Goal: Task Accomplishment & Management: Use online tool/utility

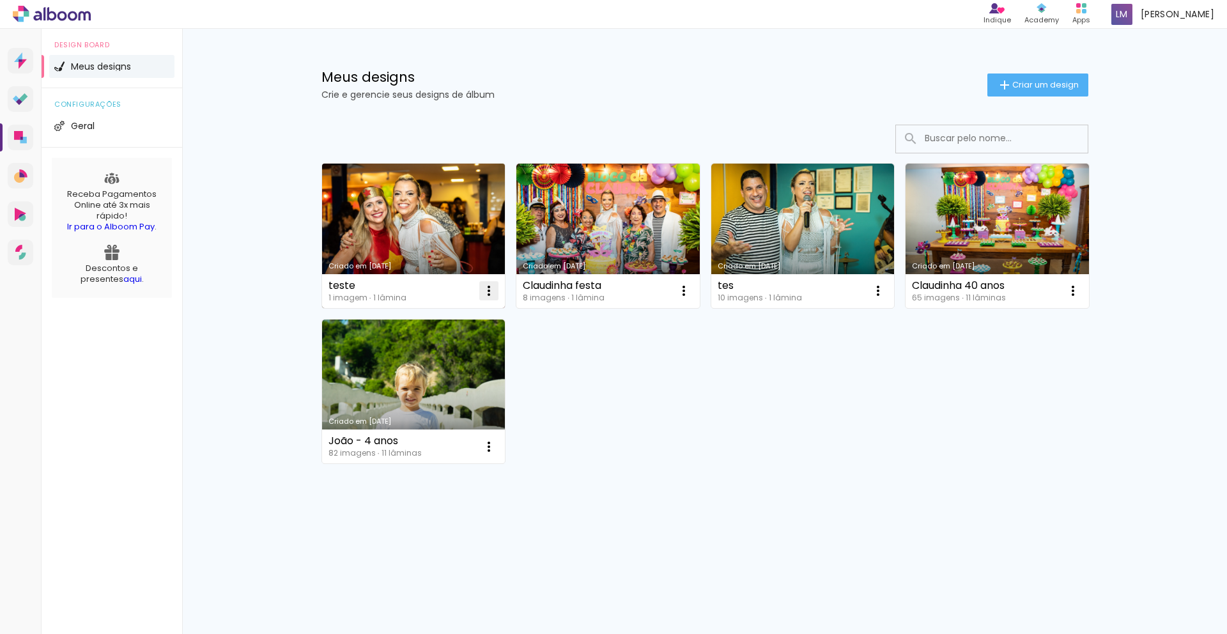
click at [494, 293] on iron-icon at bounding box center [488, 290] width 15 height 15
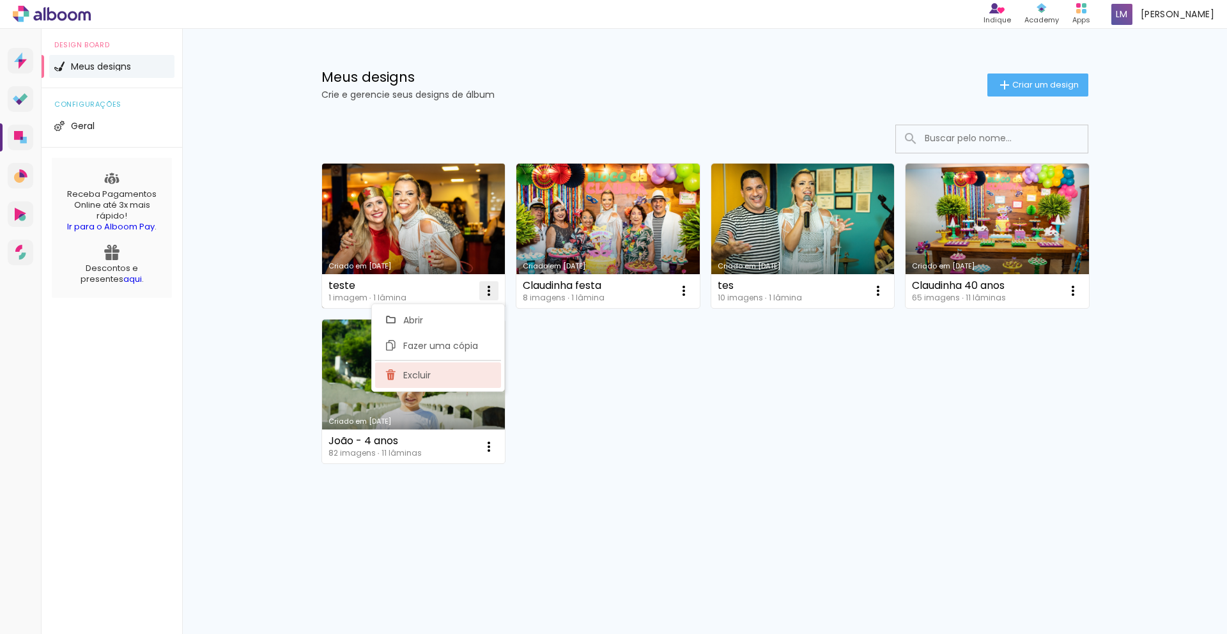
click at [431, 375] on paper-item "Excluir" at bounding box center [438, 375] width 126 height 26
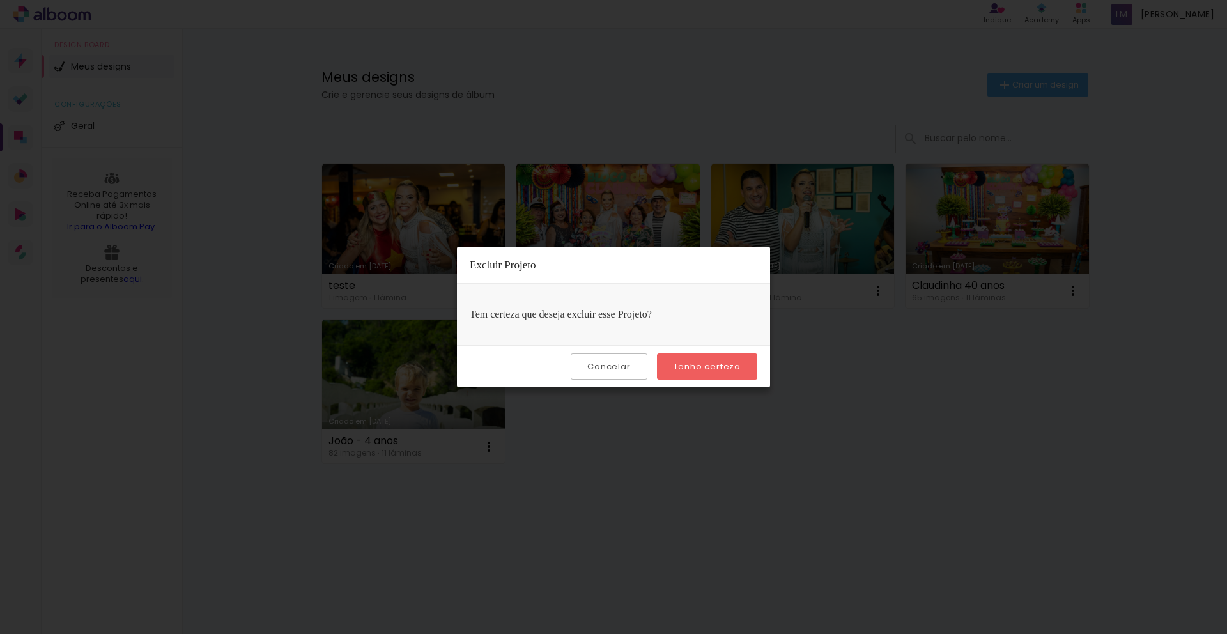
click at [0, 0] on slot "Tenho certeza" at bounding box center [0, 0] width 0 height 0
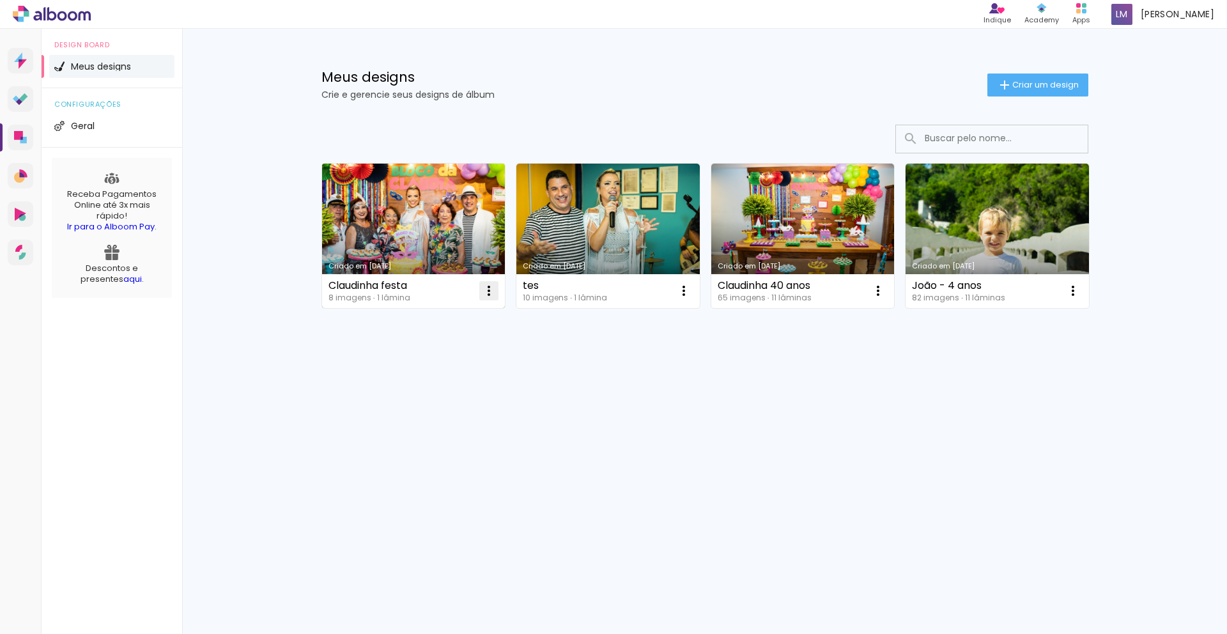
click at [492, 295] on iron-icon at bounding box center [488, 290] width 15 height 15
click at [481, 378] on paper-item "Excluir" at bounding box center [438, 375] width 126 height 26
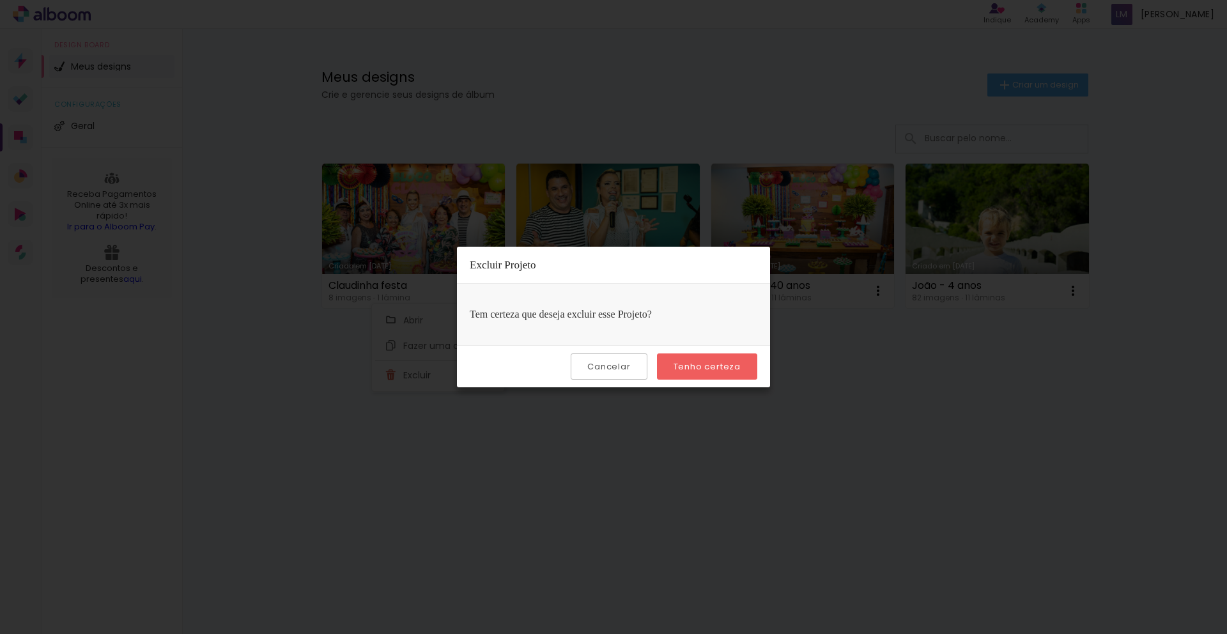
click at [669, 358] on paper-button "Tenho certeza" at bounding box center [707, 367] width 100 height 26
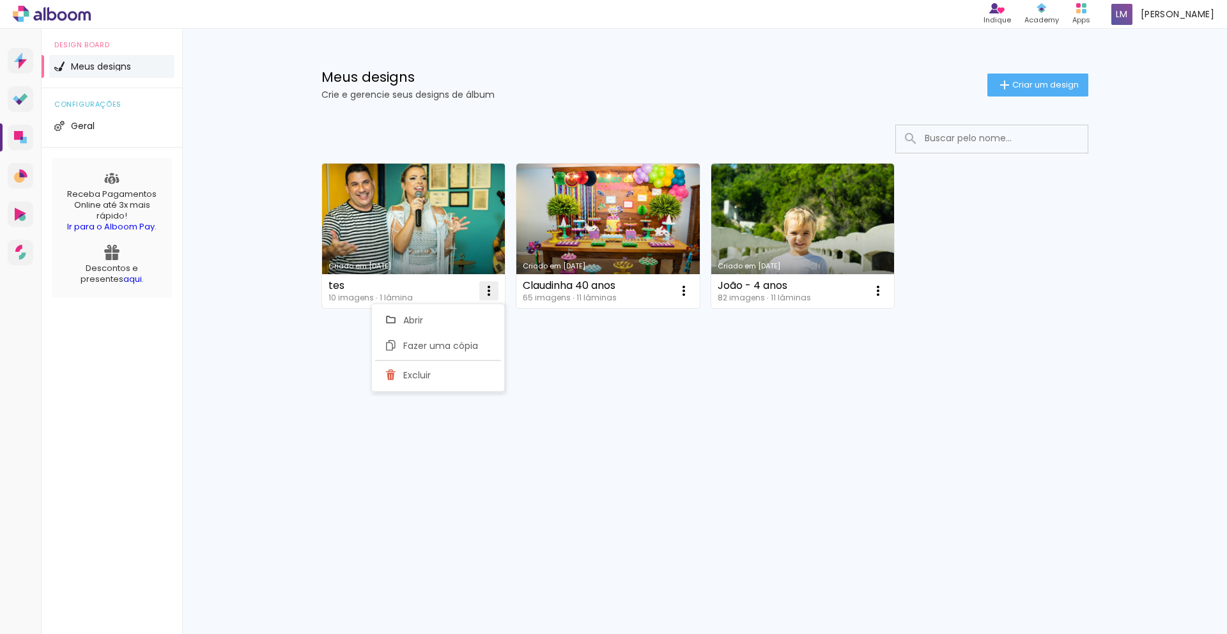
click at [490, 293] on iron-icon at bounding box center [488, 290] width 15 height 15
click at [490, 299] on paper-icon-button at bounding box center [489, 291] width 26 height 26
click at [466, 375] on paper-item "Excluir" at bounding box center [438, 375] width 126 height 26
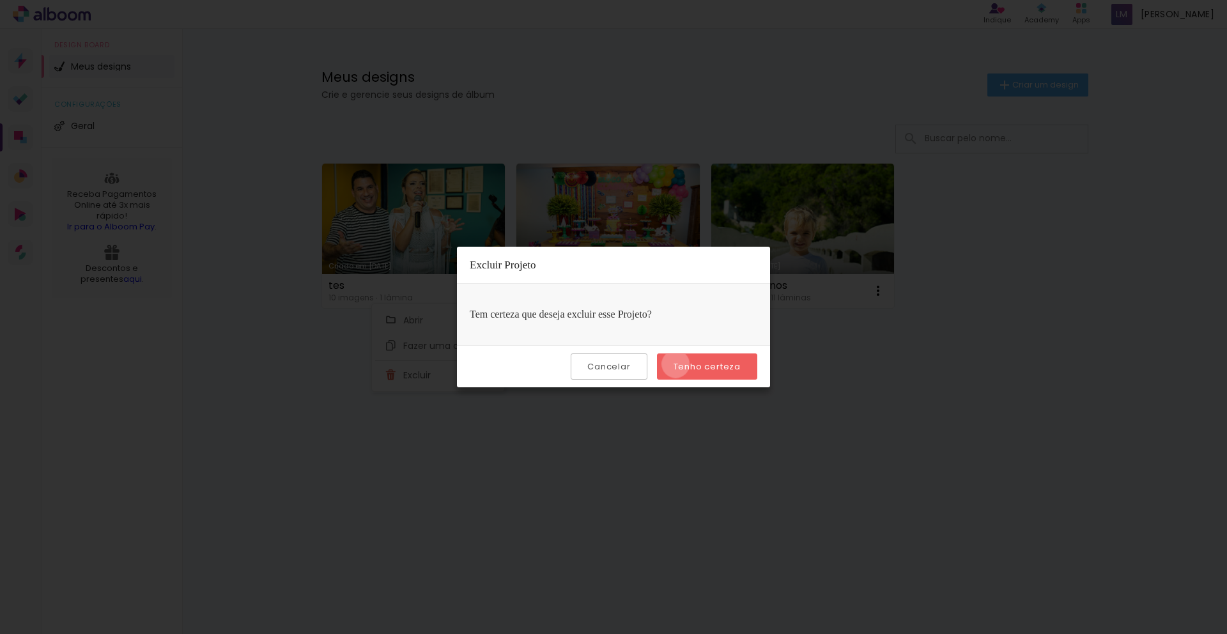
click at [0, 0] on slot "Tenho certeza" at bounding box center [0, 0] width 0 height 0
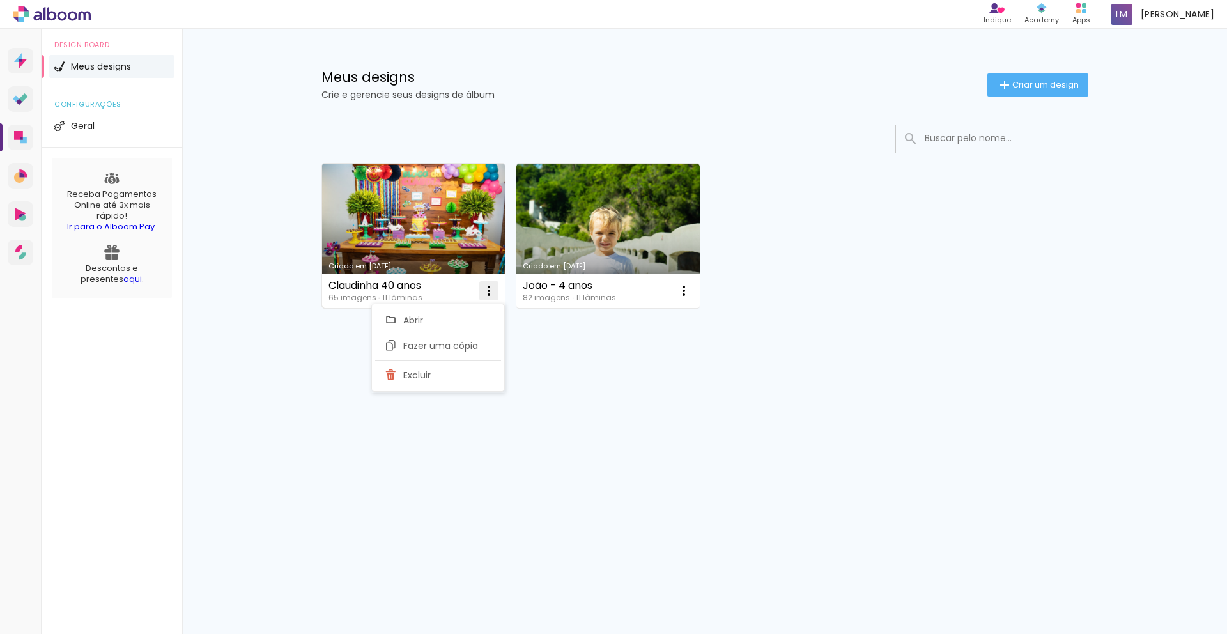
click at [490, 292] on iron-icon at bounding box center [488, 290] width 15 height 15
click at [483, 284] on iron-icon at bounding box center [488, 290] width 15 height 15
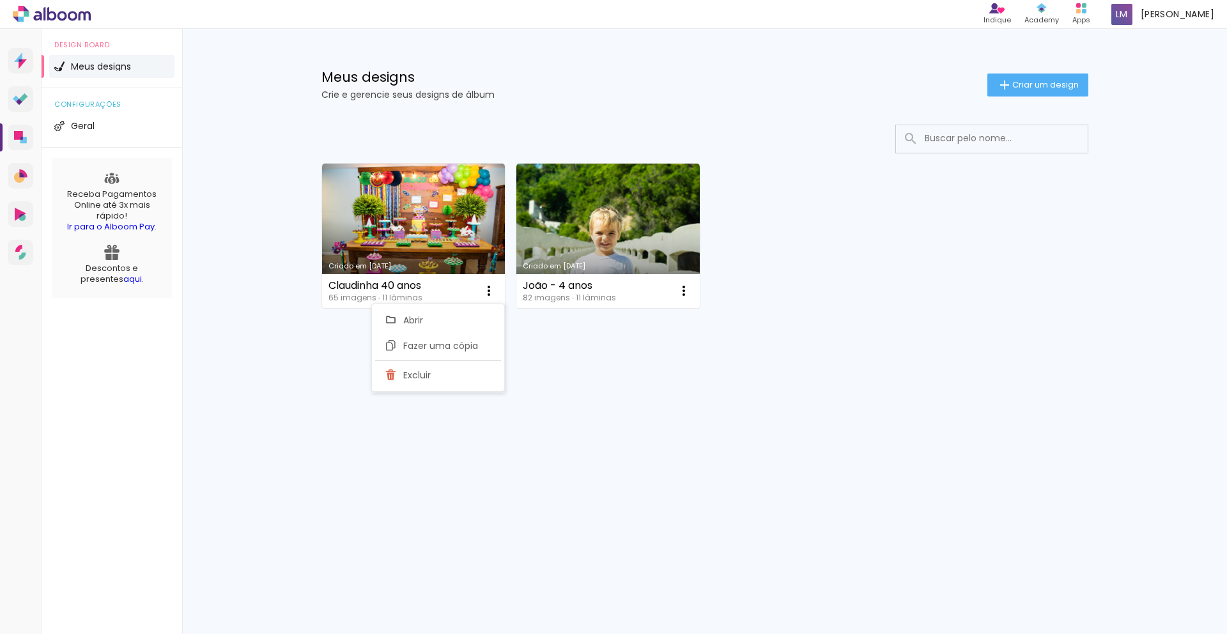
drag, startPoint x: 486, startPoint y: 375, endPoint x: 514, endPoint y: 363, distance: 30.1
click at [486, 375] on paper-item "Excluir" at bounding box center [438, 375] width 126 height 26
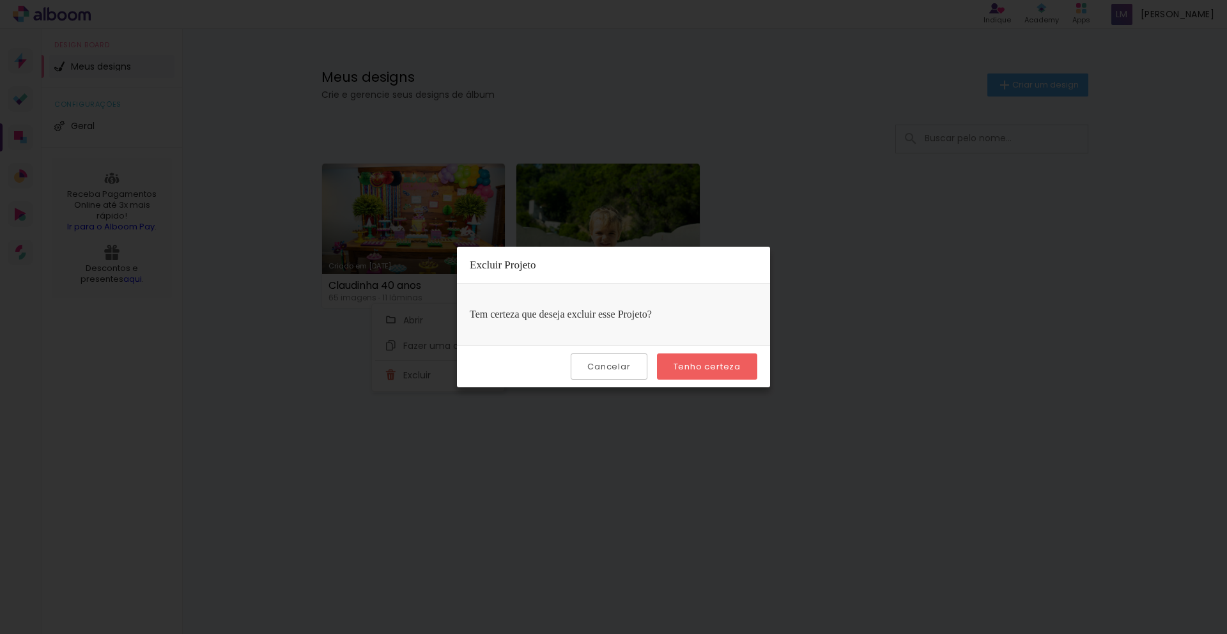
click at [0, 0] on slot "Tenho certeza" at bounding box center [0, 0] width 0 height 0
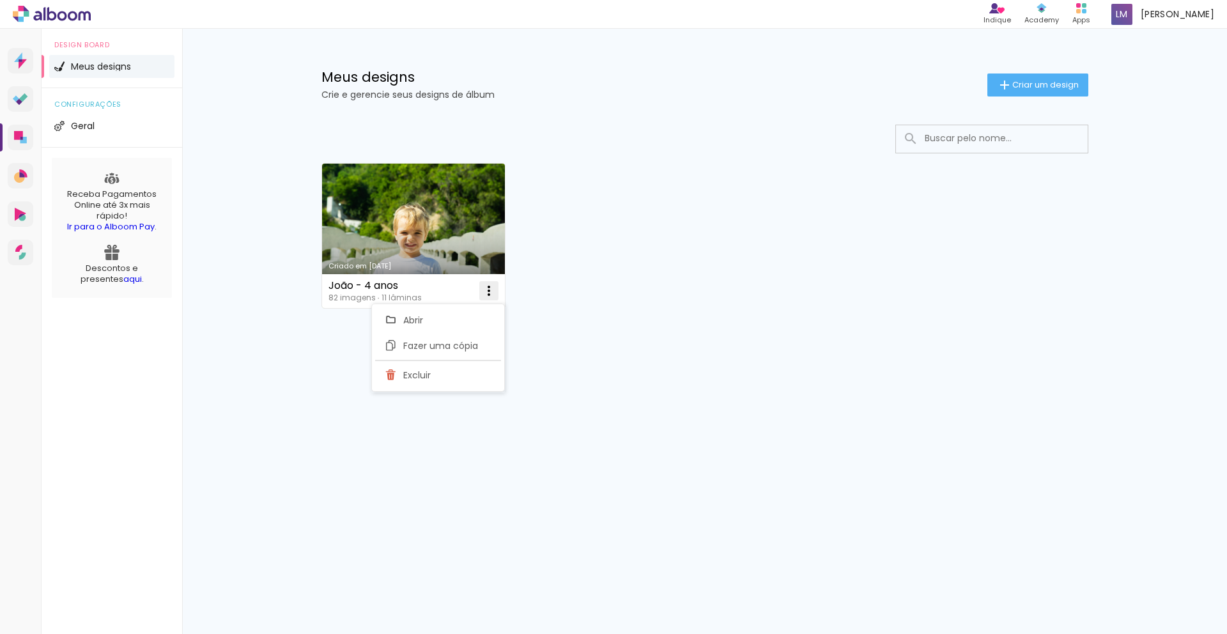
click at [493, 290] on iron-icon at bounding box center [488, 290] width 15 height 15
drag, startPoint x: 491, startPoint y: 290, endPoint x: 495, endPoint y: 300, distance: 11.2
click at [490, 290] on iron-icon at bounding box center [488, 290] width 15 height 15
click at [462, 384] on paper-item "Excluir" at bounding box center [438, 375] width 126 height 26
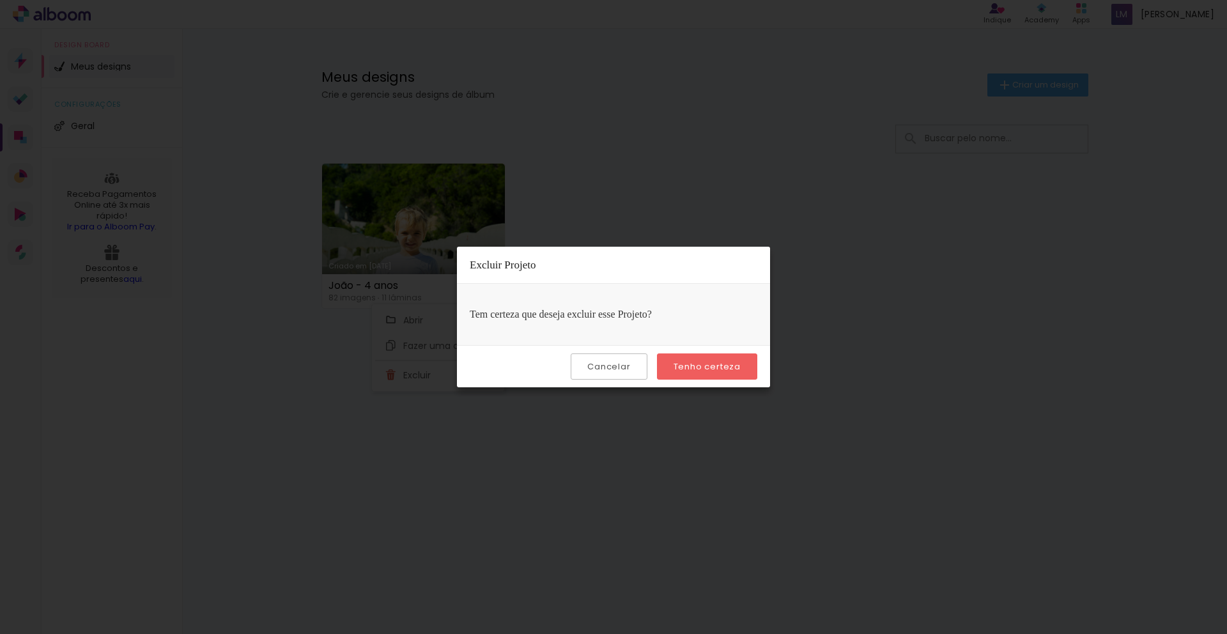
click at [0, 0] on slot "Tenho certeza" at bounding box center [0, 0] width 0 height 0
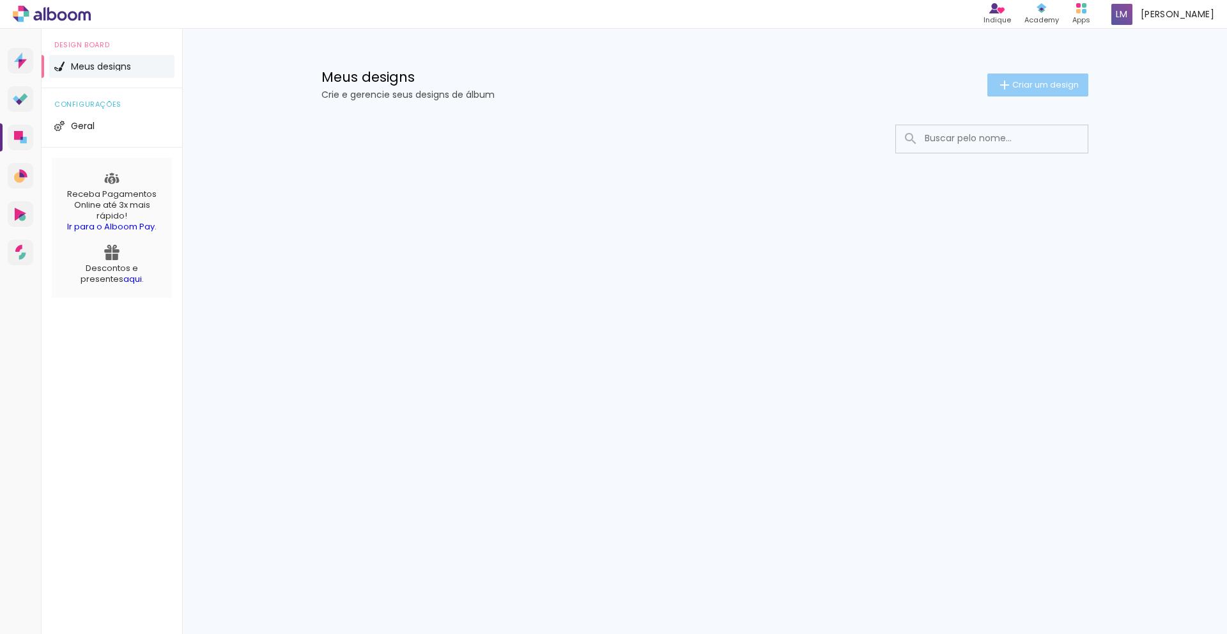
click at [669, 89] on iron-icon at bounding box center [1004, 84] width 15 height 15
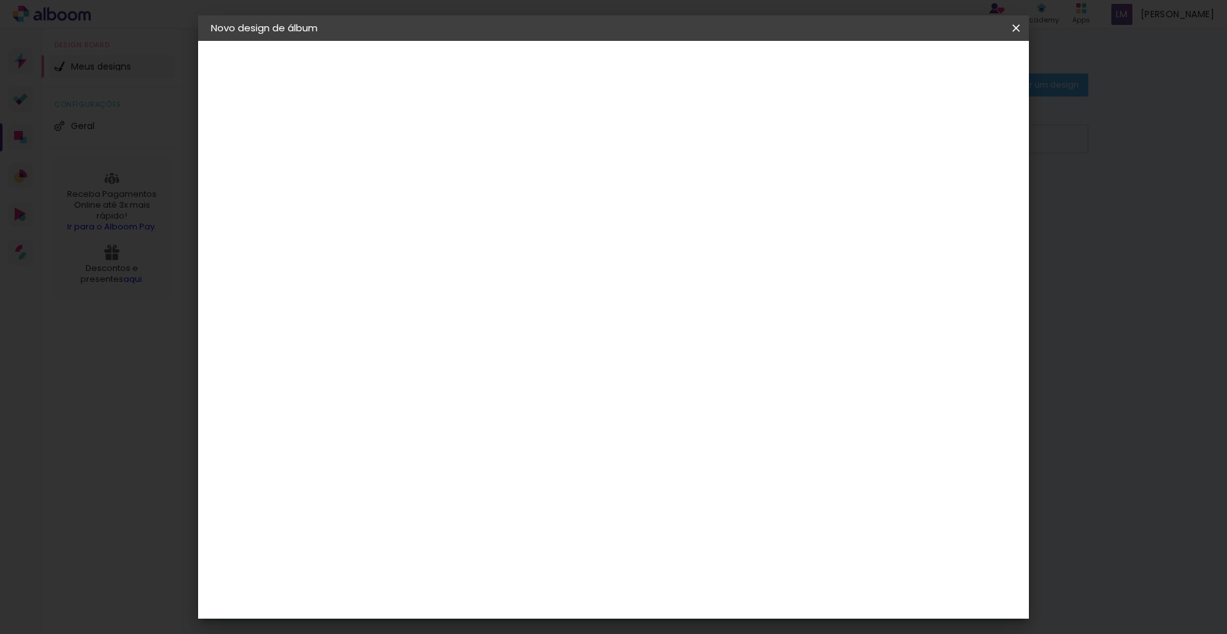
click at [420, 170] on input at bounding box center [420, 172] width 0 height 20
type input "João - 8 anos"
type paper-input "João - 8 anos"
click at [551, 76] on paper-button "Avançar" at bounding box center [519, 68] width 63 height 22
click at [455, 242] on input at bounding box center [452, 243] width 129 height 16
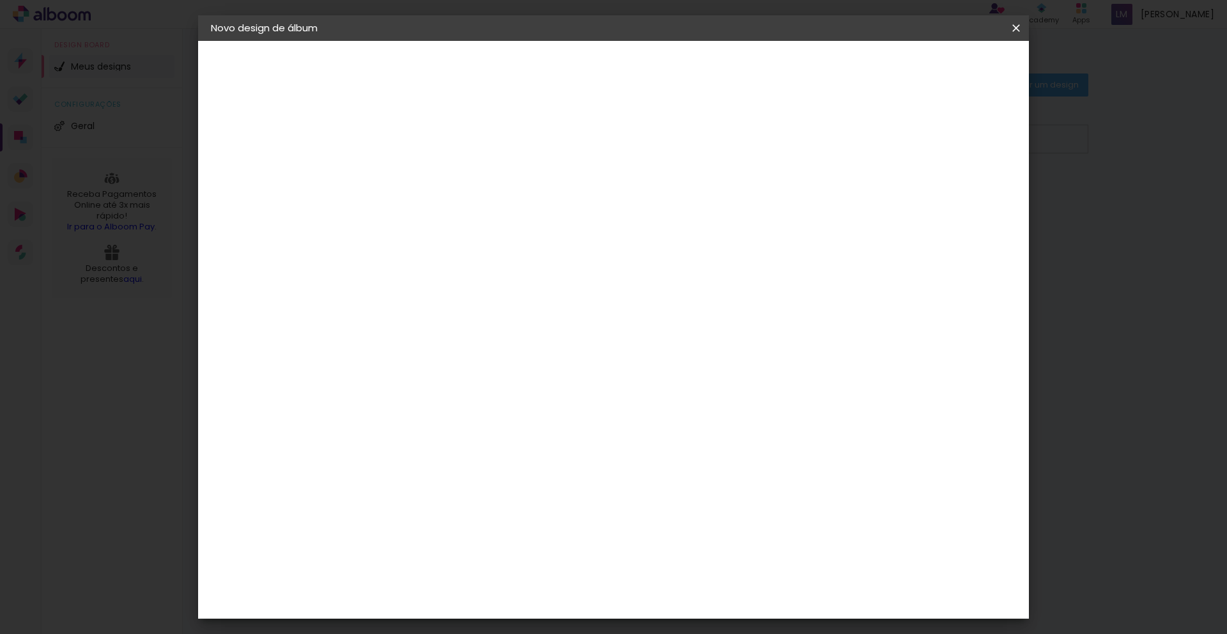
type input "di"
type paper-input "di"
click at [444, 318] on div "Digipix Pro" at bounding box center [428, 322] width 32 height 20
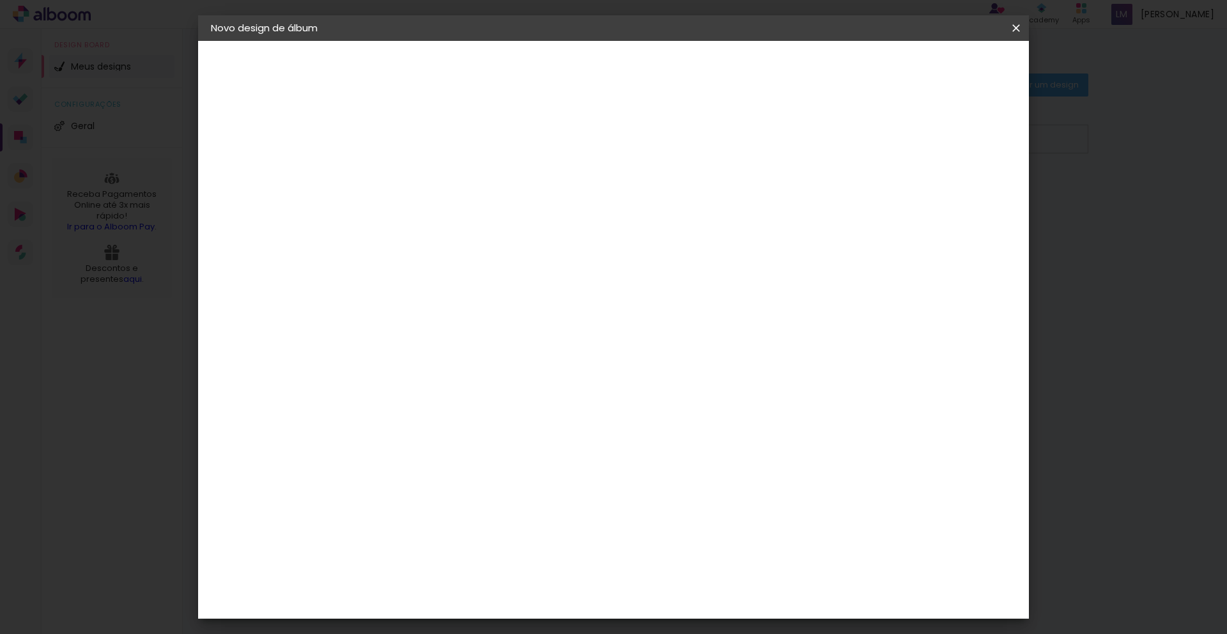
click at [0, 0] on slot "Avançar" at bounding box center [0, 0] width 0 height 0
click at [470, 215] on input "text" at bounding box center [445, 223] width 50 height 20
click at [651, 263] on paper-item "180 SLIM" at bounding box center [697, 264] width 256 height 26
type input "180 SLIM"
click at [506, 330] on span "29.7 × 21.0" at bounding box center [476, 343] width 59 height 26
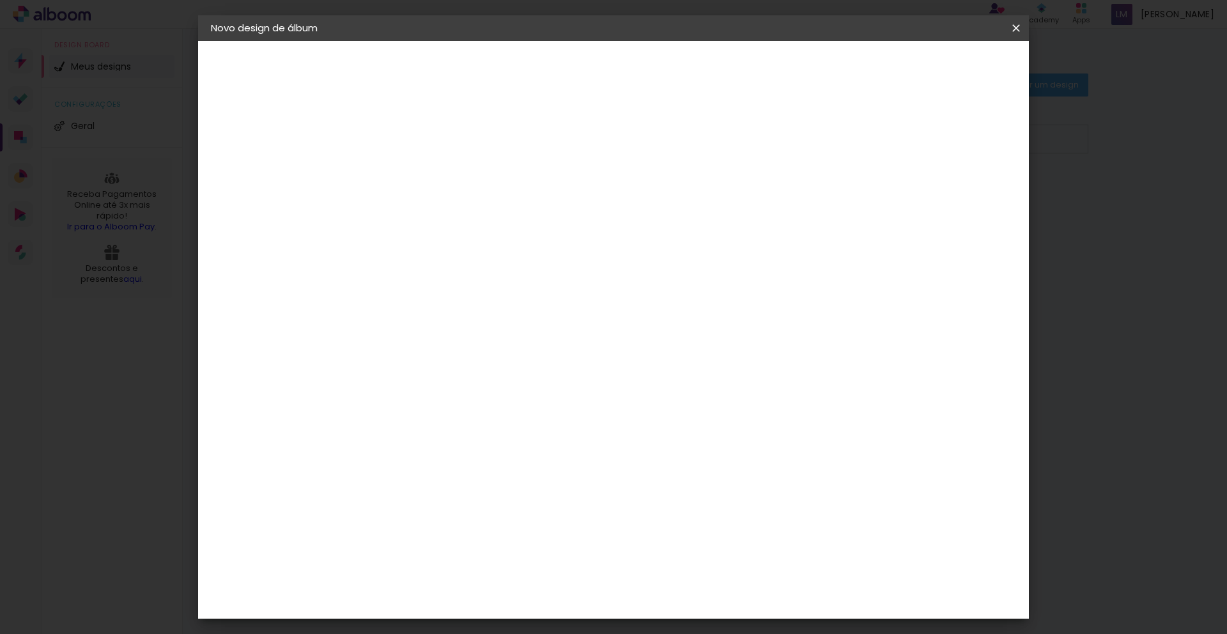
click at [0, 0] on slot "Avançar" at bounding box center [0, 0] width 0 height 0
click at [669, 137] on div at bounding box center [868, 138] width 12 height 12
type paper-checkbox "on"
click at [669, 70] on span "Iniciar design" at bounding box center [917, 67] width 58 height 9
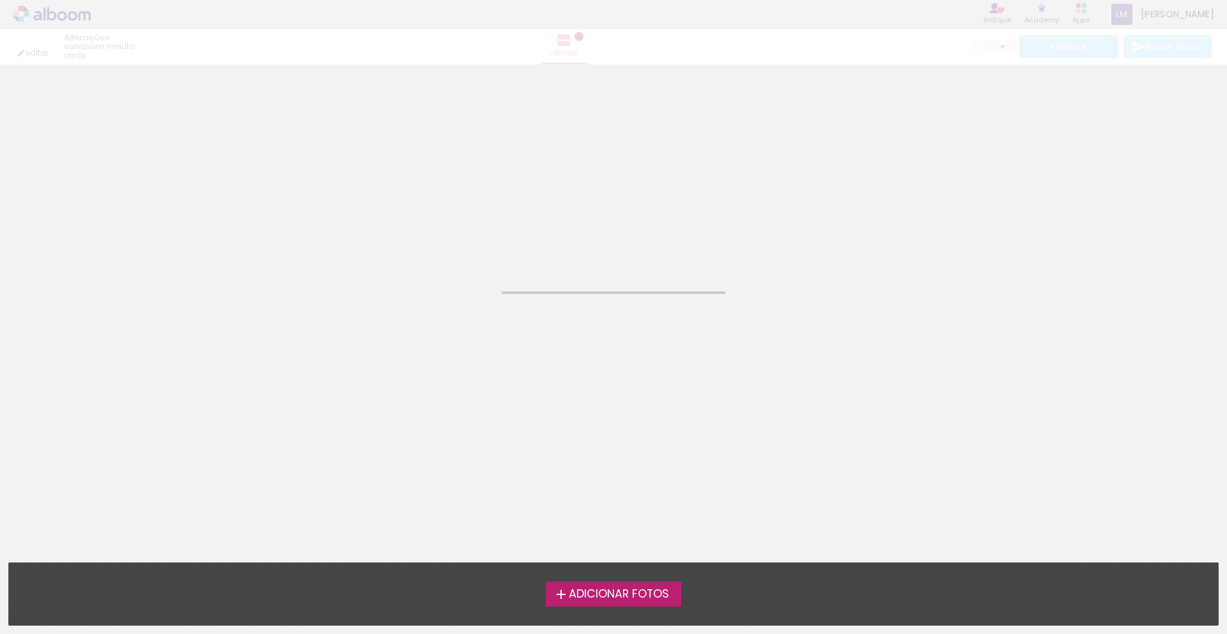
click at [590, 567] on span "Adicionar Fotos" at bounding box center [619, 595] width 100 height 12
click at [0, 0] on input "file" at bounding box center [0, 0] width 0 height 0
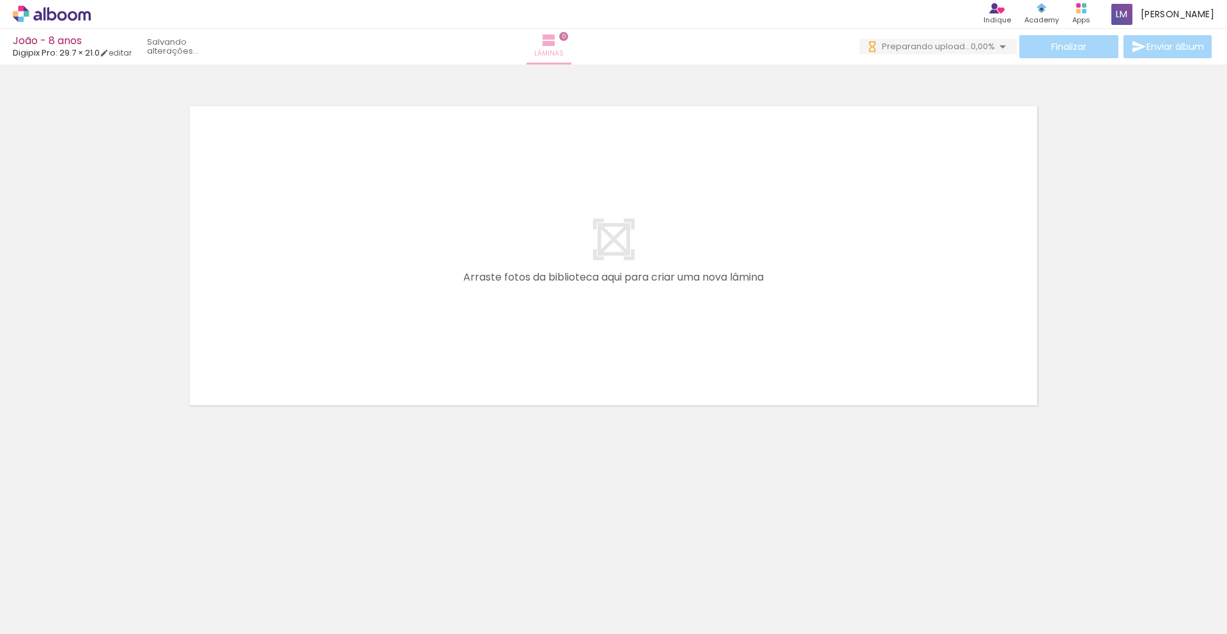
click at [568, 37] on span "0" at bounding box center [563, 36] width 9 height 9
click at [557, 47] on iron-icon at bounding box center [548, 40] width 15 height 15
click at [669, 47] on span "Preparando upload..." at bounding box center [926, 46] width 89 height 12
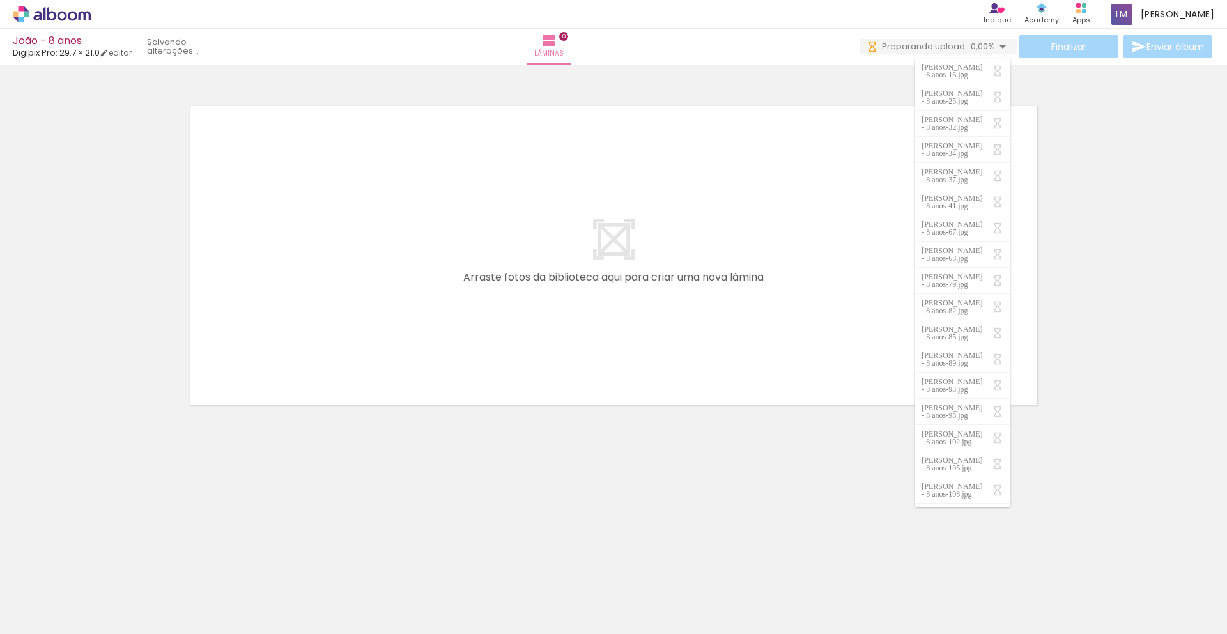
click at [572, 43] on div "Lâminas 0" at bounding box center [549, 47] width 46 height 36
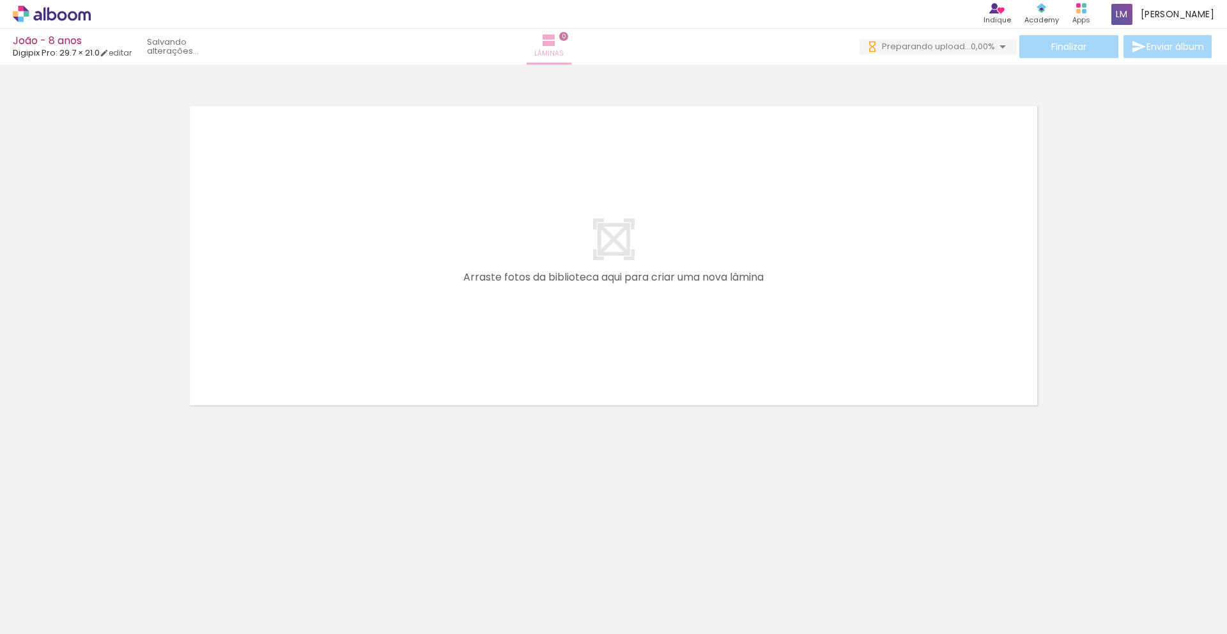
click at [568, 39] on span "0" at bounding box center [563, 36] width 9 height 9
click at [557, 47] on iron-icon at bounding box center [548, 40] width 15 height 15
click at [122, 49] on link "editar" at bounding box center [116, 52] width 32 height 11
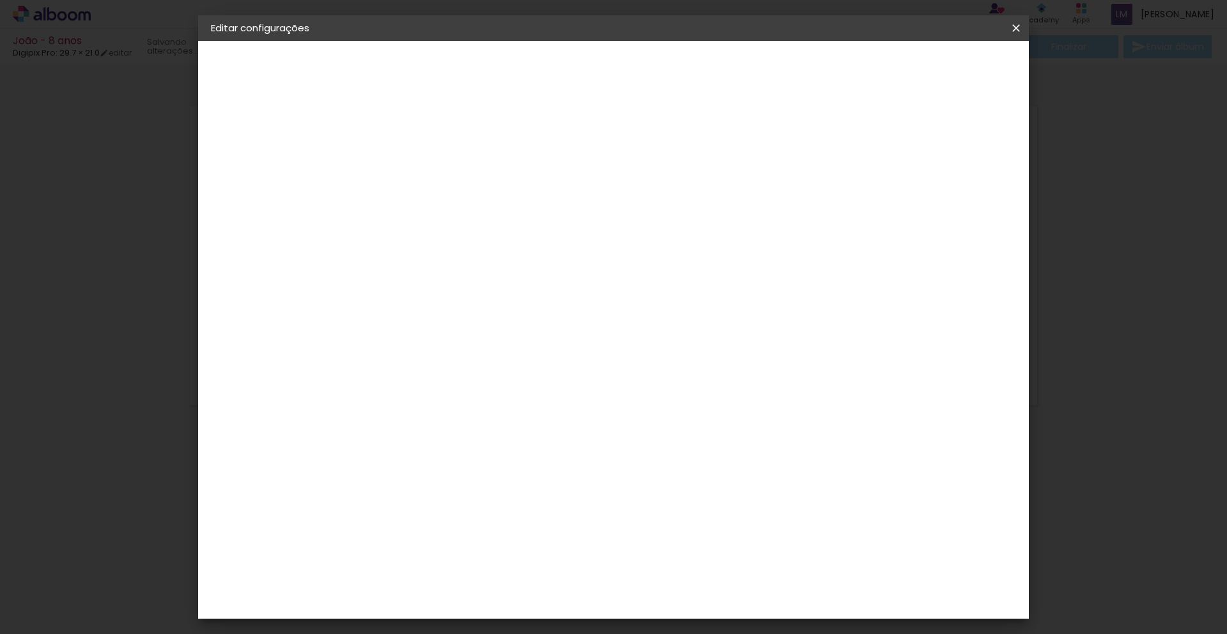
click at [669, 33] on iron-icon at bounding box center [1016, 28] width 15 height 13
click at [669, 31] on paper-icon-button at bounding box center [1017, 28] width 26 height 23
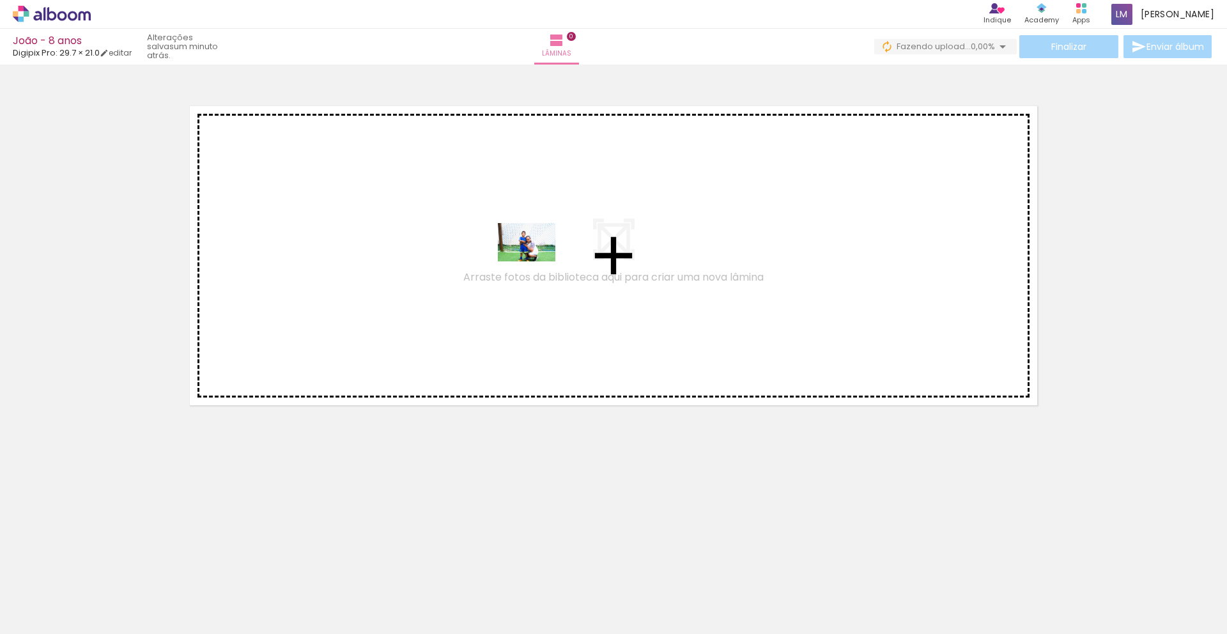
drag, startPoint x: 491, startPoint y: 594, endPoint x: 547, endPoint y: 263, distance: 335.8
click at [536, 258] on quentale-workspace at bounding box center [613, 317] width 1227 height 634
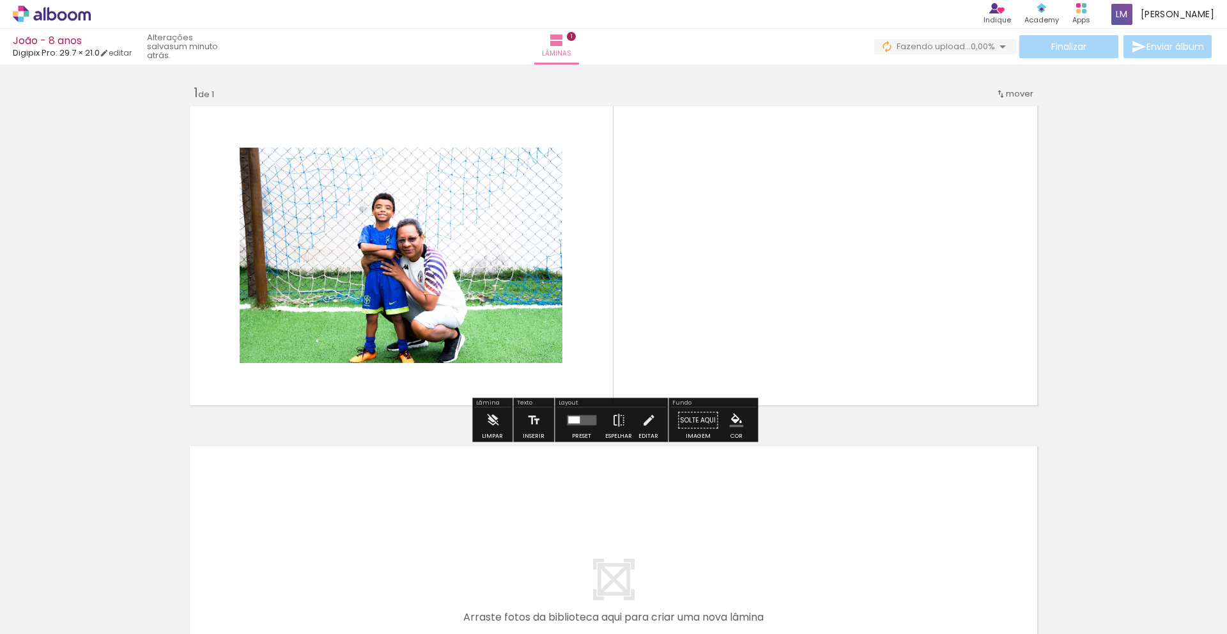
click at [465, 283] on quentale-photo at bounding box center [401, 255] width 323 height 215
click at [500, 332] on quentale-photo at bounding box center [401, 255] width 323 height 215
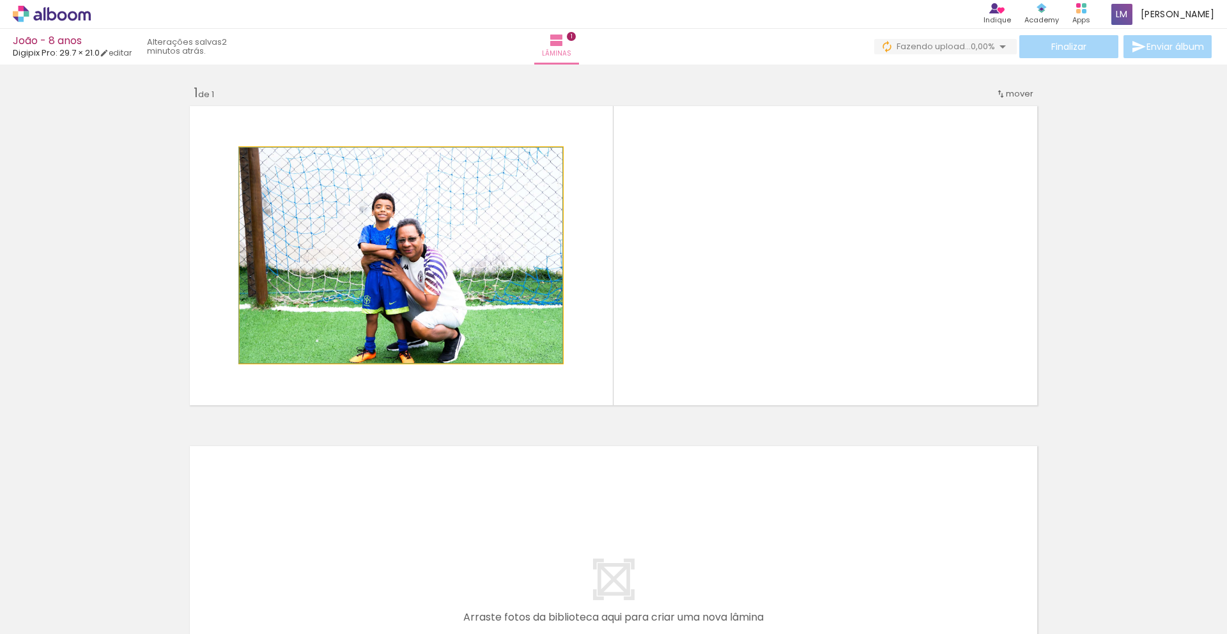
click at [501, 332] on quentale-photo at bounding box center [401, 255] width 323 height 215
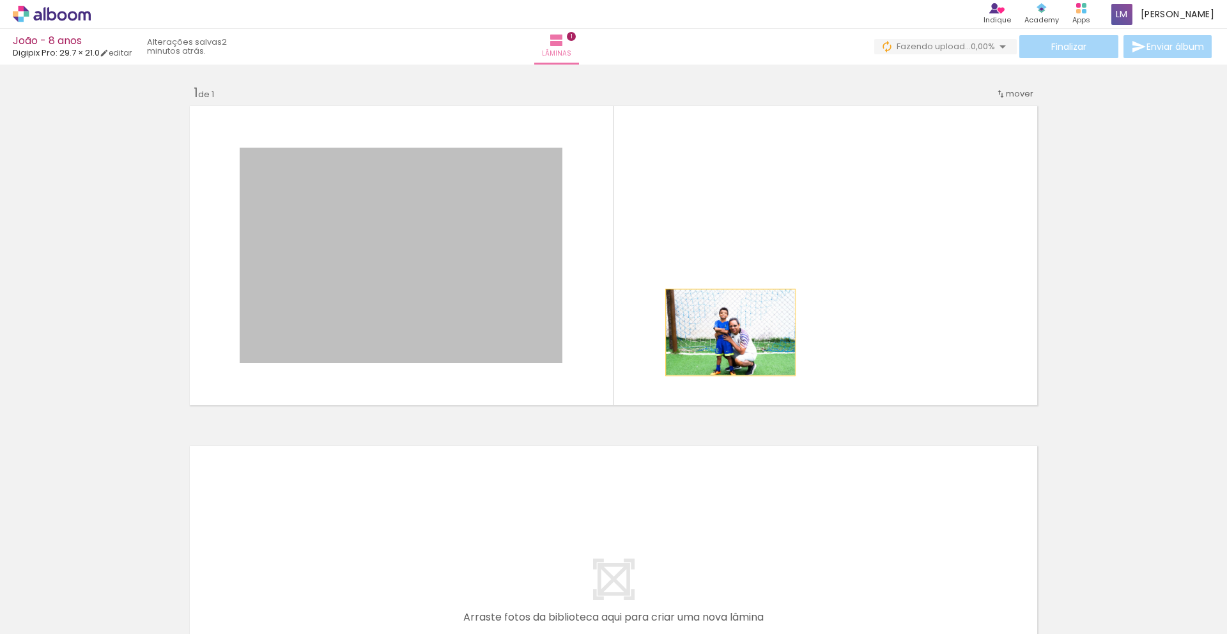
drag, startPoint x: 459, startPoint y: 304, endPoint x: 731, endPoint y: 332, distance: 273.2
click at [669, 332] on quentale-layouter at bounding box center [613, 256] width 857 height 308
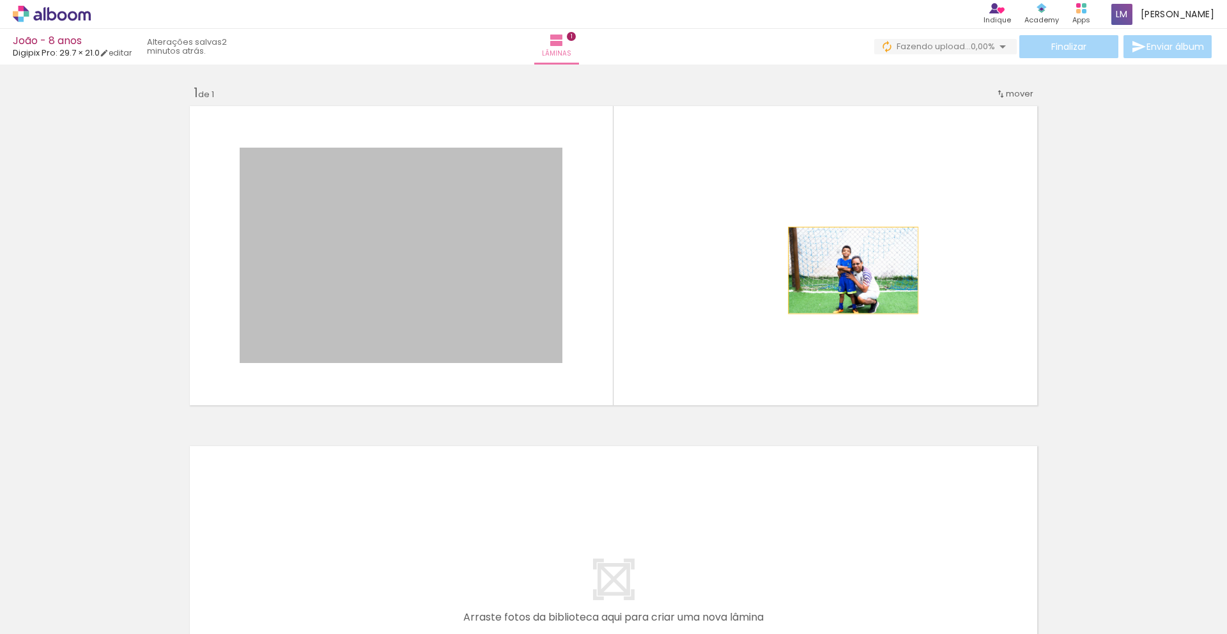
drag, startPoint x: 463, startPoint y: 272, endPoint x: 853, endPoint y: 270, distance: 389.9
click at [669, 270] on quentale-layouter at bounding box center [613, 256] width 857 height 308
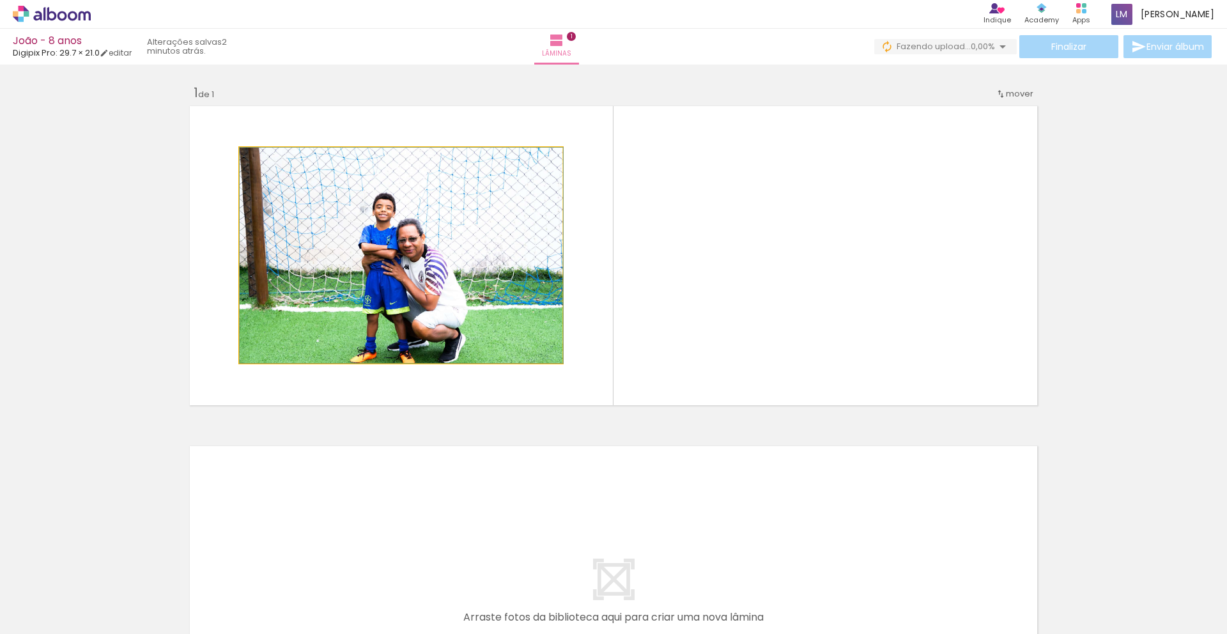
click at [514, 250] on quentale-photo at bounding box center [401, 255] width 323 height 215
click at [515, 250] on quentale-photo at bounding box center [401, 255] width 323 height 215
click at [510, 255] on quentale-photo at bounding box center [401, 255] width 323 height 215
click at [507, 251] on quentale-photo at bounding box center [401, 255] width 323 height 215
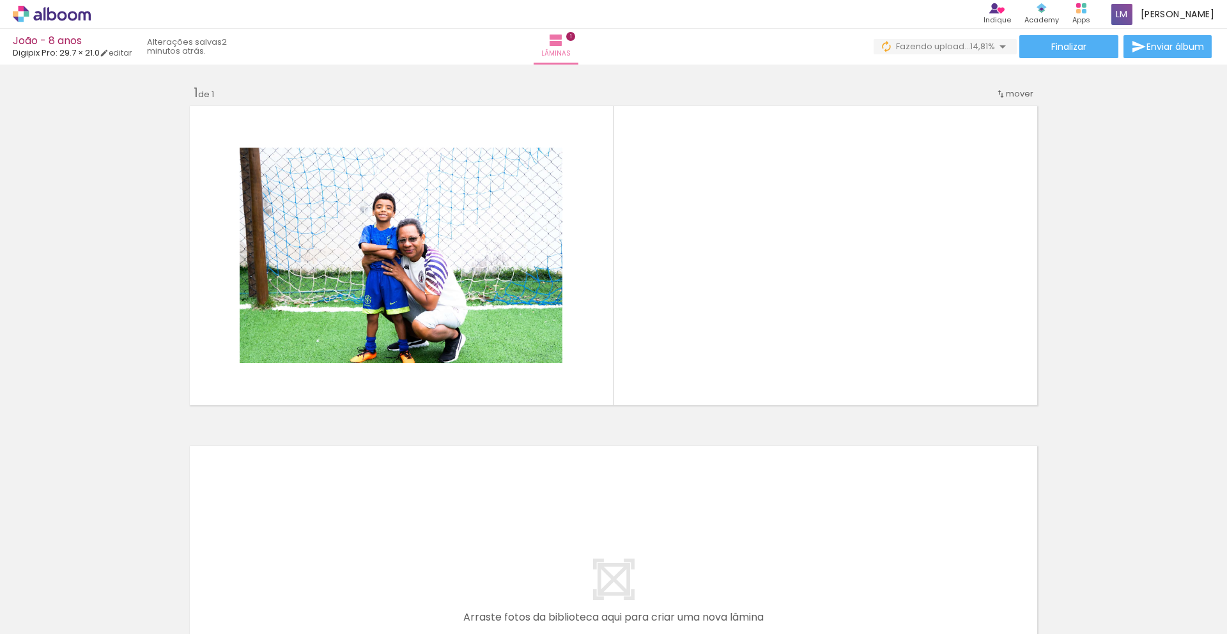
scroll to position [0, 1]
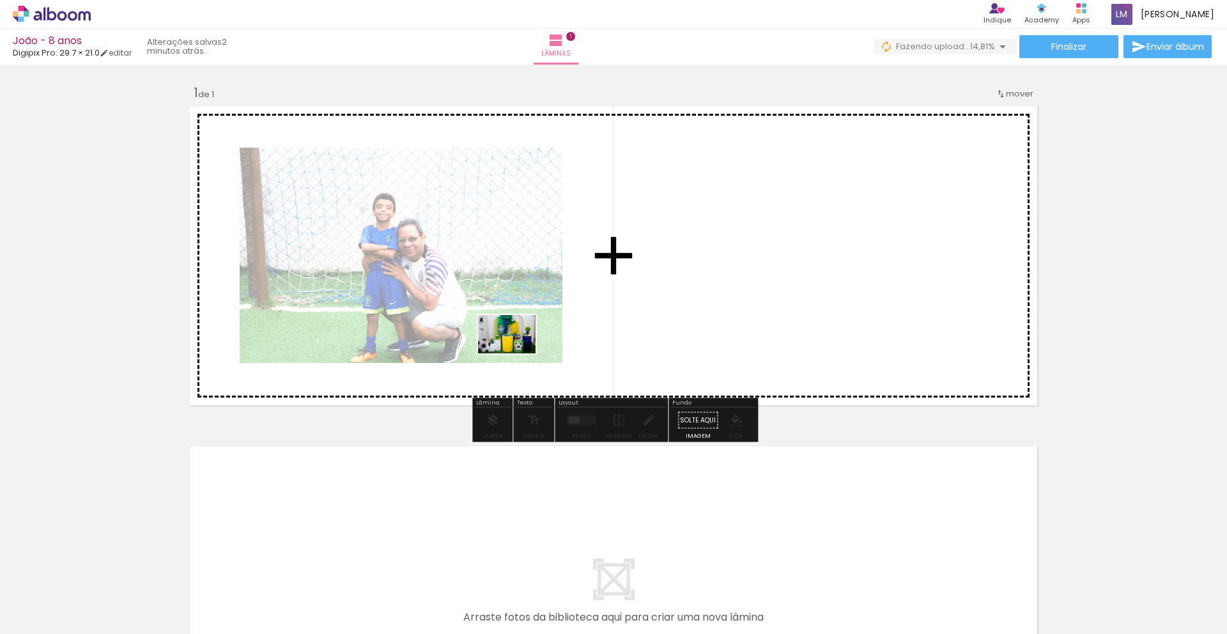
drag, startPoint x: 570, startPoint y: 594, endPoint x: 571, endPoint y: 511, distance: 82.5
click at [515, 315] on quentale-workspace at bounding box center [613, 317] width 1227 height 634
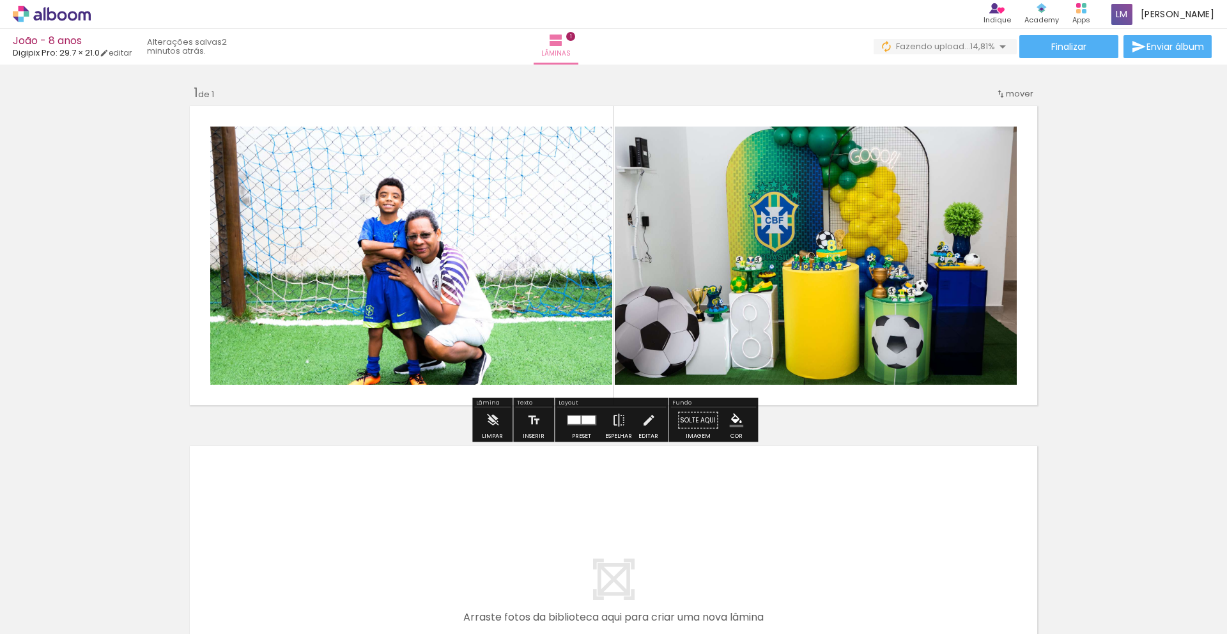
click at [493, 232] on quentale-photo at bounding box center [411, 256] width 402 height 258
click at [669, 97] on span "mover" at bounding box center [1019, 94] width 27 height 12
click at [669, 130] on div "Inserir lâmina 1 de 1" at bounding box center [613, 409] width 1227 height 681
click at [491, 423] on iron-icon at bounding box center [493, 421] width 14 height 26
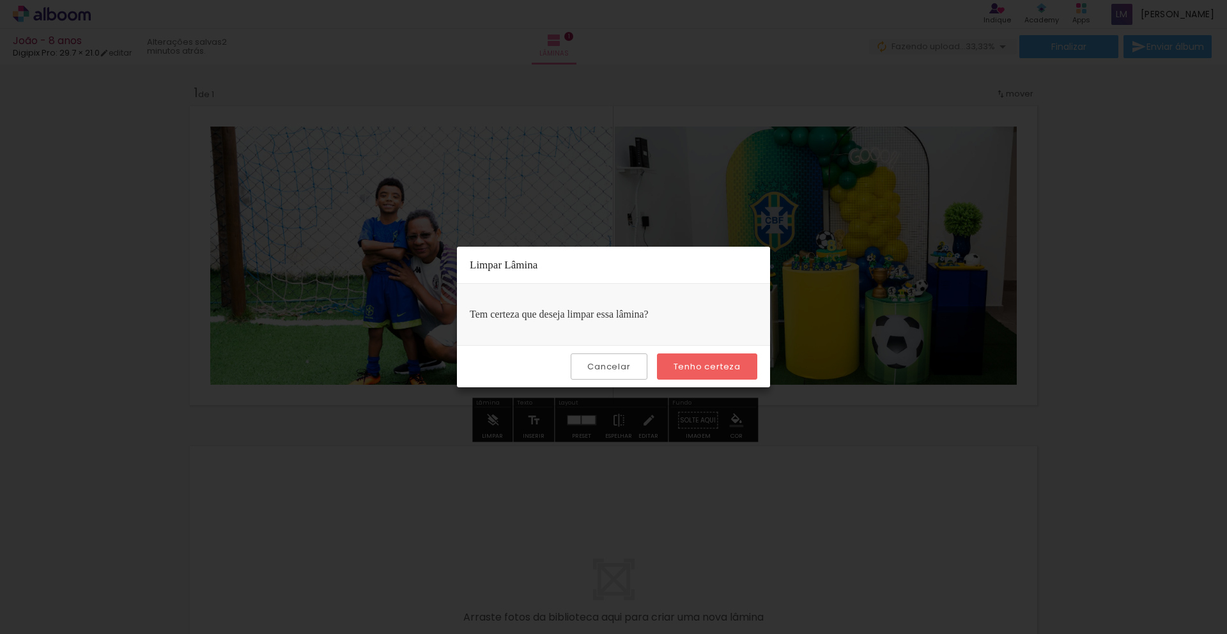
click at [616, 375] on paper-button "Cancelar" at bounding box center [609, 367] width 76 height 26
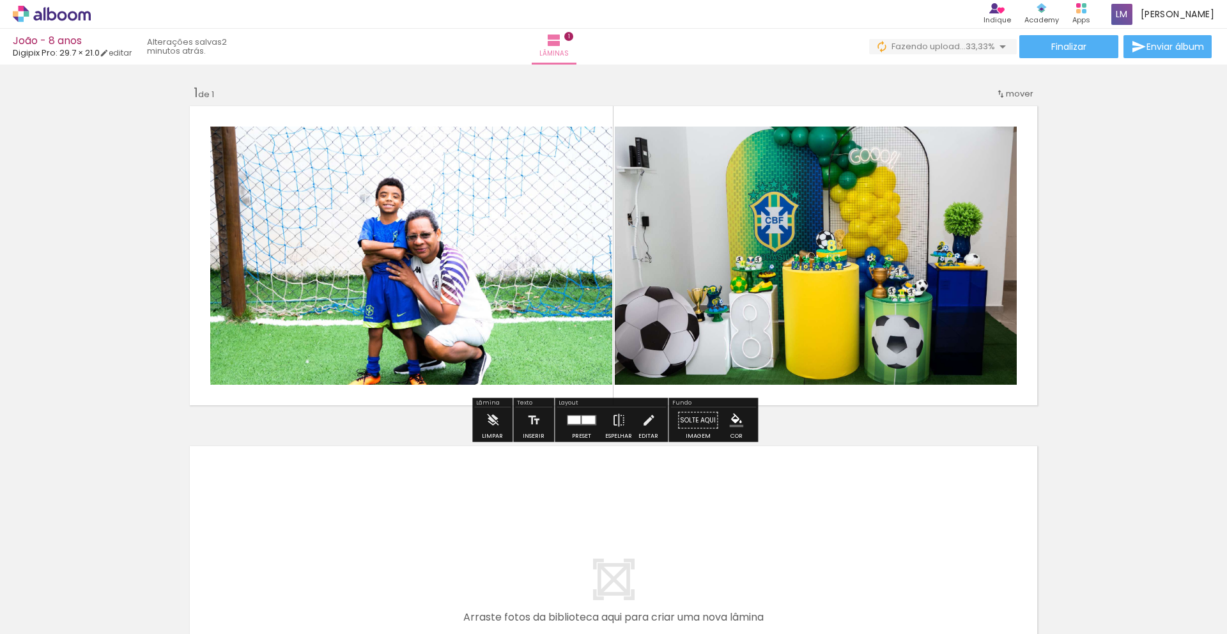
click at [469, 297] on quentale-photo at bounding box center [411, 256] width 402 height 258
click at [487, 418] on iron-icon at bounding box center [493, 421] width 14 height 26
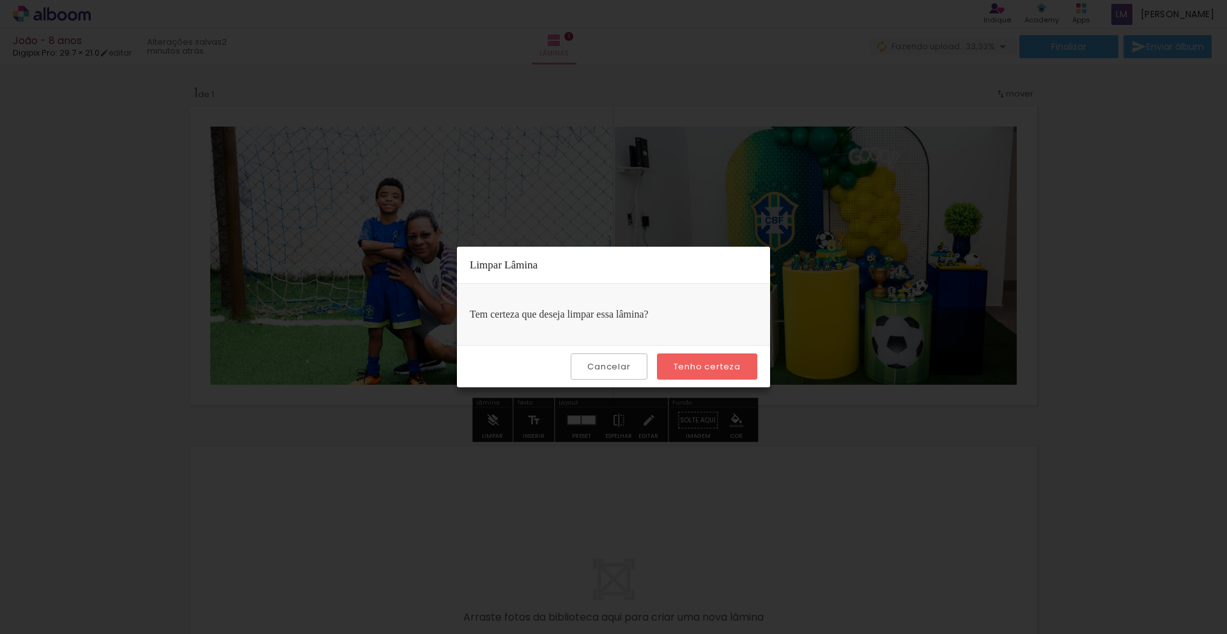
click at [0, 0] on slot "Tenho certeza" at bounding box center [0, 0] width 0 height 0
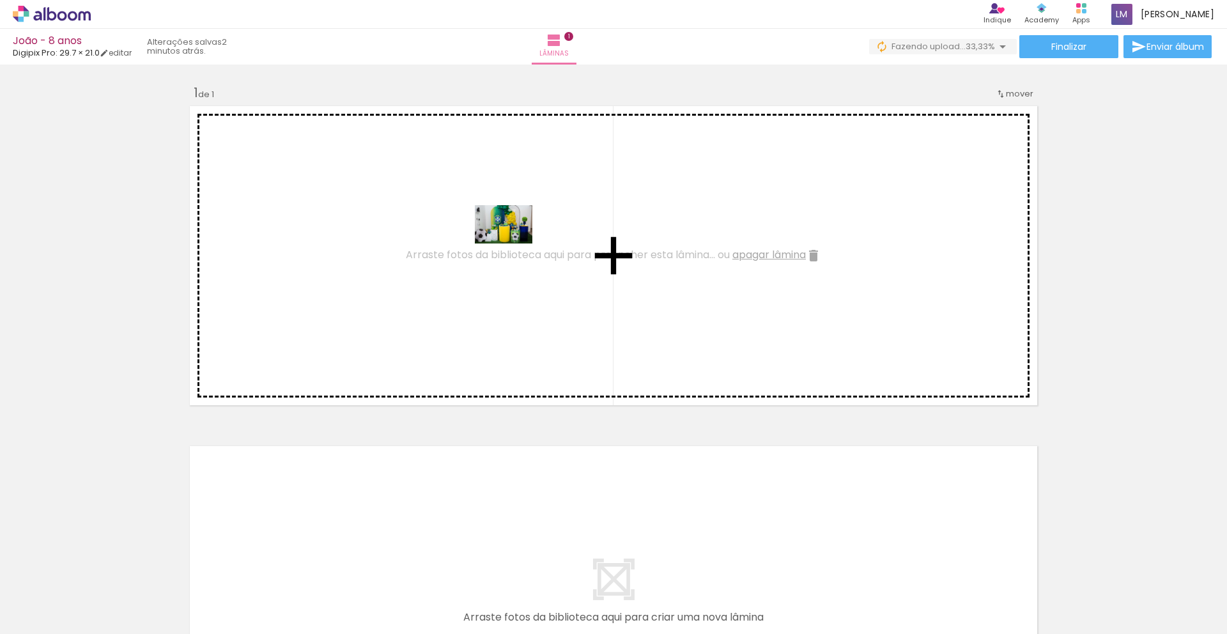
drag, startPoint x: 573, startPoint y: 587, endPoint x: 592, endPoint y: 383, distance: 204.8
click at [513, 240] on quentale-workspace at bounding box center [613, 317] width 1227 height 634
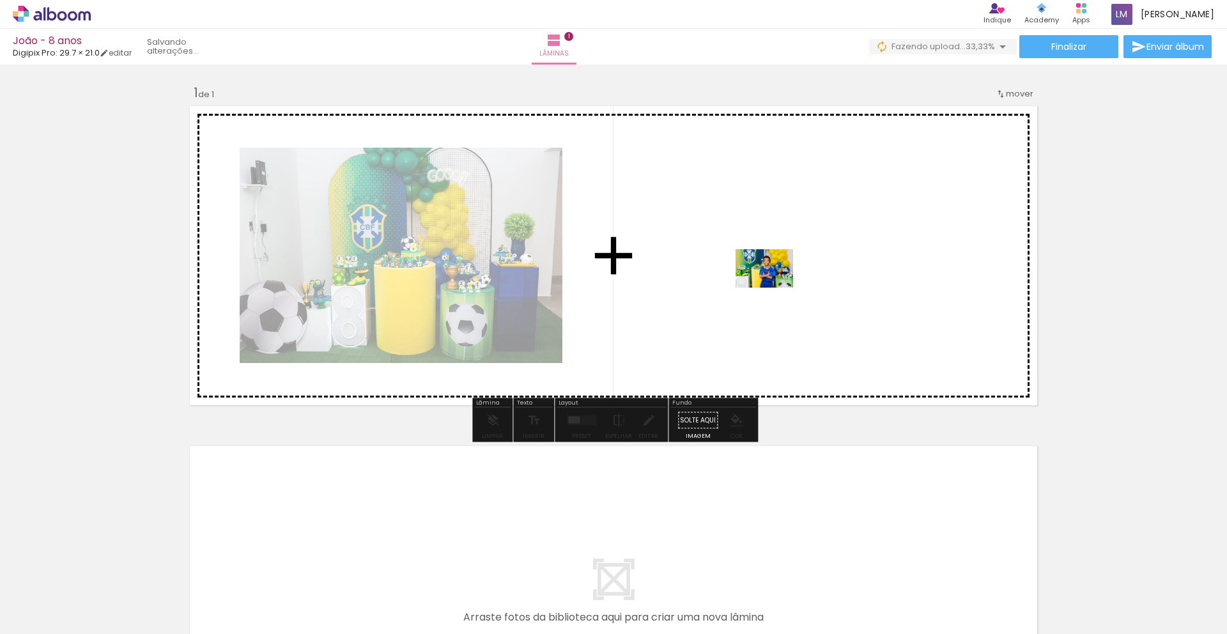
drag, startPoint x: 772, startPoint y: 421, endPoint x: 774, endPoint y: 265, distance: 156.0
click at [669, 265] on quentale-workspace at bounding box center [613, 317] width 1227 height 634
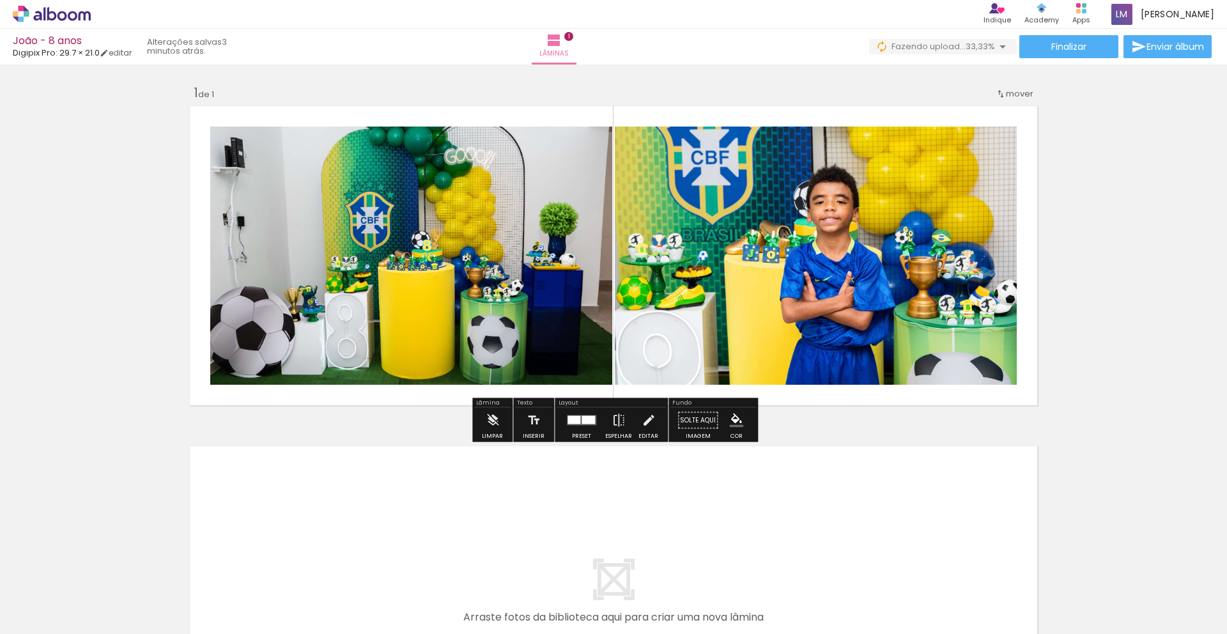
click at [582, 428] on div at bounding box center [581, 421] width 35 height 26
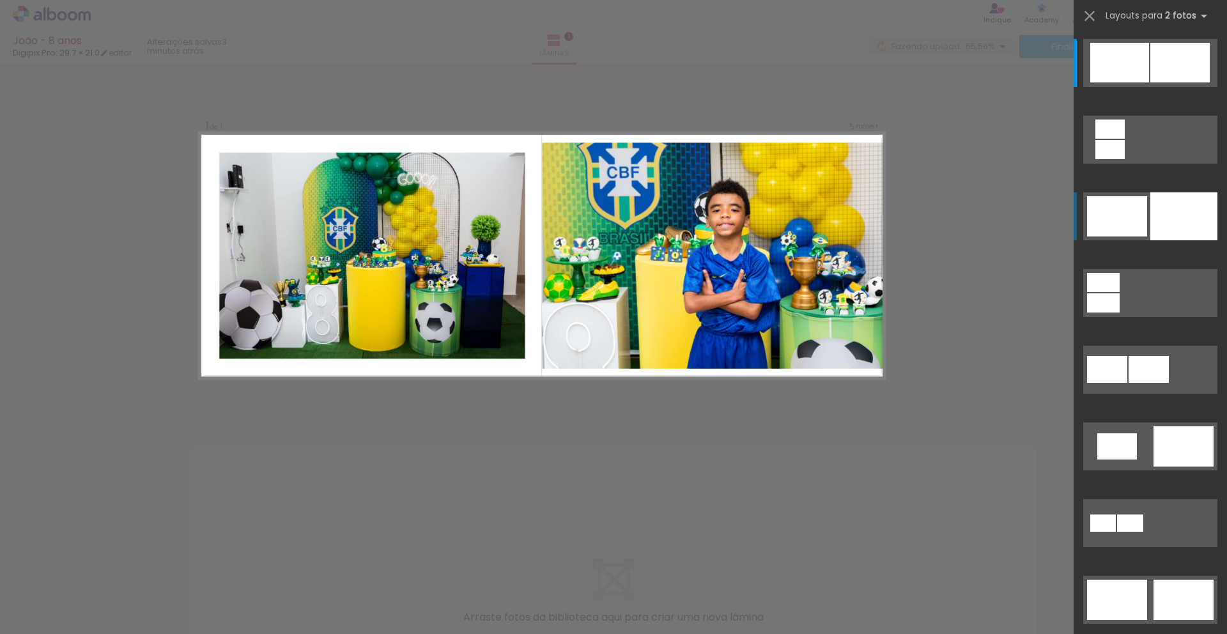
click at [669, 228] on div at bounding box center [1184, 216] width 67 height 48
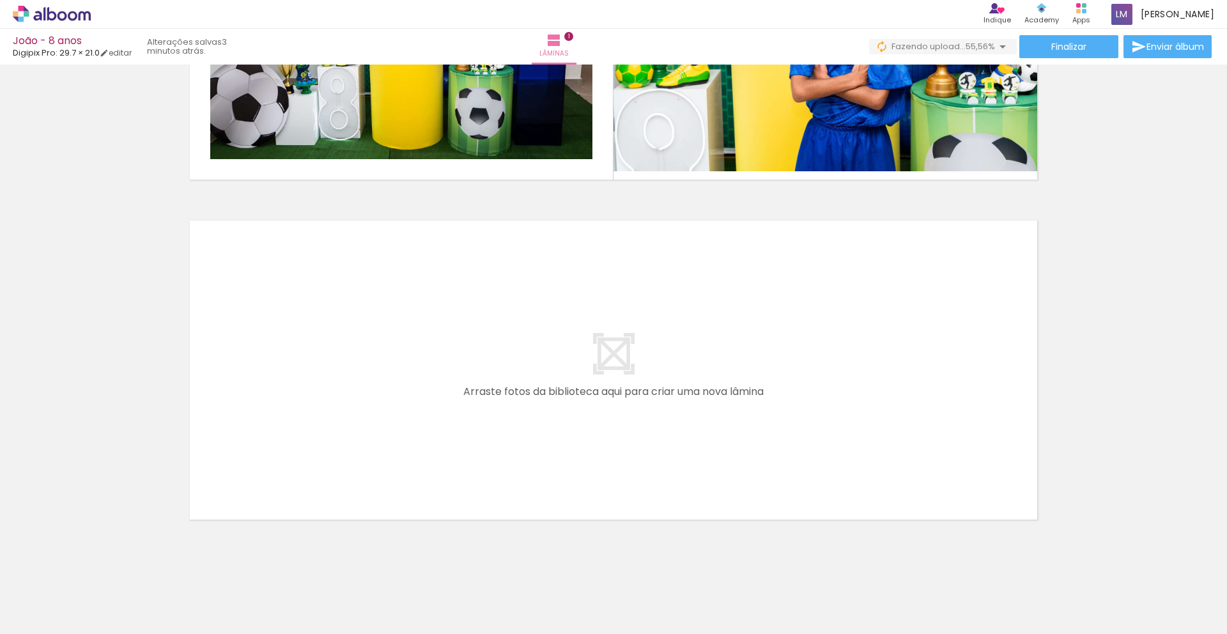
scroll to position [240, 0]
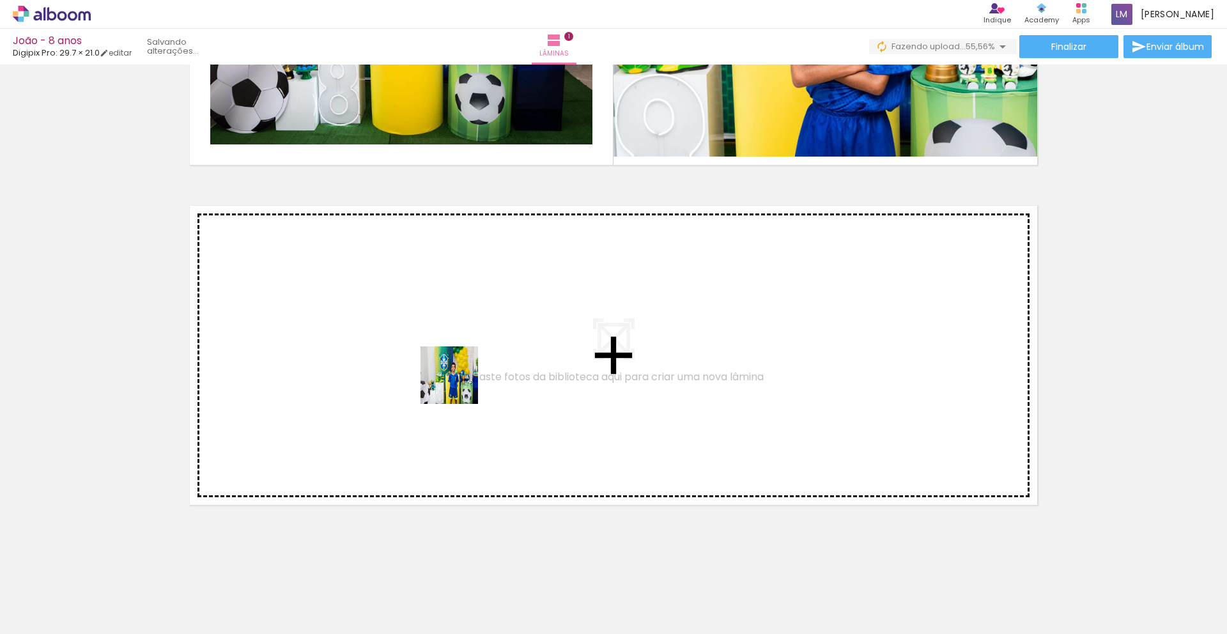
drag, startPoint x: 644, startPoint y: 533, endPoint x: 419, endPoint y: 352, distance: 289.1
click at [419, 352] on quentale-workspace at bounding box center [613, 317] width 1227 height 634
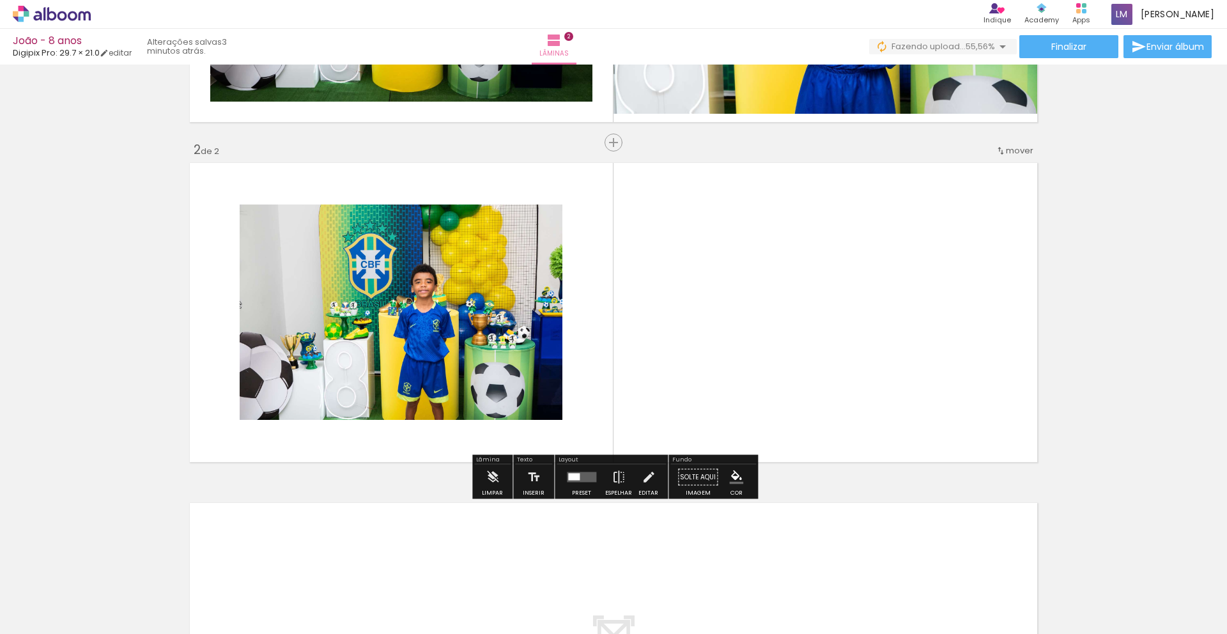
scroll to position [286, 0]
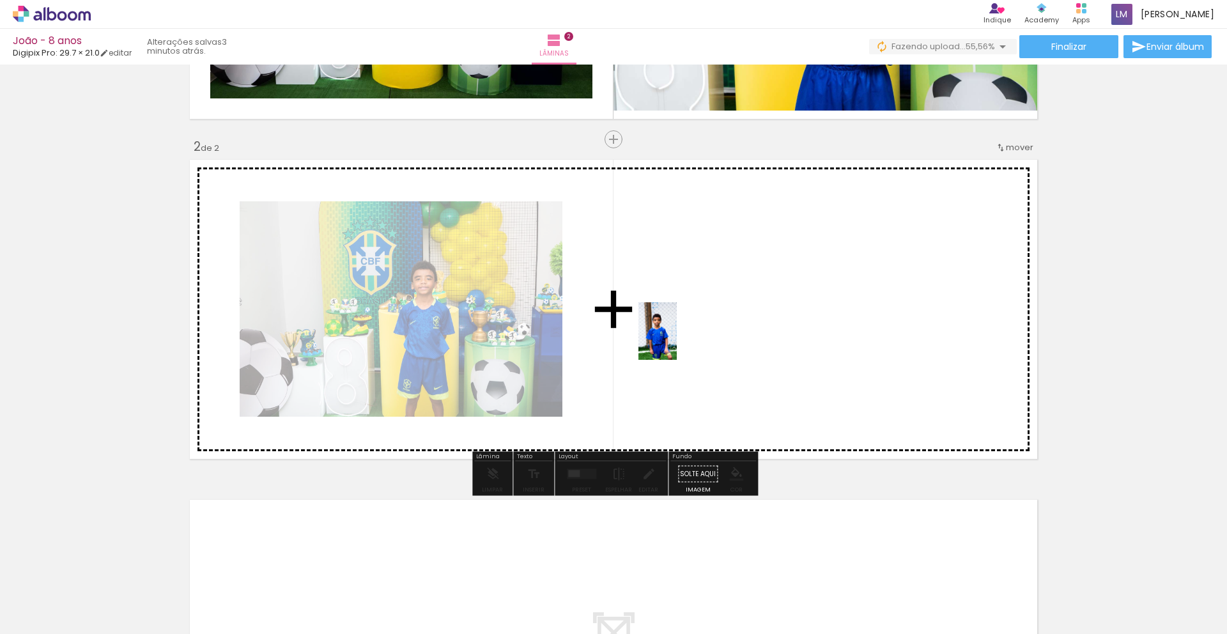
drag, startPoint x: 469, startPoint y: 547, endPoint x: 50, endPoint y: 564, distance: 419.7
click at [669, 335] on quentale-workspace at bounding box center [613, 317] width 1227 height 634
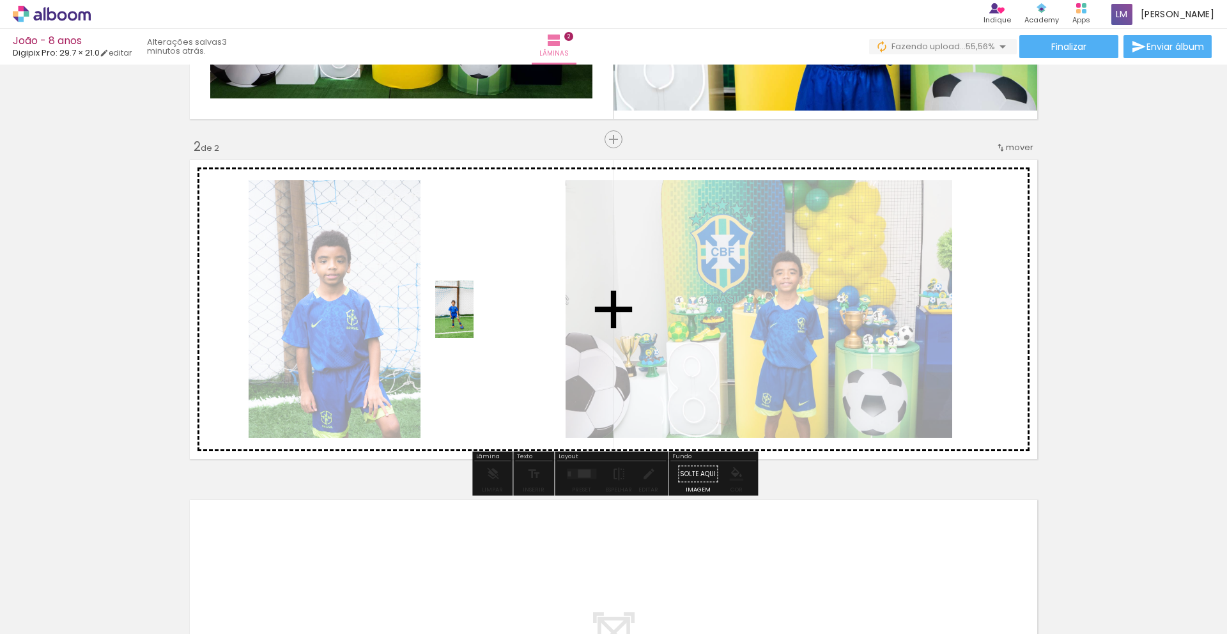
drag, startPoint x: 149, startPoint y: 577, endPoint x: 474, endPoint y: 318, distance: 415.3
click at [474, 318] on quentale-workspace at bounding box center [613, 317] width 1227 height 634
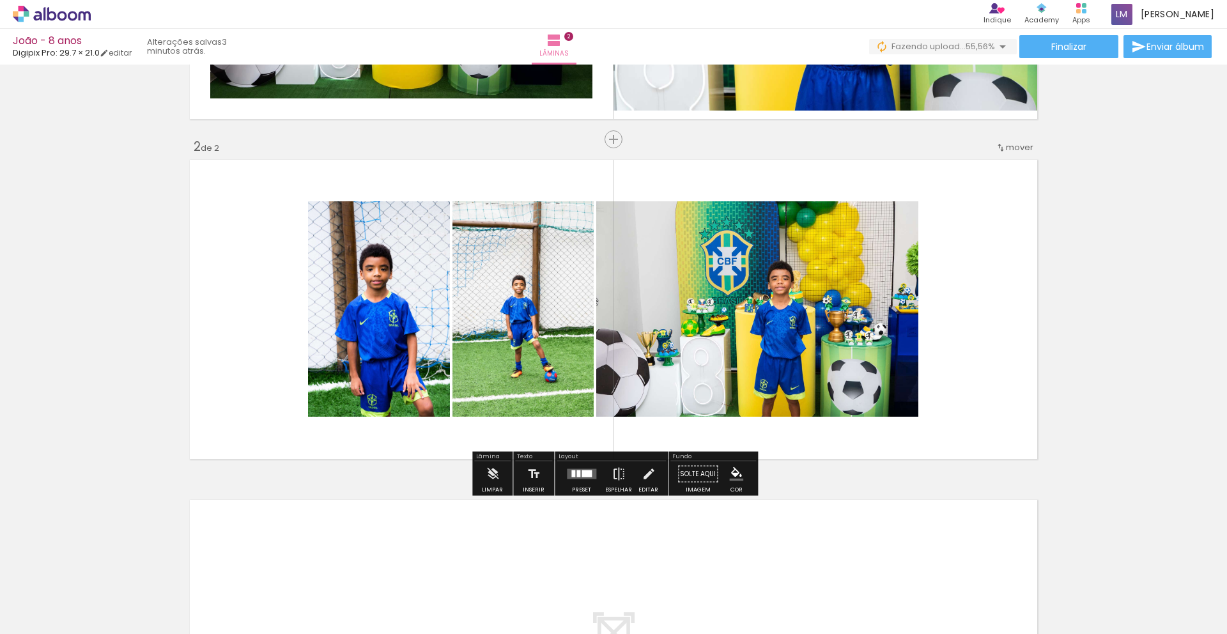
click at [507, 311] on quentale-photo at bounding box center [523, 308] width 141 height 215
click at [584, 475] on div at bounding box center [587, 473] width 10 height 7
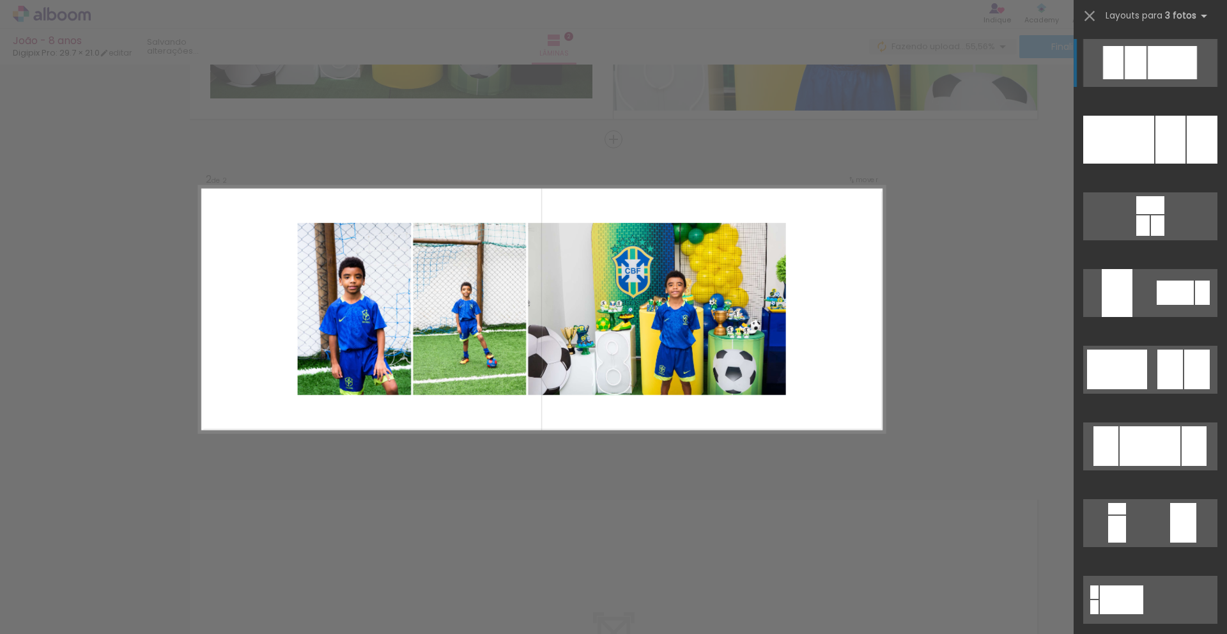
click at [570, 363] on quentale-photo at bounding box center [657, 309] width 258 height 173
click at [299, 530] on div "Confirmar Cancelar" at bounding box center [613, 303] width 1227 height 1051
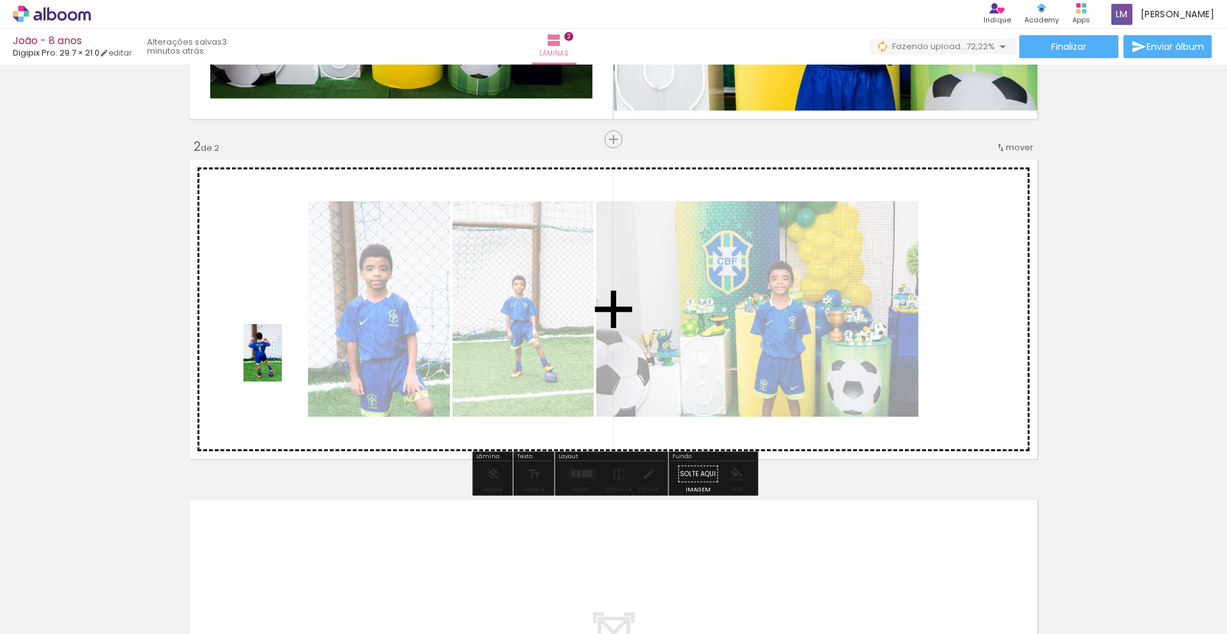
drag, startPoint x: 286, startPoint y: 470, endPoint x: 282, endPoint y: 368, distance: 103.0
click at [282, 360] on quentale-workspace at bounding box center [613, 317] width 1227 height 634
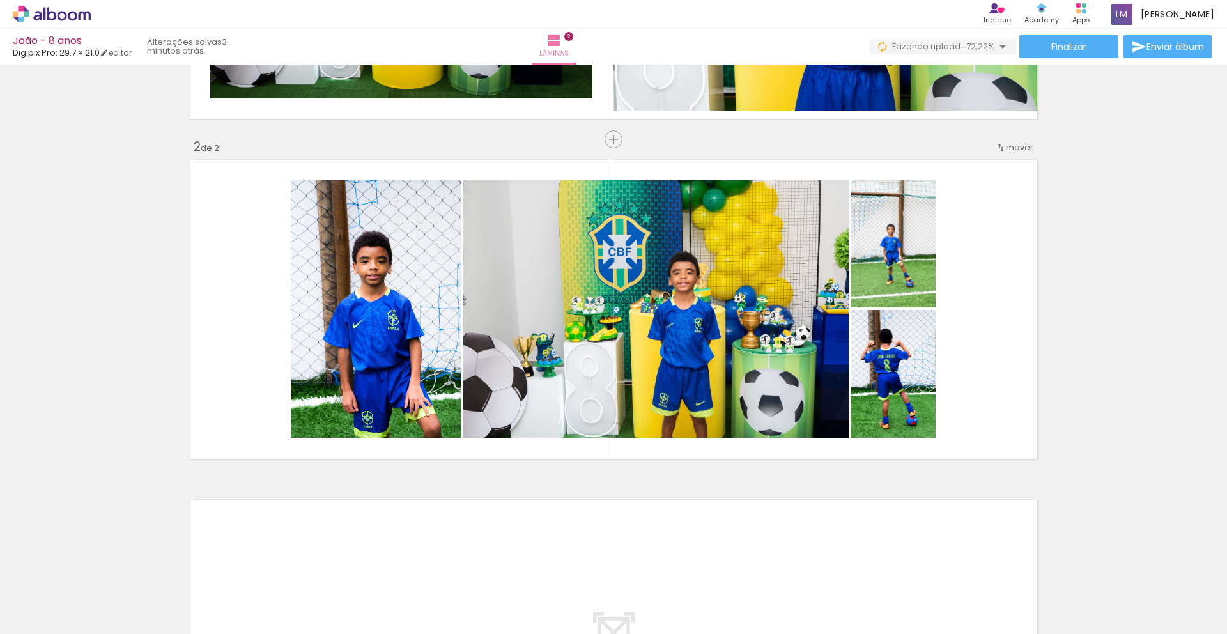
scroll to position [0, 0]
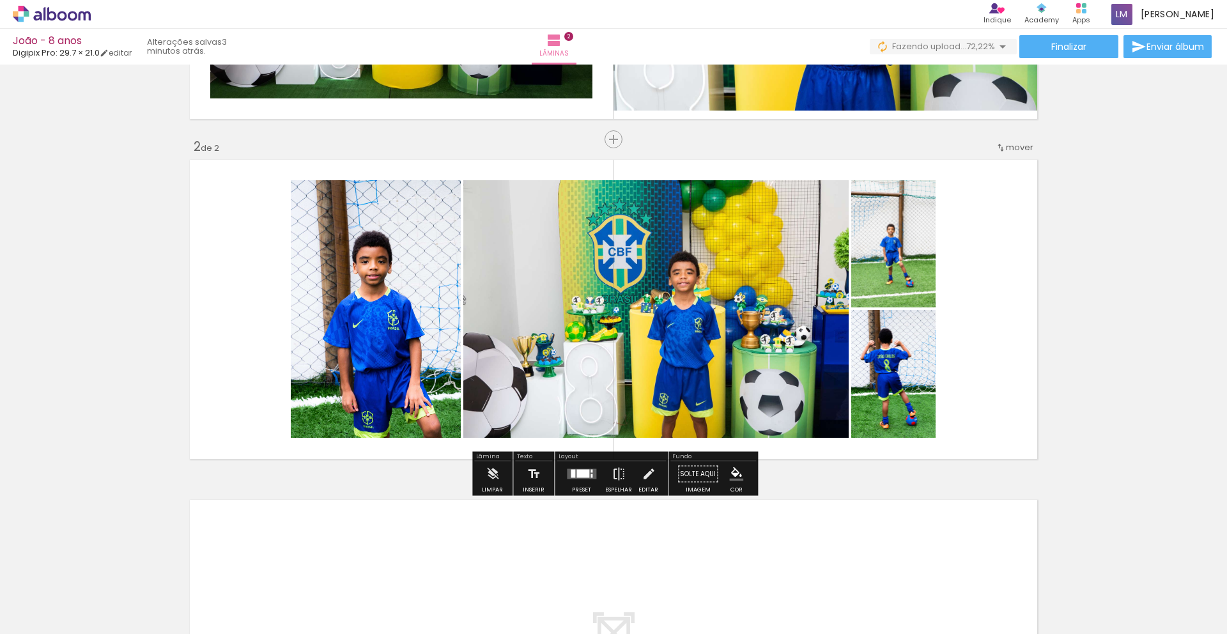
click at [669, 221] on quentale-layouter at bounding box center [613, 309] width 857 height 308
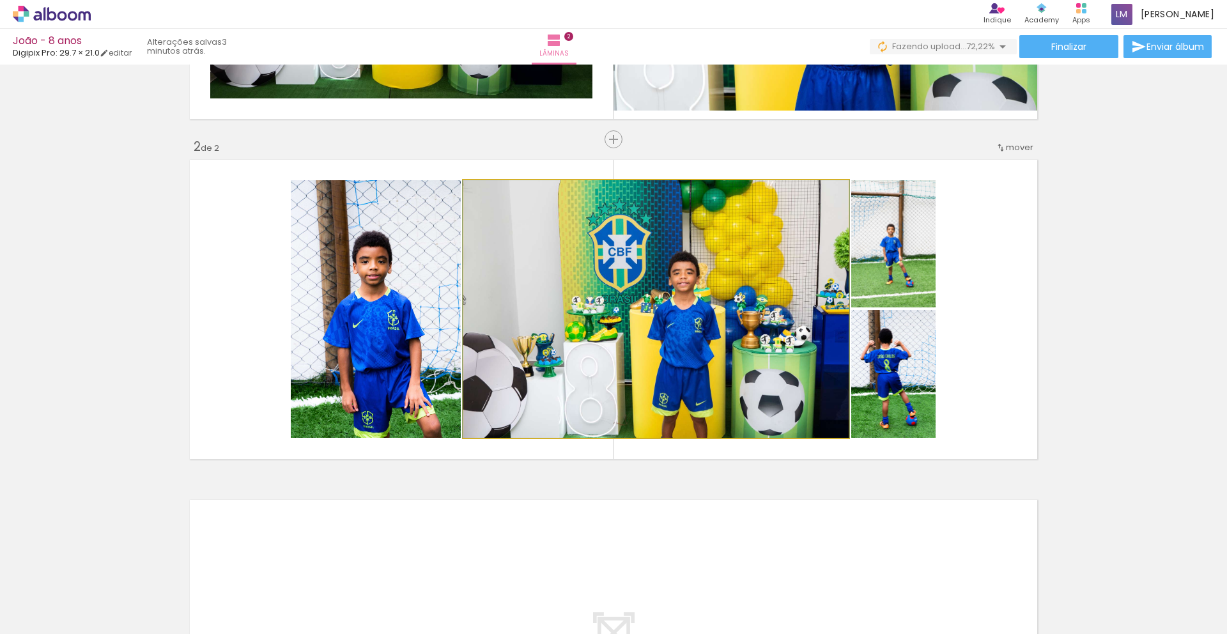
click at [669, 241] on quentale-photo at bounding box center [655, 309] width 385 height 258
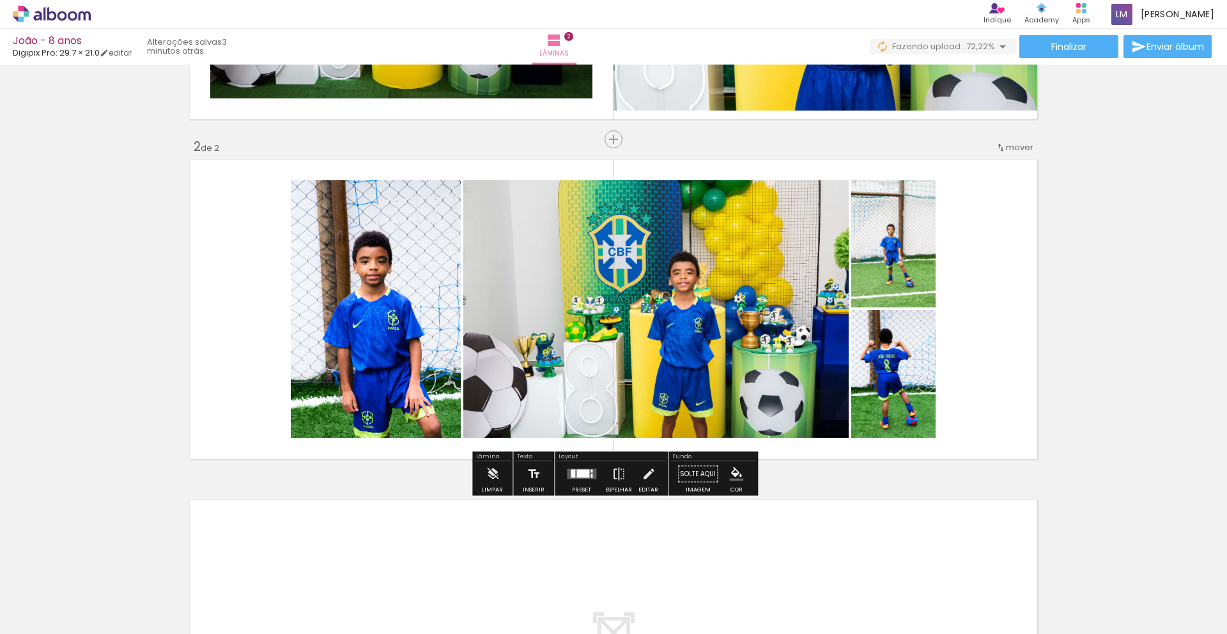
click at [591, 471] on quentale-layouter at bounding box center [581, 474] width 29 height 10
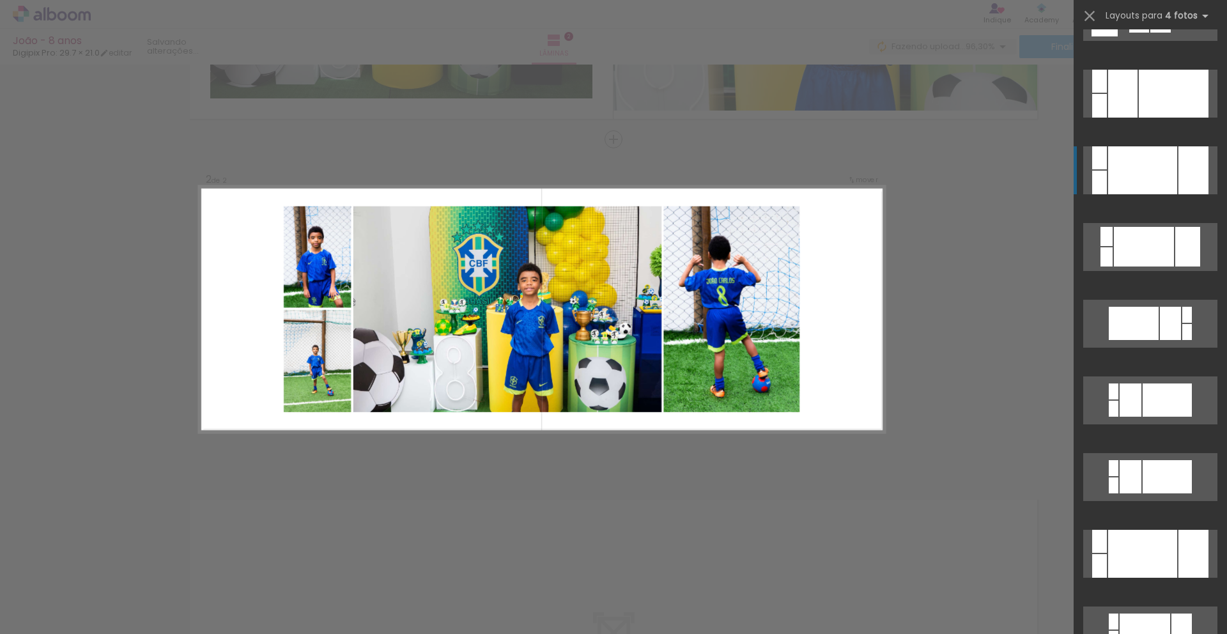
scroll to position [330, 0]
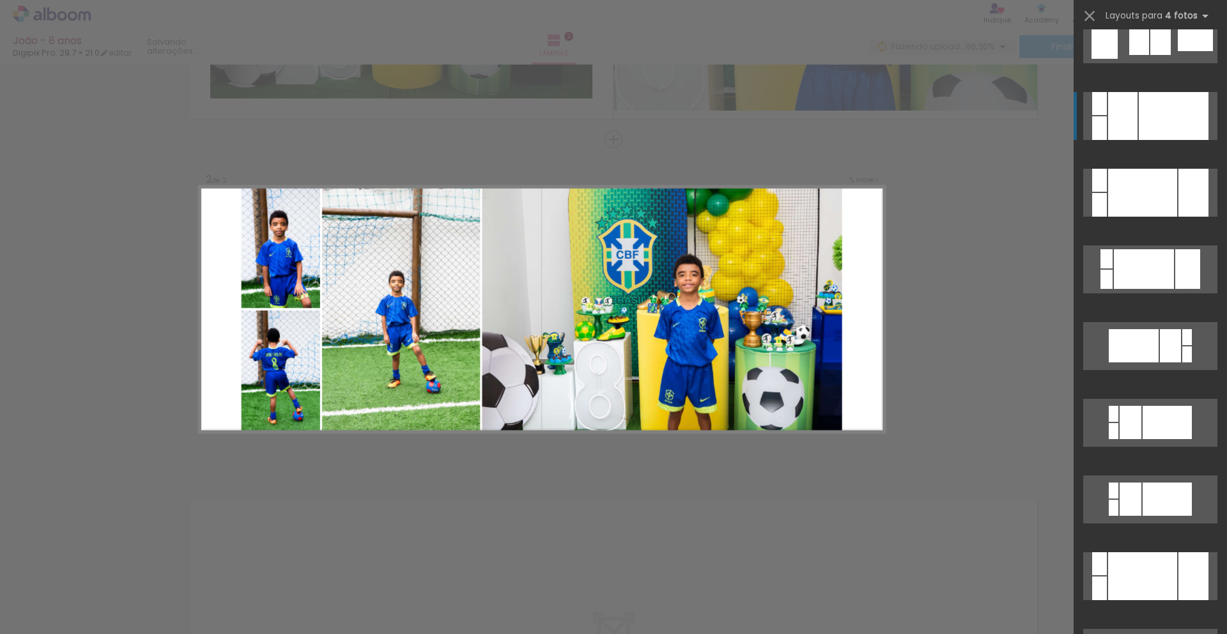
click at [669, 112] on div at bounding box center [1122, 116] width 29 height 48
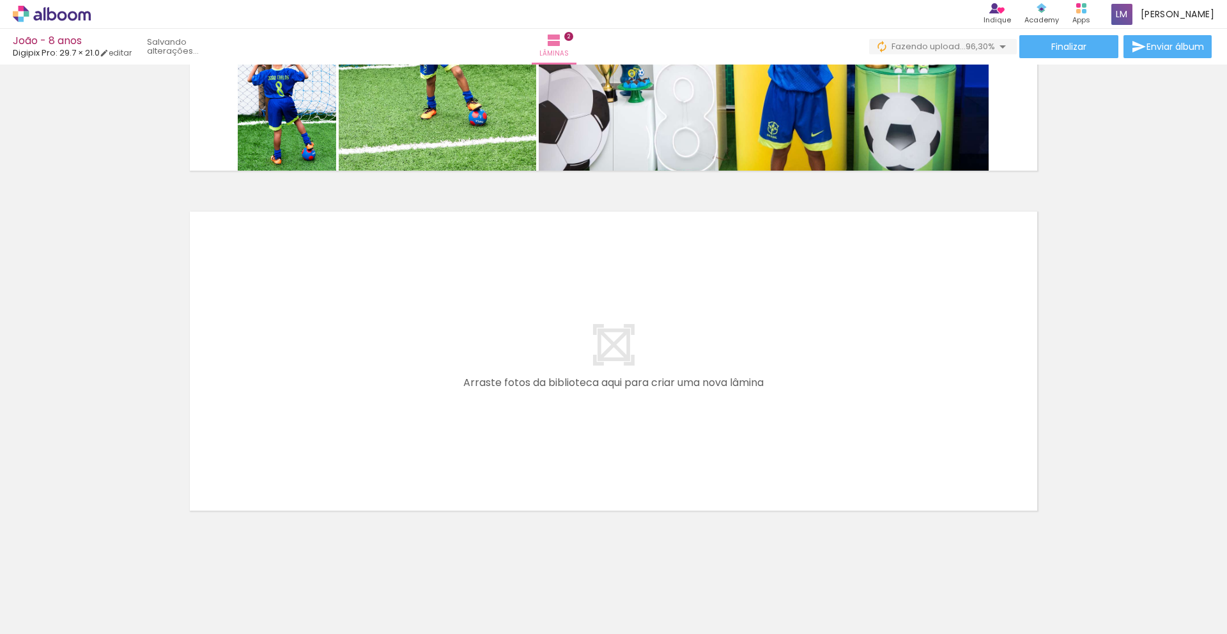
scroll to position [580, 0]
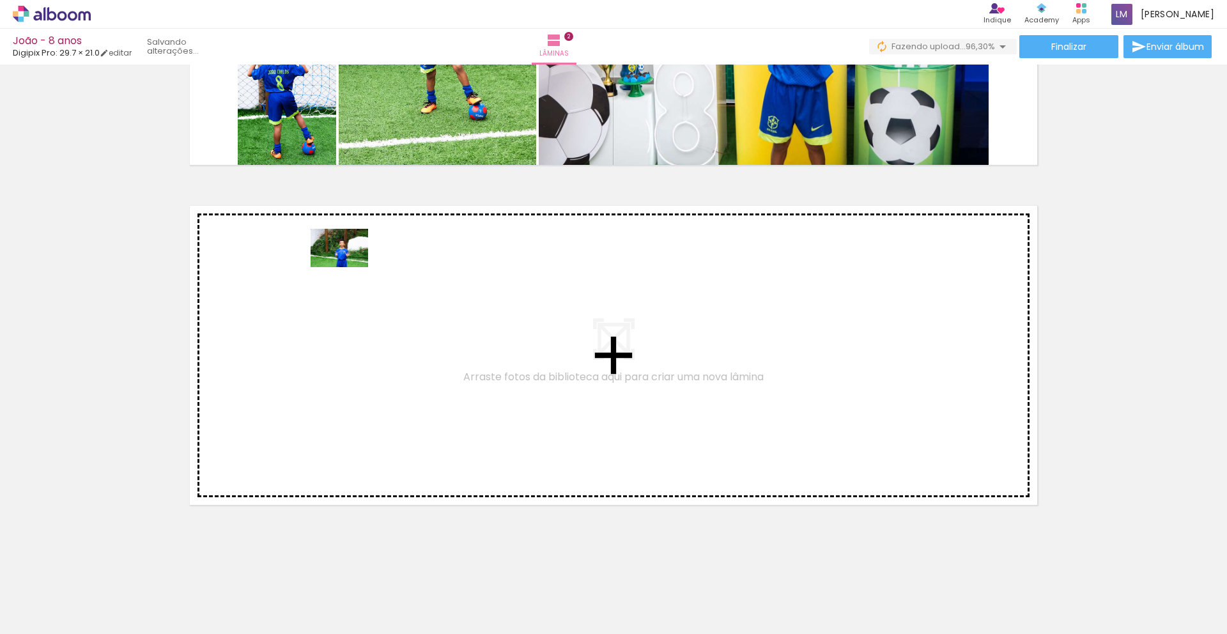
drag, startPoint x: 261, startPoint y: 455, endPoint x: 349, endPoint y: 267, distance: 207.6
click at [349, 267] on quentale-workspace at bounding box center [613, 317] width 1227 height 634
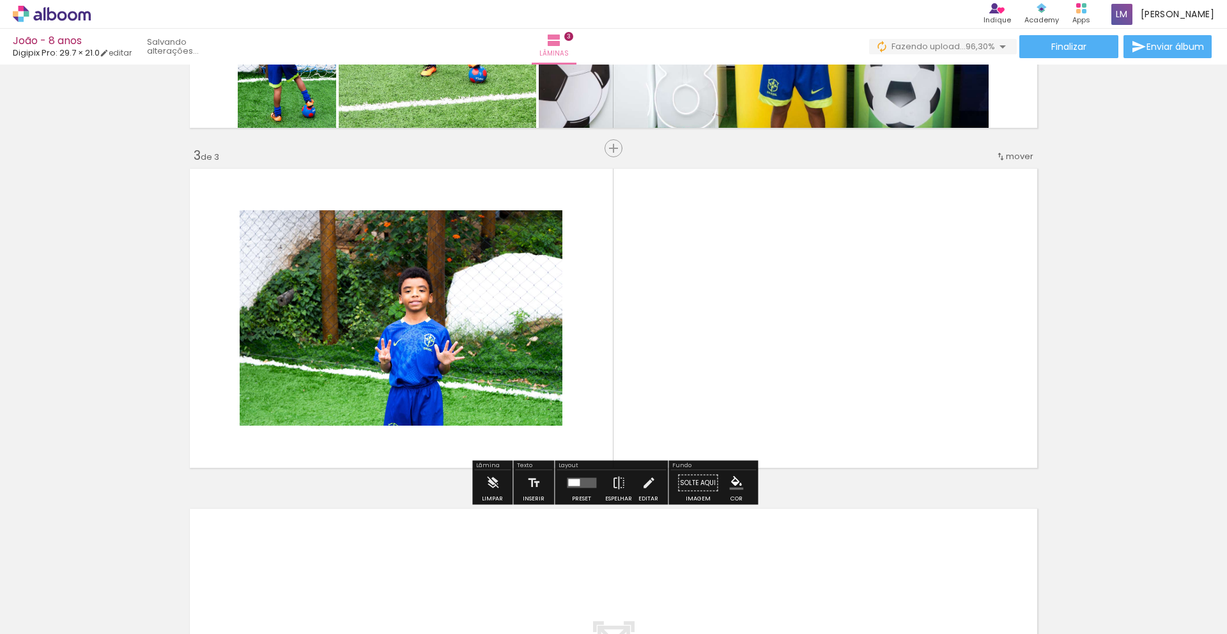
scroll to position [626, 0]
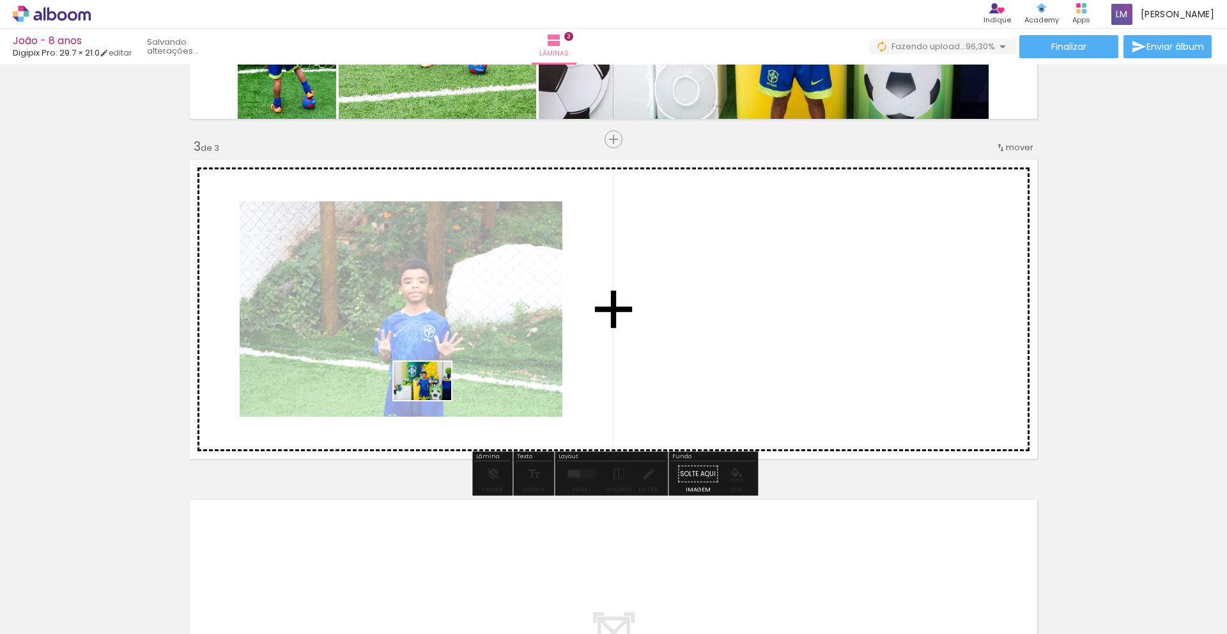
drag, startPoint x: 615, startPoint y: 494, endPoint x: 435, endPoint y: 403, distance: 201.5
click at [429, 397] on quentale-workspace at bounding box center [613, 317] width 1227 height 634
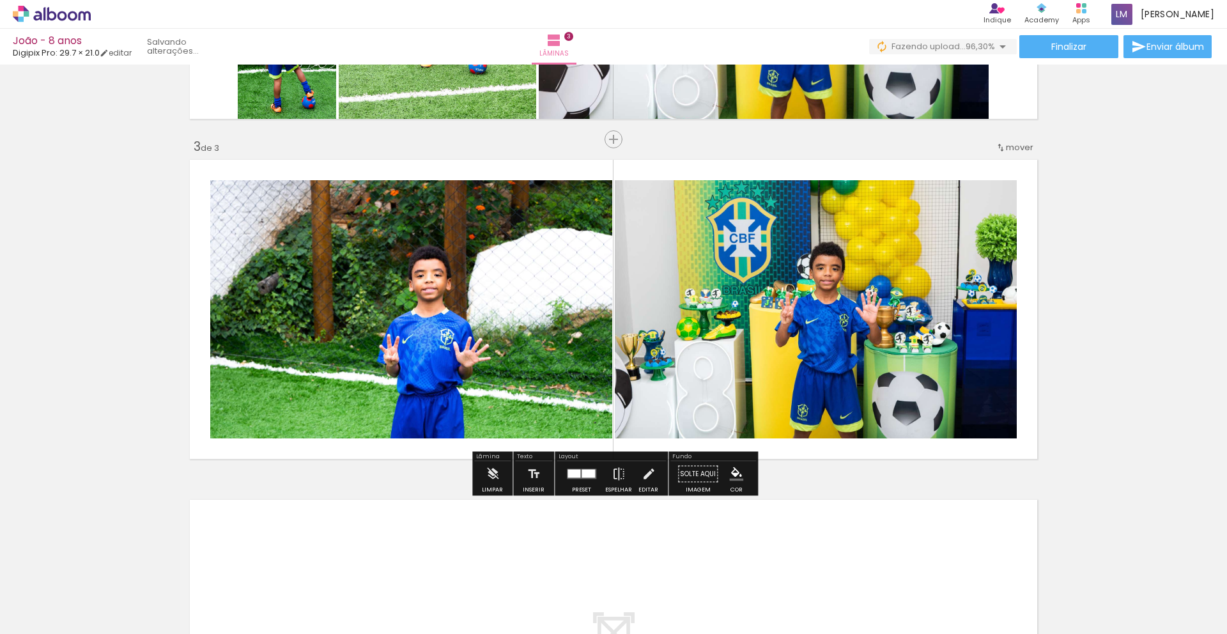
click at [669, 335] on quentale-photo at bounding box center [816, 309] width 402 height 258
click at [669, 189] on div at bounding box center [745, 193] width 15 height 13
click at [669, 283] on quentale-photo at bounding box center [816, 309] width 402 height 258
click at [669, 272] on quentale-photo at bounding box center [816, 309] width 402 height 258
click at [486, 479] on iron-icon at bounding box center [493, 475] width 14 height 26
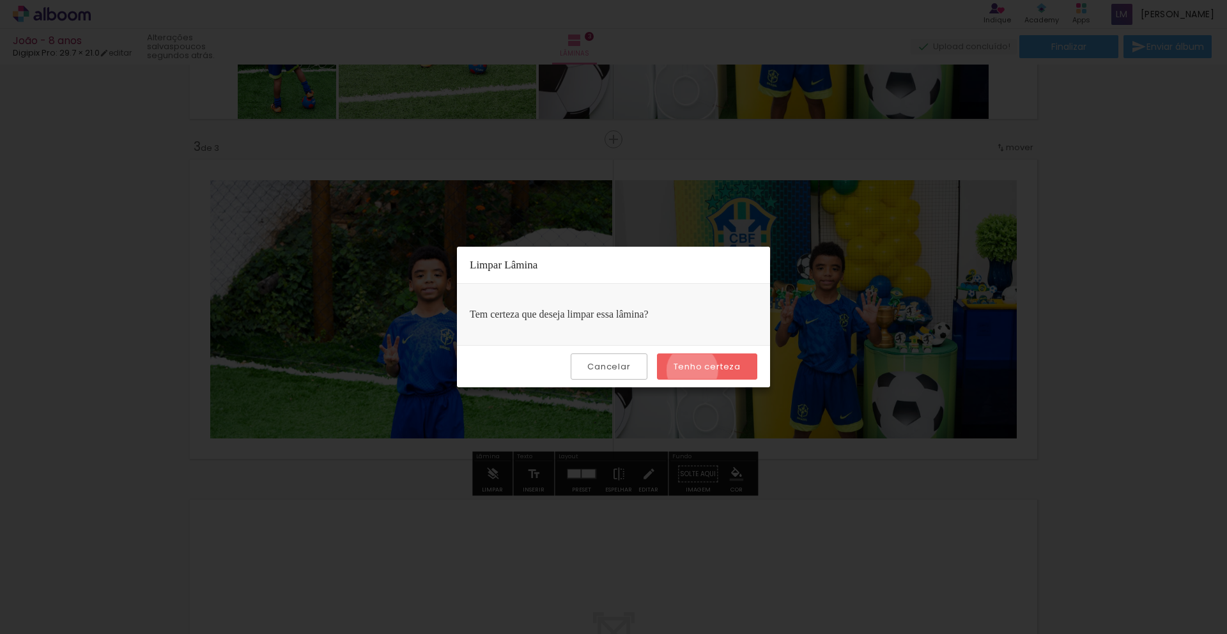
click at [0, 0] on slot "Tenho certeza" at bounding box center [0, 0] width 0 height 0
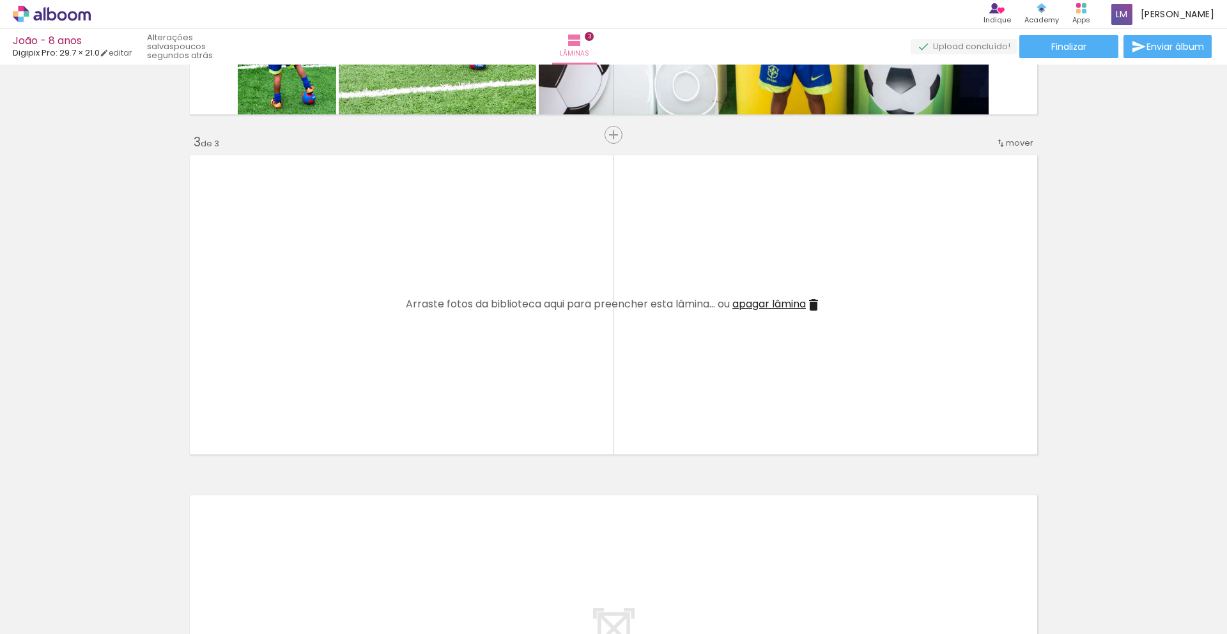
scroll to position [557, 0]
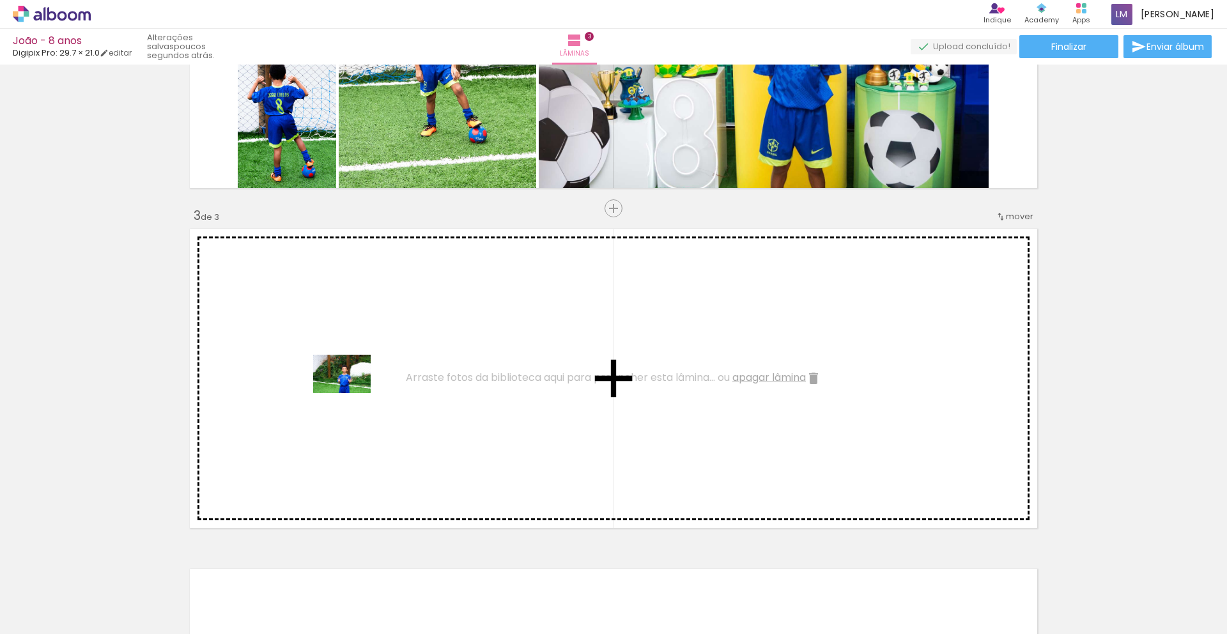
drag, startPoint x: 229, startPoint y: 556, endPoint x: 352, endPoint y: 393, distance: 203.7
click at [352, 393] on quentale-workspace at bounding box center [613, 317] width 1227 height 634
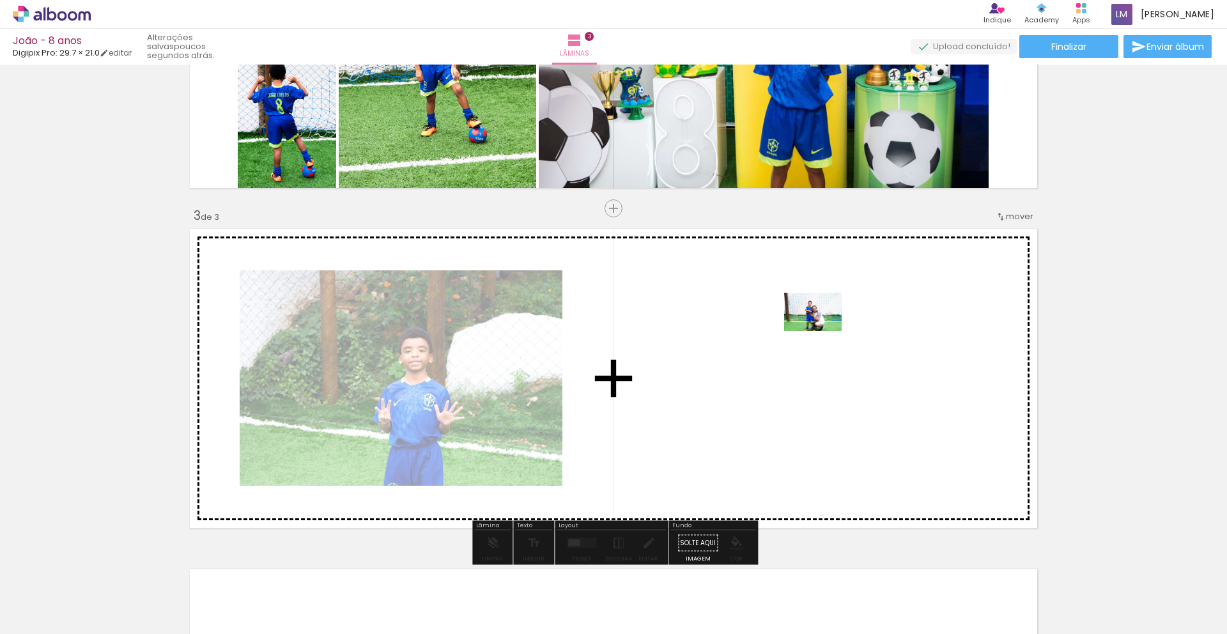
drag, startPoint x: 490, startPoint y: 596, endPoint x: 825, endPoint y: 322, distance: 432.5
click at [669, 322] on quentale-workspace at bounding box center [613, 317] width 1227 height 634
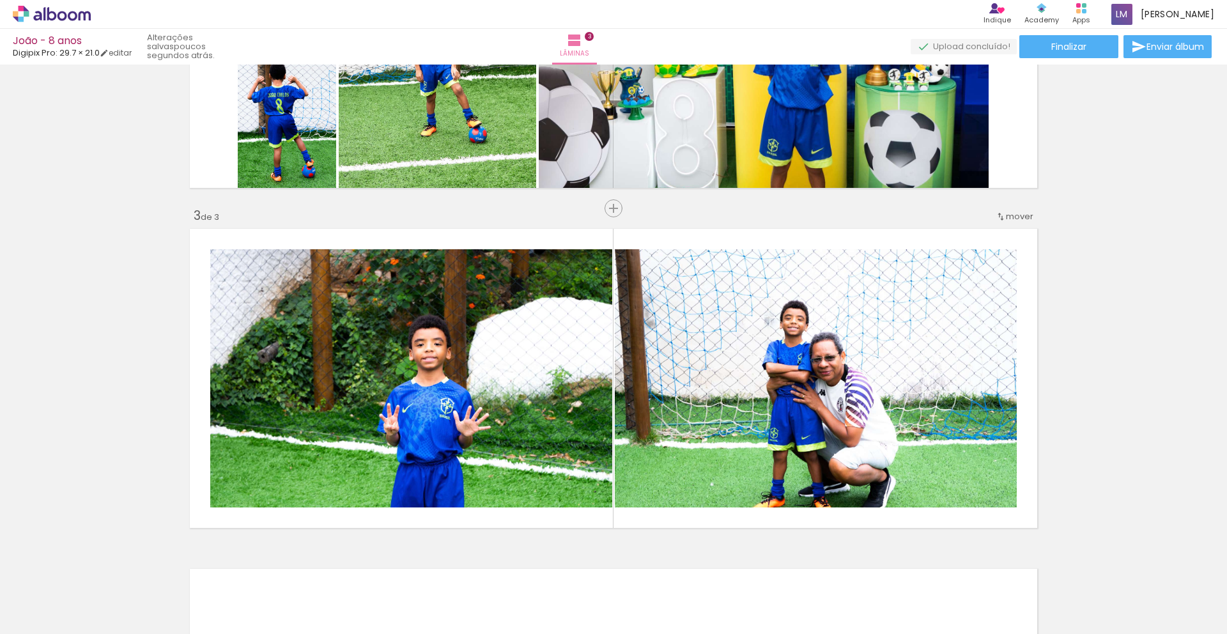
scroll to position [0, 250]
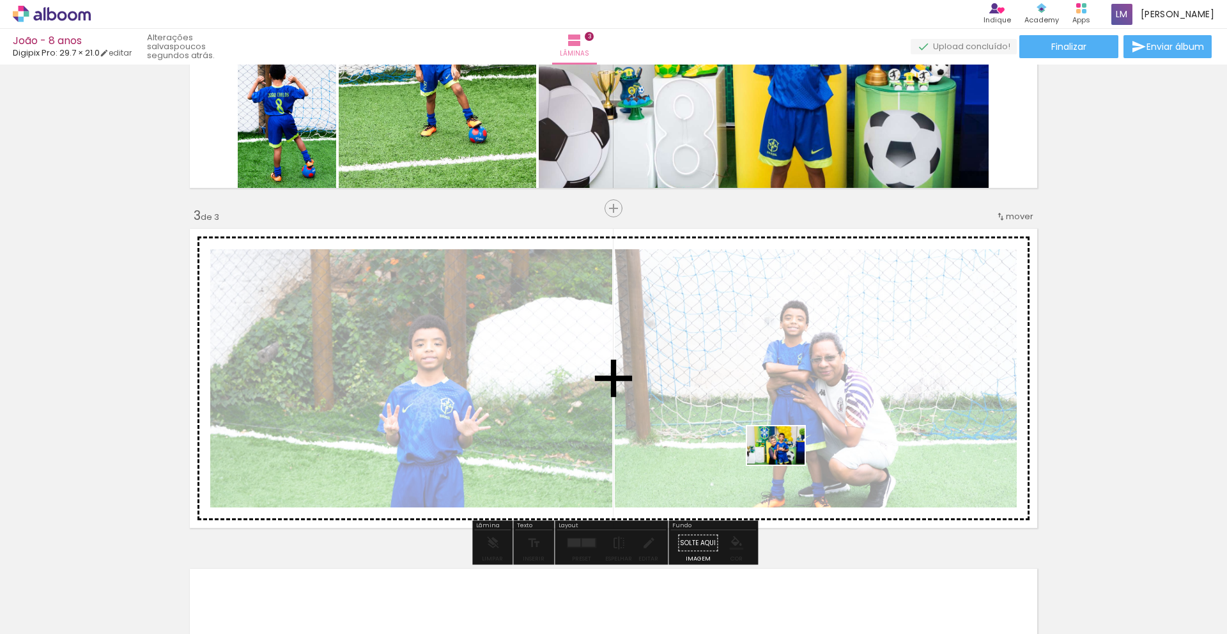
drag, startPoint x: 957, startPoint y: 597, endPoint x: 783, endPoint y: 467, distance: 217.3
click at [669, 465] on quentale-workspace at bounding box center [613, 317] width 1227 height 634
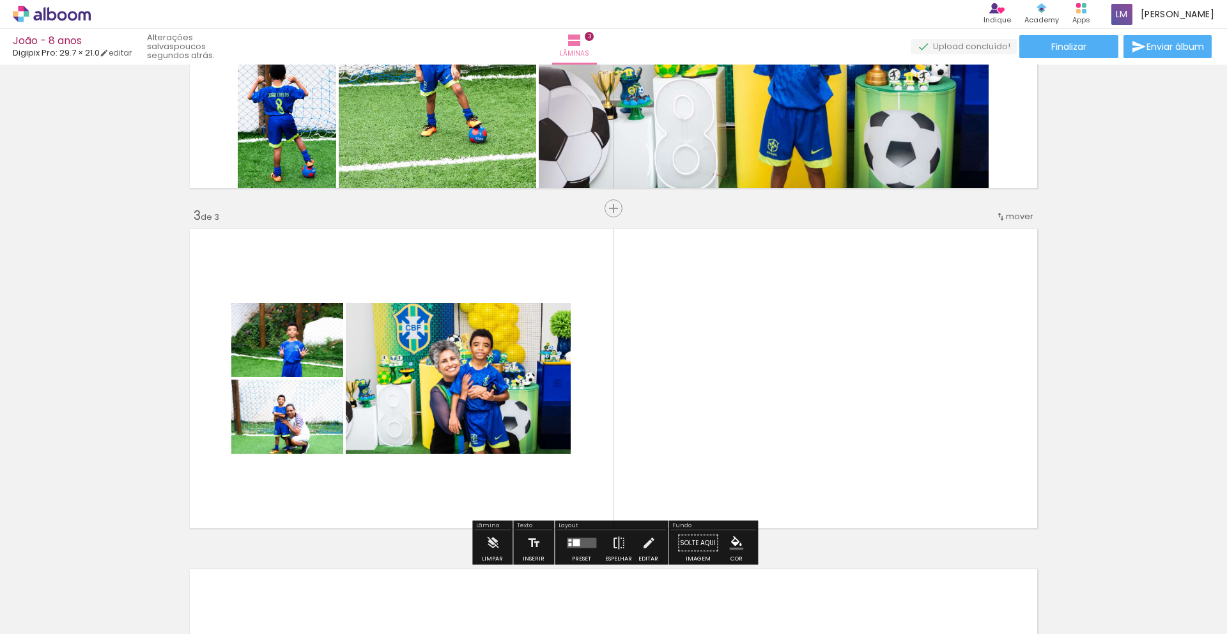
click at [573, 540] on div at bounding box center [576, 543] width 7 height 7
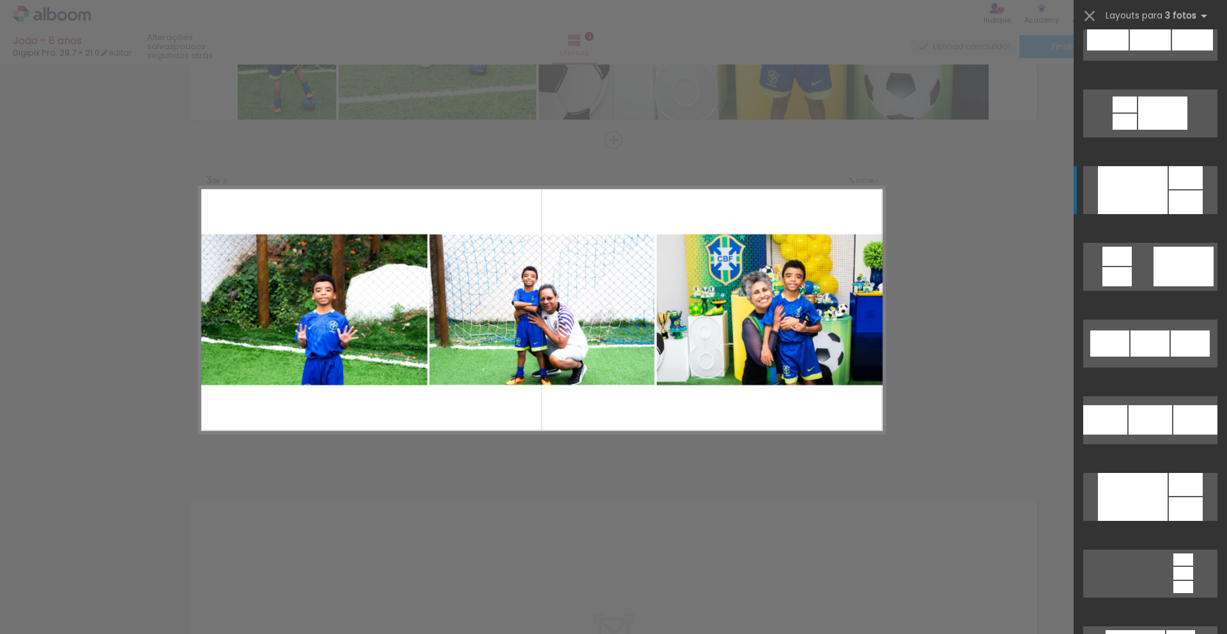
scroll to position [1331, 0]
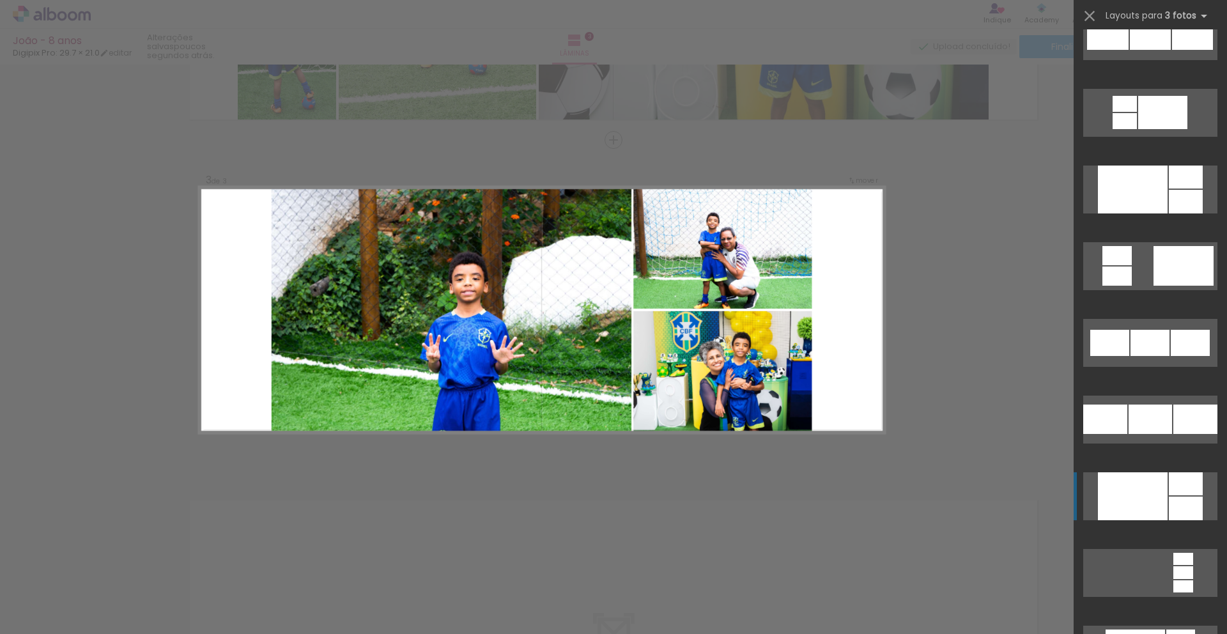
click at [669, 474] on div at bounding box center [1133, 496] width 70 height 48
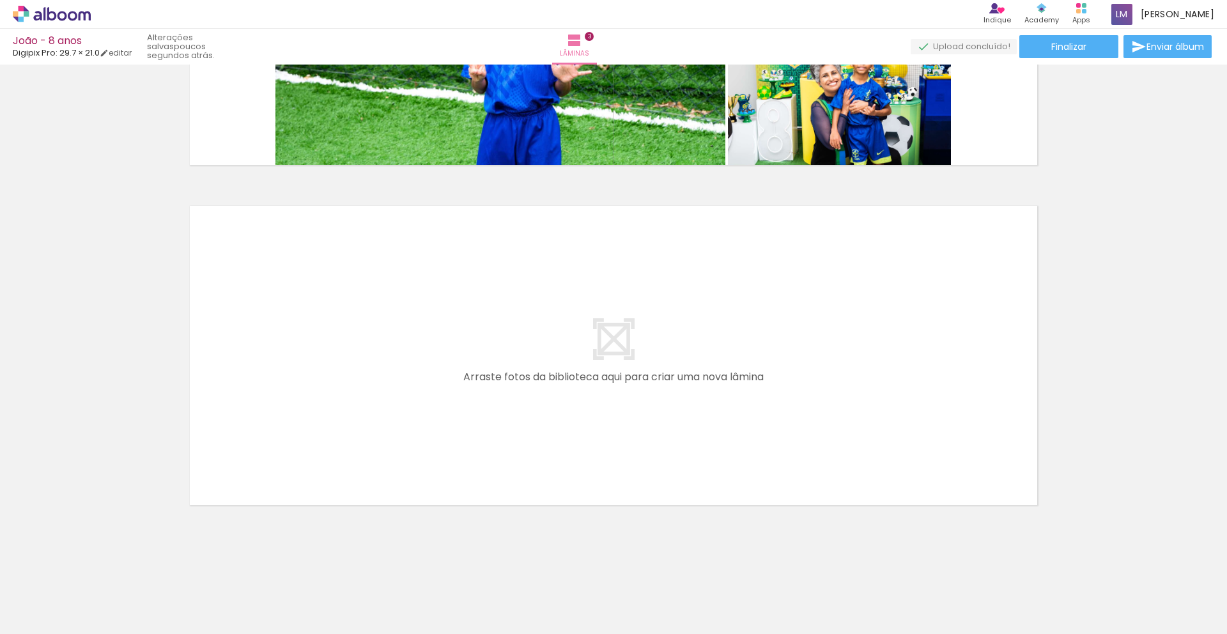
scroll to position [0, 313]
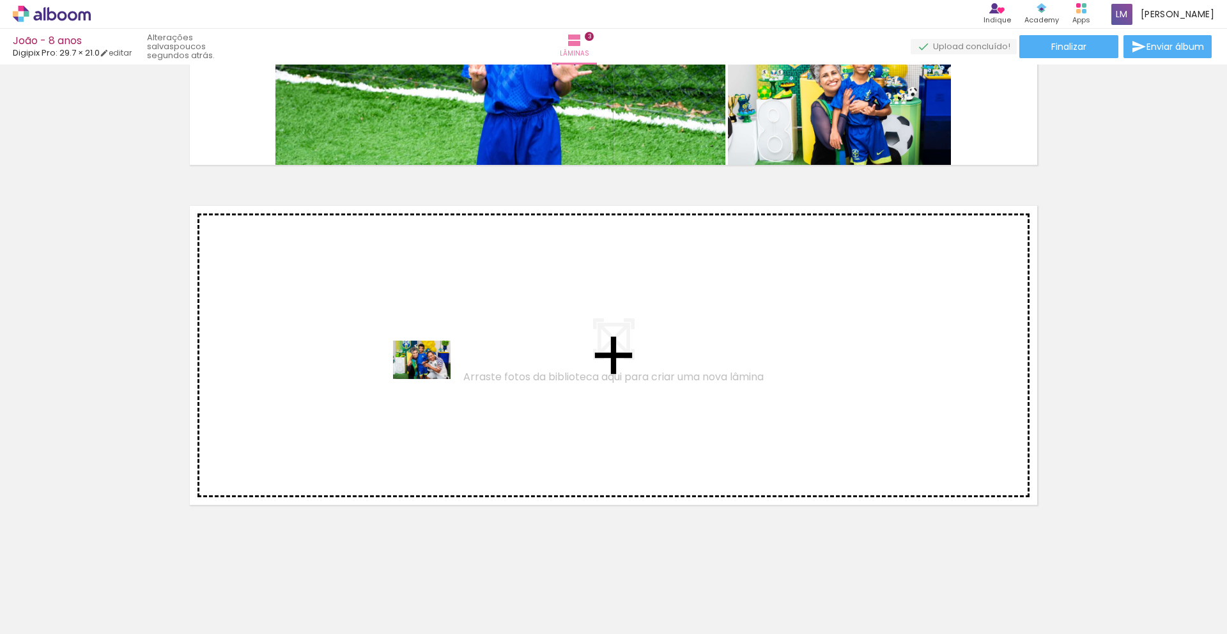
drag, startPoint x: 1077, startPoint y: 590, endPoint x: 1116, endPoint y: 557, distance: 51.2
click at [433, 379] on quentale-workspace at bounding box center [613, 317] width 1227 height 634
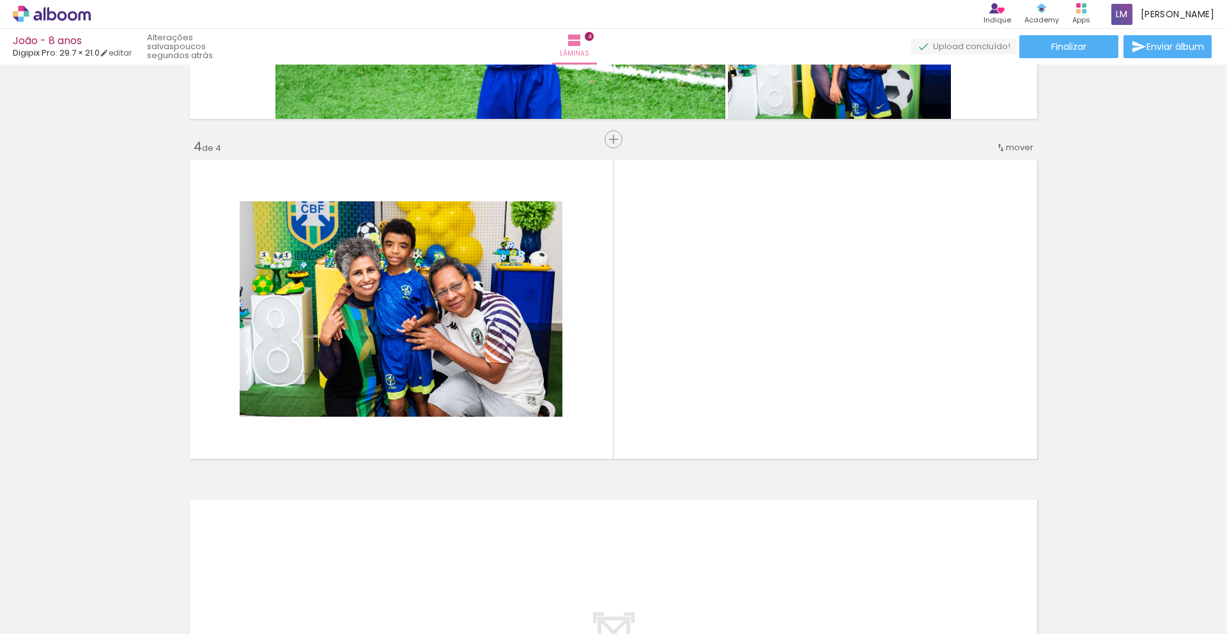
scroll to position [0, 400]
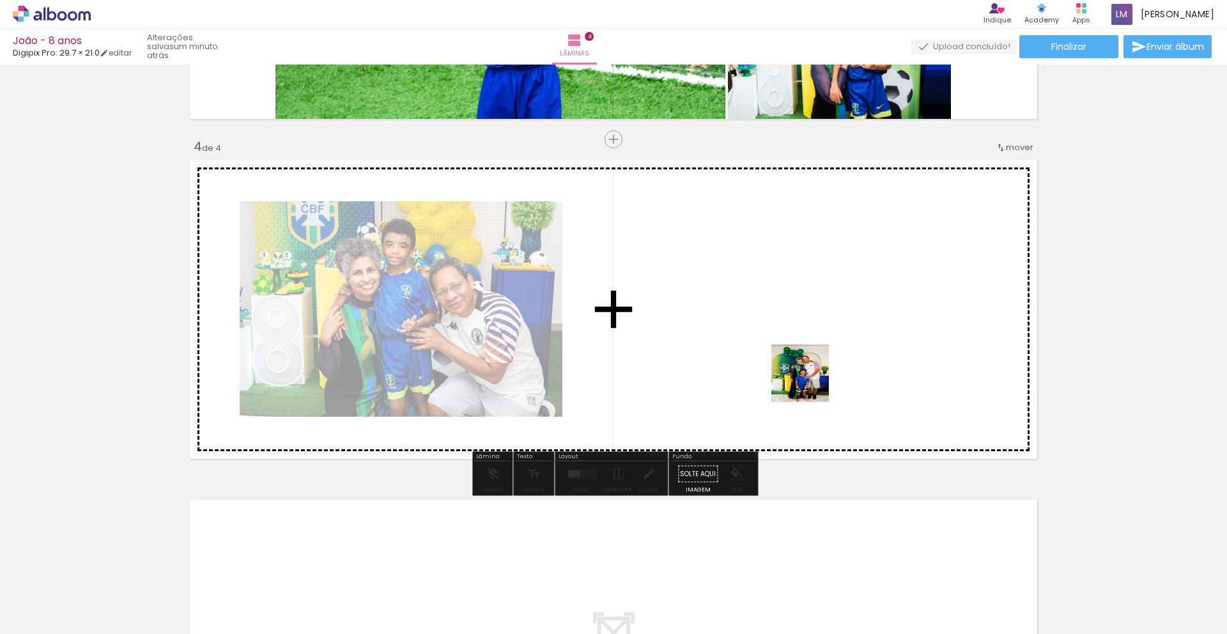
drag, startPoint x: 1096, startPoint y: 547, endPoint x: 1208, endPoint y: 591, distance: 119.7
click at [669, 338] on quentale-workspace at bounding box center [613, 317] width 1227 height 634
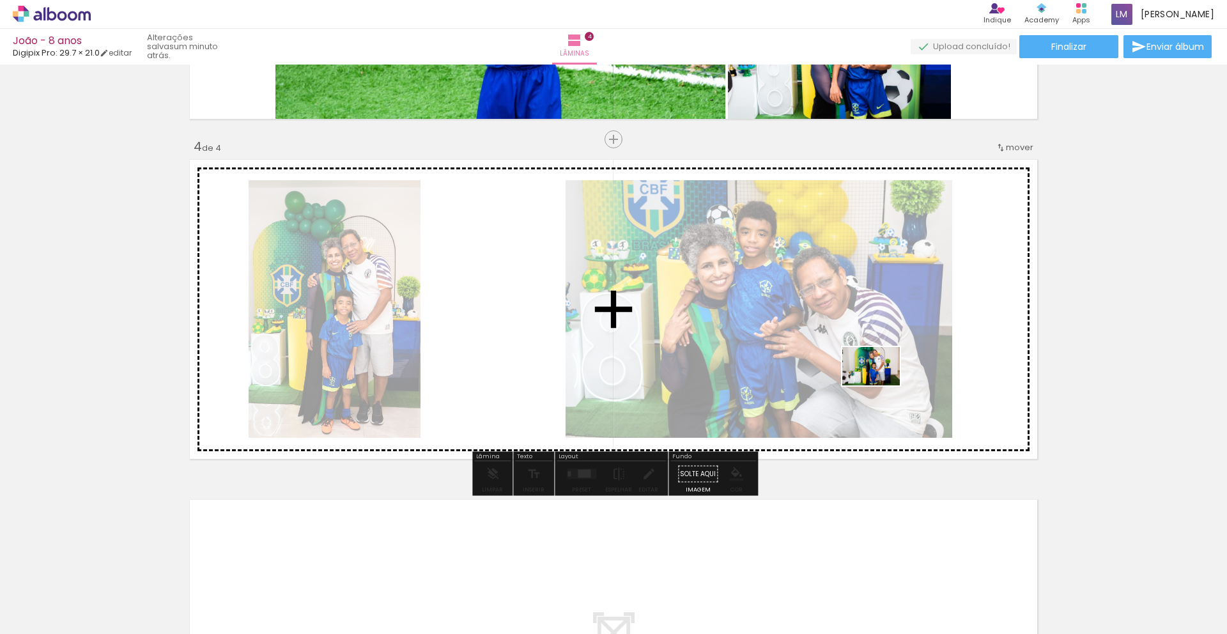
drag, startPoint x: 1082, startPoint y: 575, endPoint x: 882, endPoint y: 390, distance: 272.8
click at [669, 383] on quentale-workspace at bounding box center [613, 317] width 1227 height 634
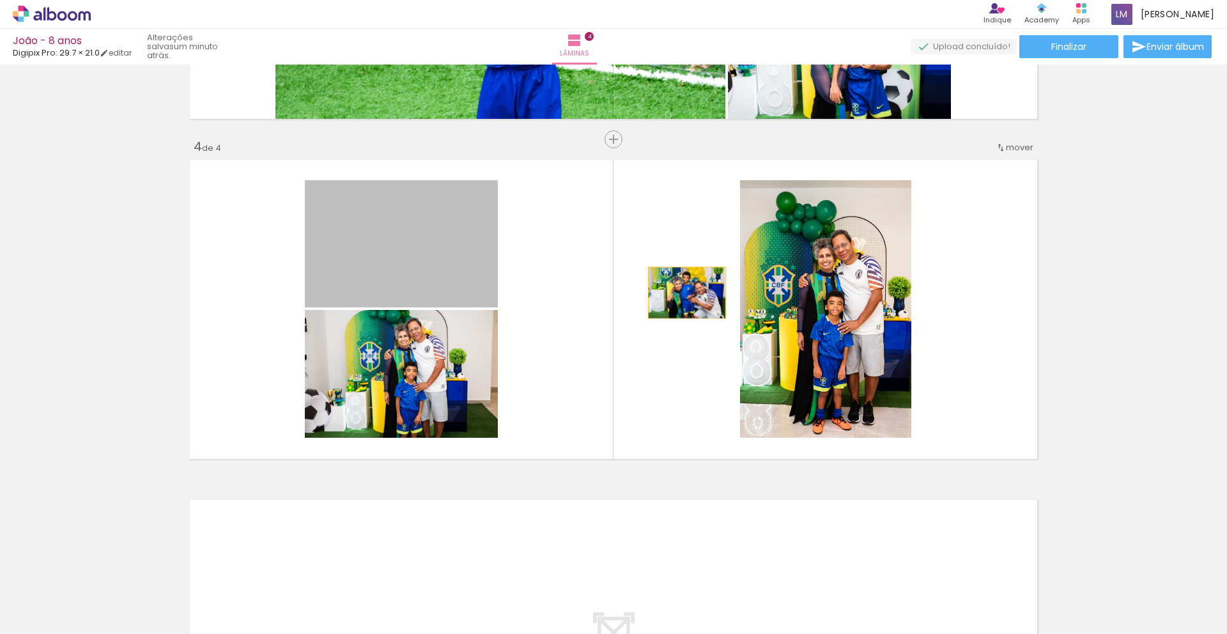
drag, startPoint x: 431, startPoint y: 265, endPoint x: 687, endPoint y: 293, distance: 257.2
click at [669, 293] on quentale-layouter at bounding box center [613, 309] width 857 height 308
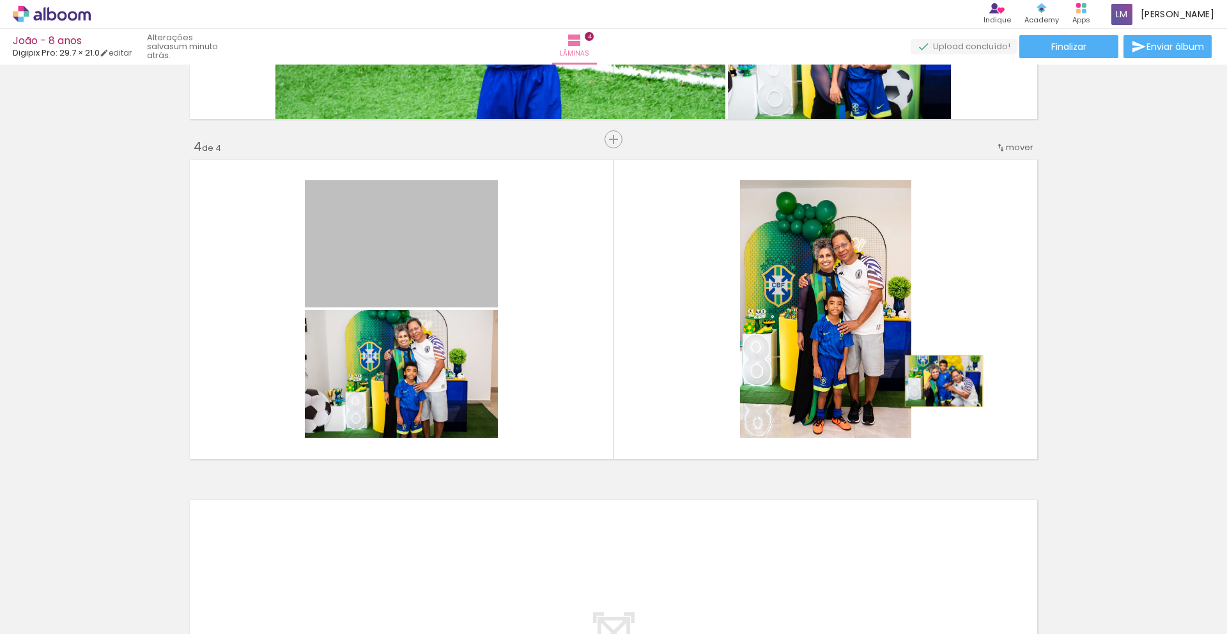
drag, startPoint x: 445, startPoint y: 253, endPoint x: 946, endPoint y: 380, distance: 517.2
click at [669, 380] on quentale-layouter at bounding box center [613, 309] width 857 height 308
drag, startPoint x: 396, startPoint y: 259, endPoint x: 979, endPoint y: 364, distance: 592.3
click at [669, 364] on quentale-layouter at bounding box center [613, 309] width 857 height 308
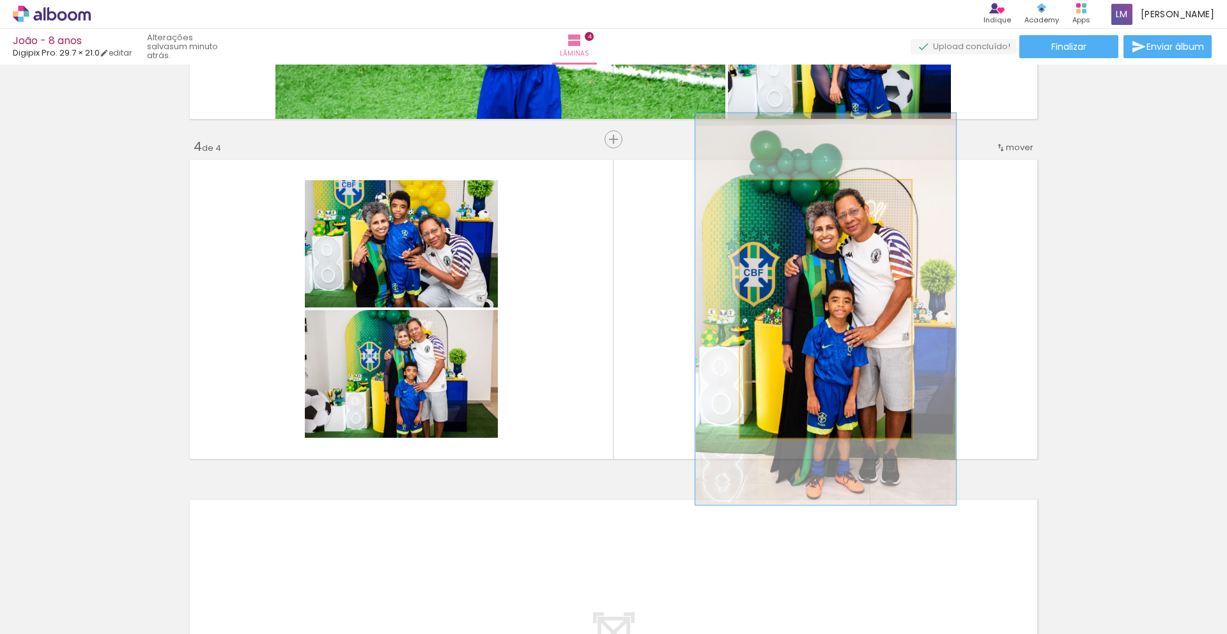
drag, startPoint x: 770, startPoint y: 197, endPoint x: 793, endPoint y: 197, distance: 23.0
click at [669, 197] on div at bounding box center [794, 194] width 12 height 12
drag, startPoint x: 793, startPoint y: 195, endPoint x: 720, endPoint y: 194, distance: 72.9
click at [669, 194] on quentale-layouter at bounding box center [613, 309] width 857 height 308
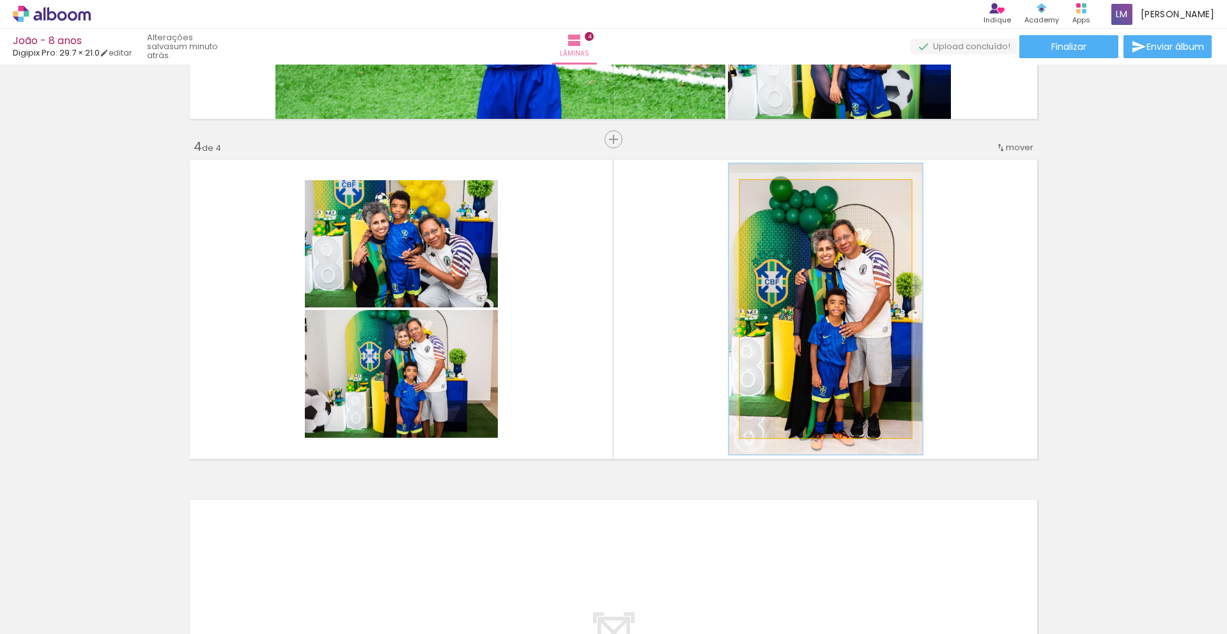
click at [669, 198] on div at bounding box center [776, 193] width 20 height 20
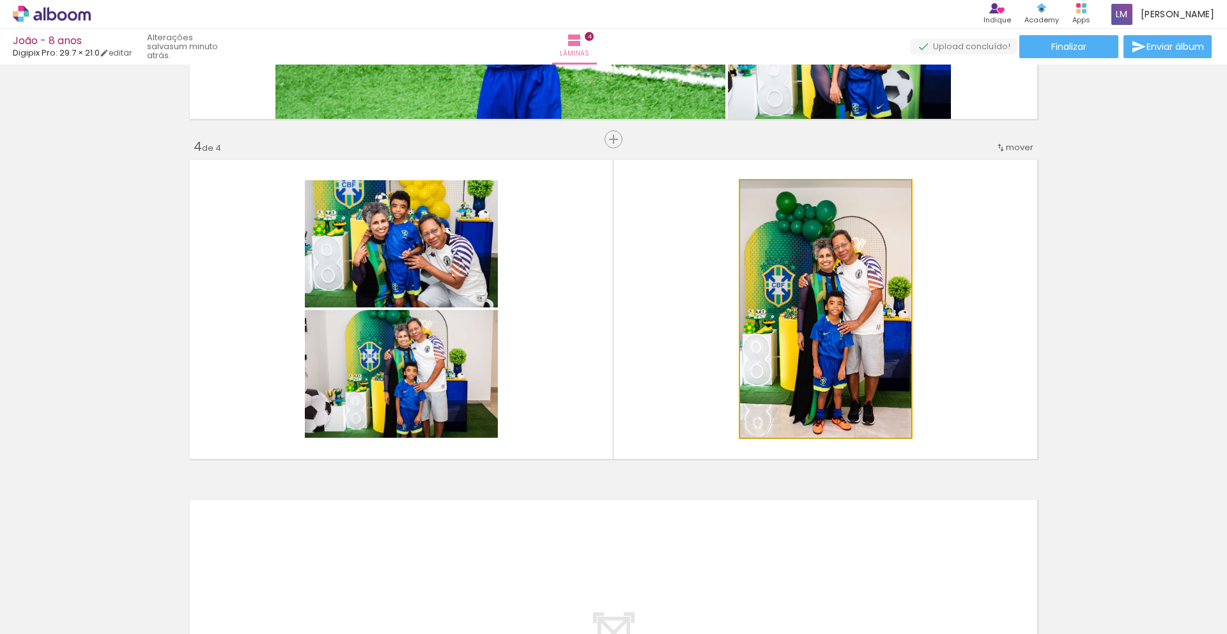
type paper-slider "100"
click at [669, 188] on quentale-layouter at bounding box center [613, 309] width 857 height 308
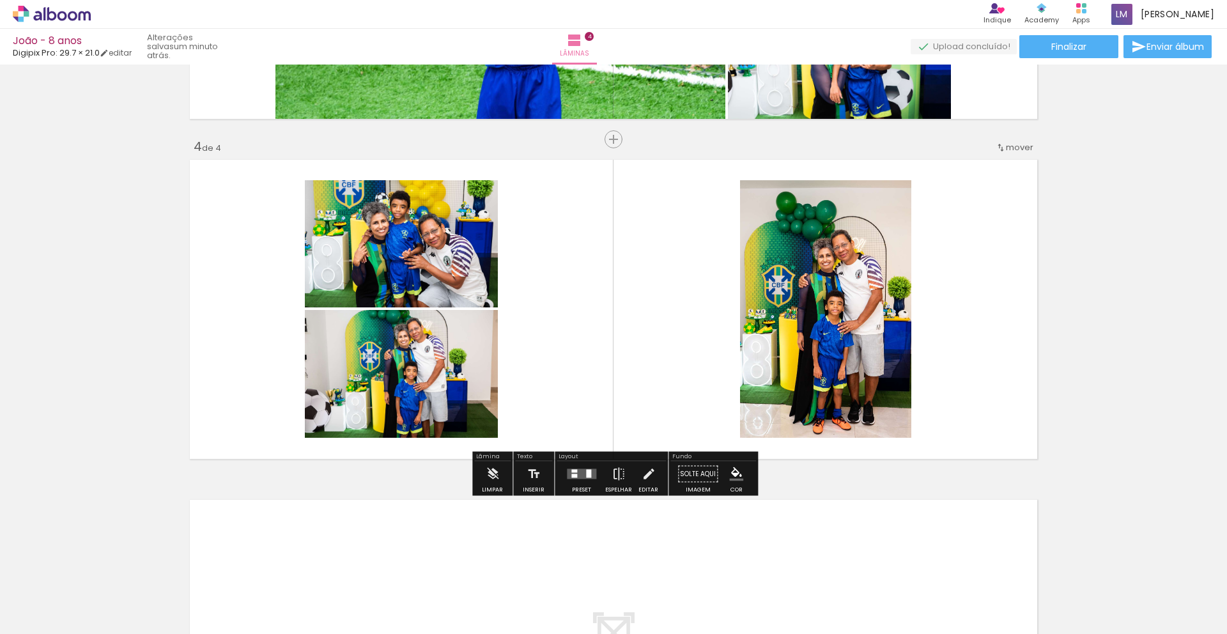
click at [669, 233] on quentale-photo at bounding box center [825, 309] width 171 height 258
click at [592, 475] on quentale-layouter at bounding box center [581, 474] width 29 height 10
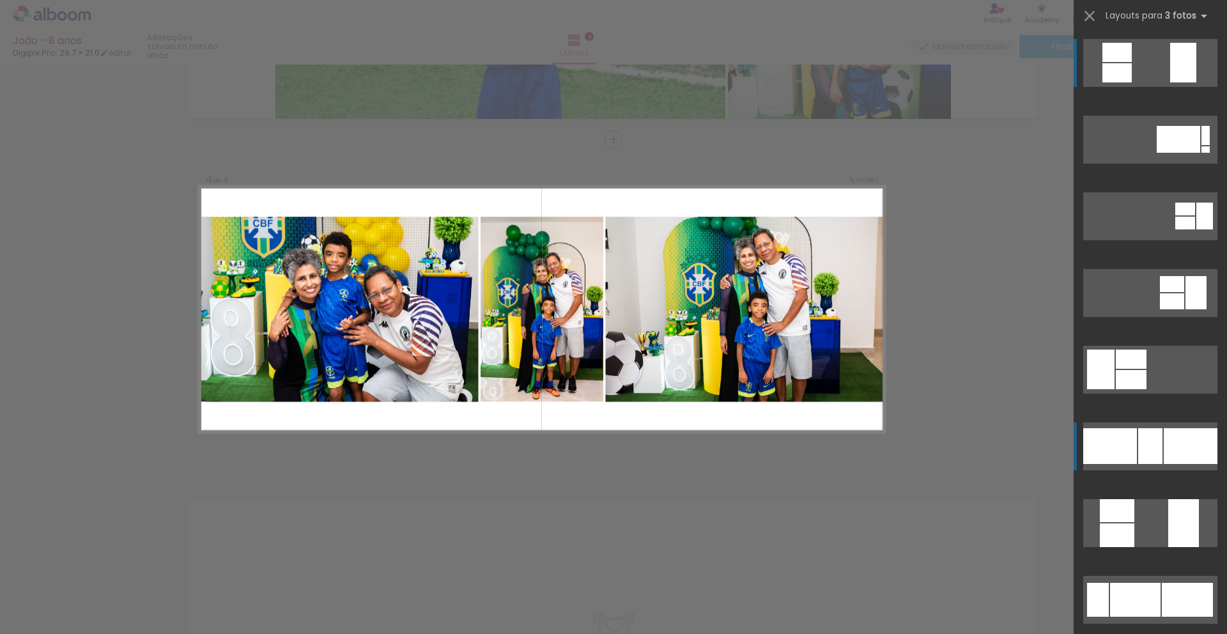
click at [669, 459] on div at bounding box center [1191, 446] width 54 height 36
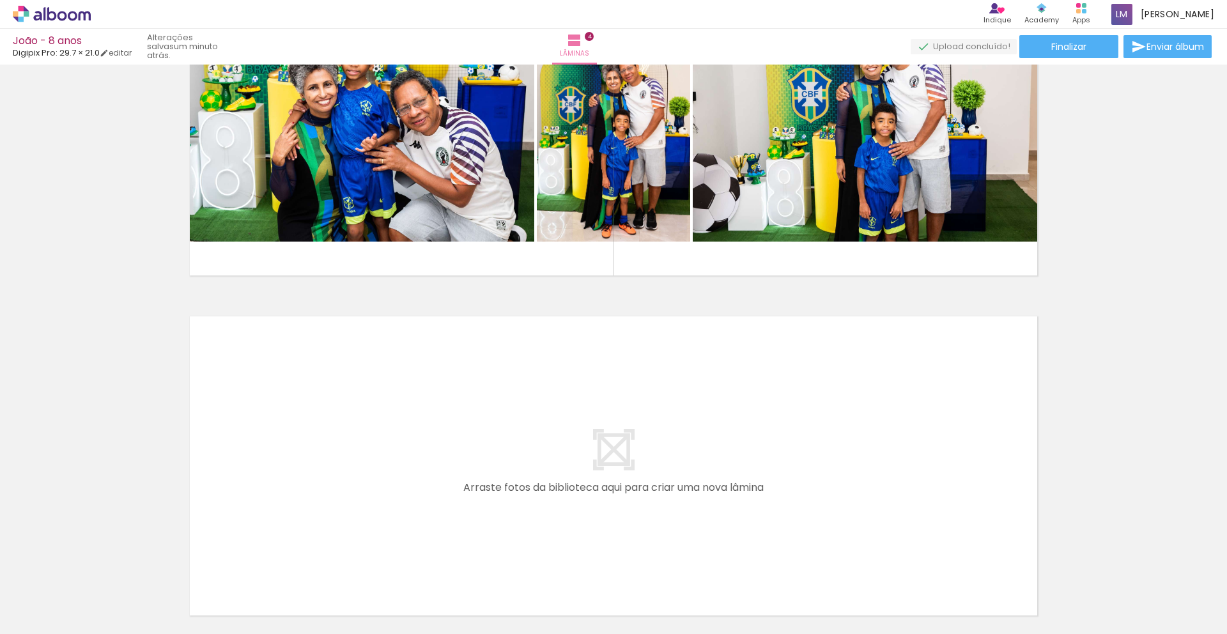
scroll to position [1261, 0]
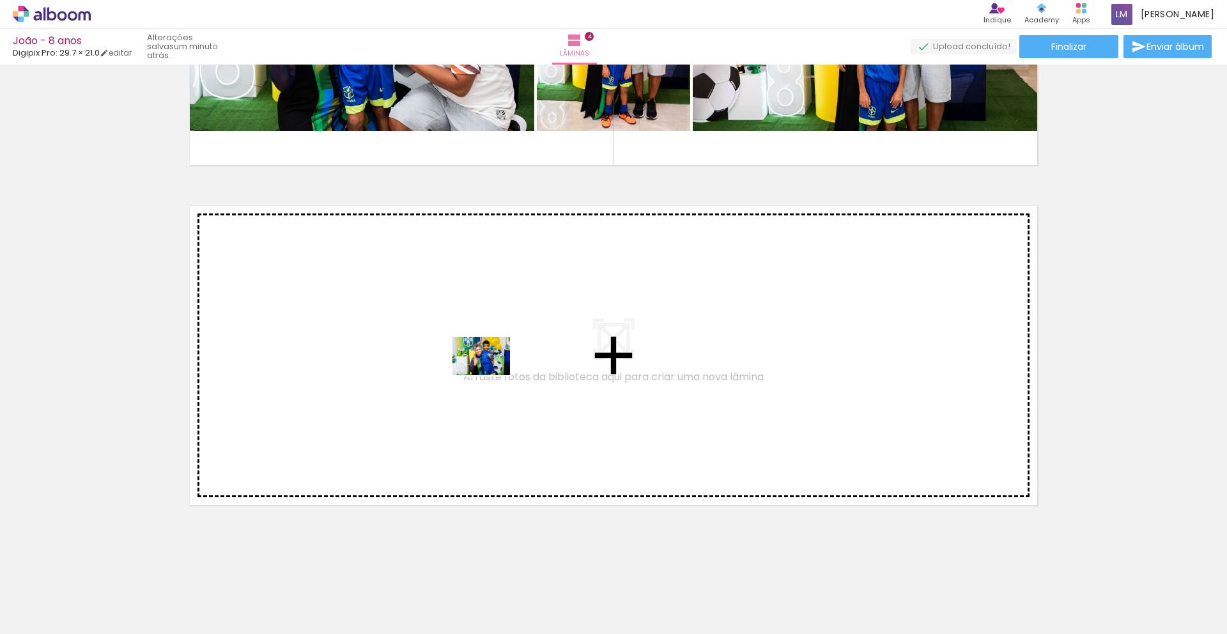
drag, startPoint x: 879, startPoint y: 586, endPoint x: 483, endPoint y: 361, distance: 455.8
click at [483, 361] on quentale-workspace at bounding box center [613, 317] width 1227 height 634
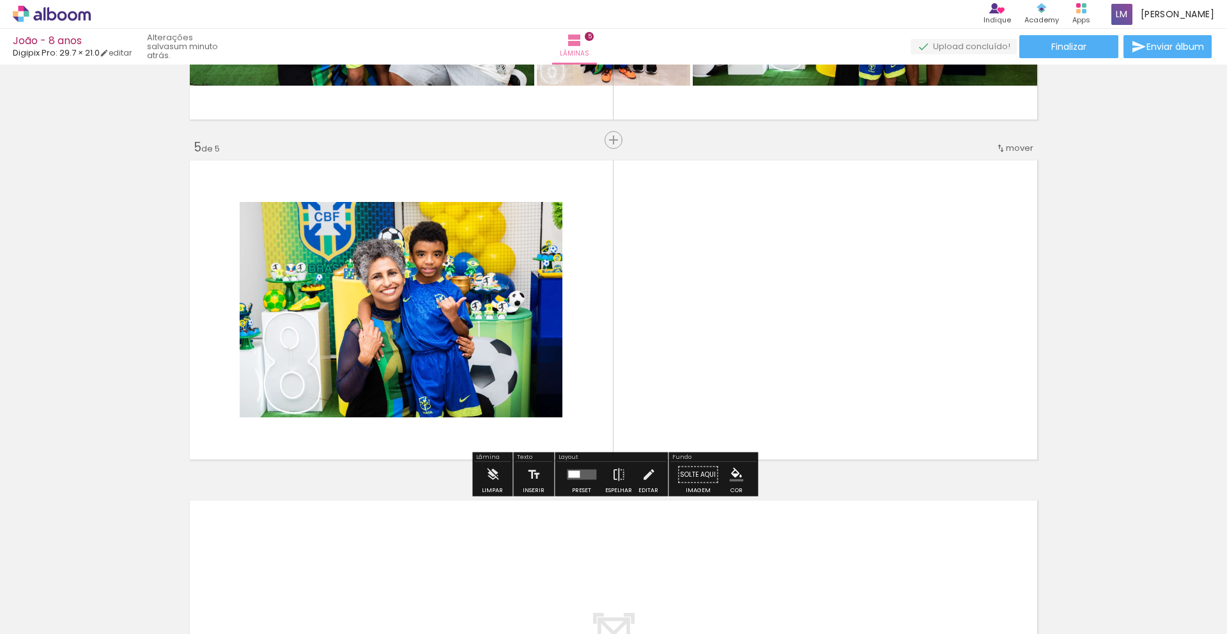
scroll to position [1307, 0]
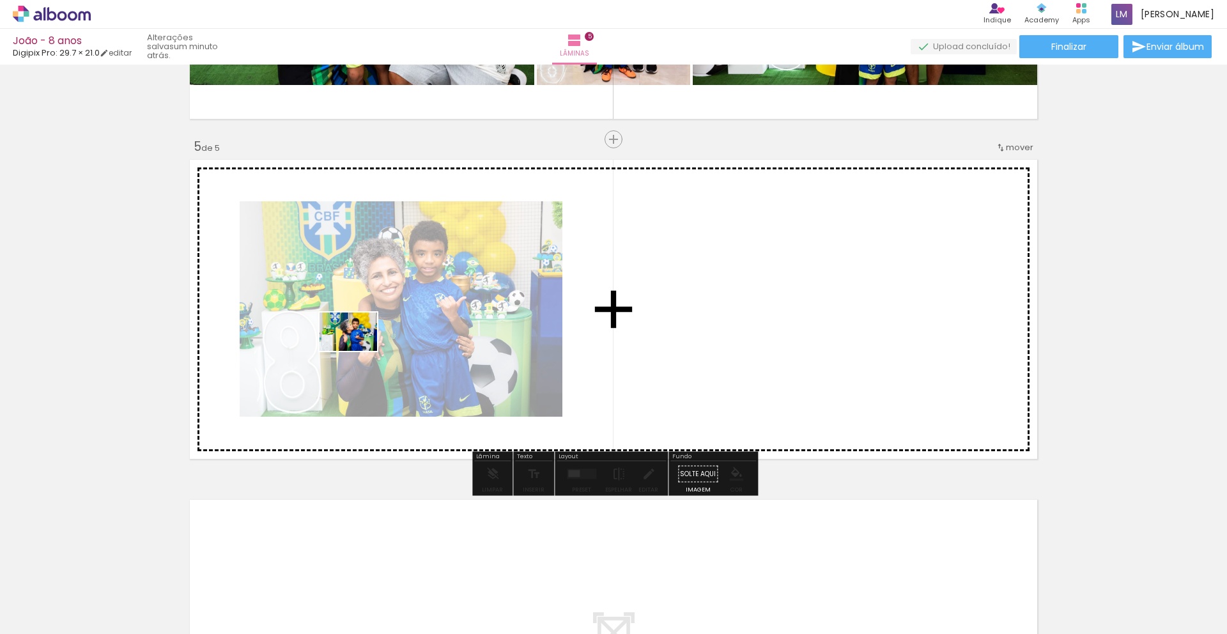
drag, startPoint x: 932, startPoint y: 581, endPoint x: 353, endPoint y: 350, distance: 623.7
click at [352, 349] on quentale-workspace at bounding box center [613, 317] width 1227 height 634
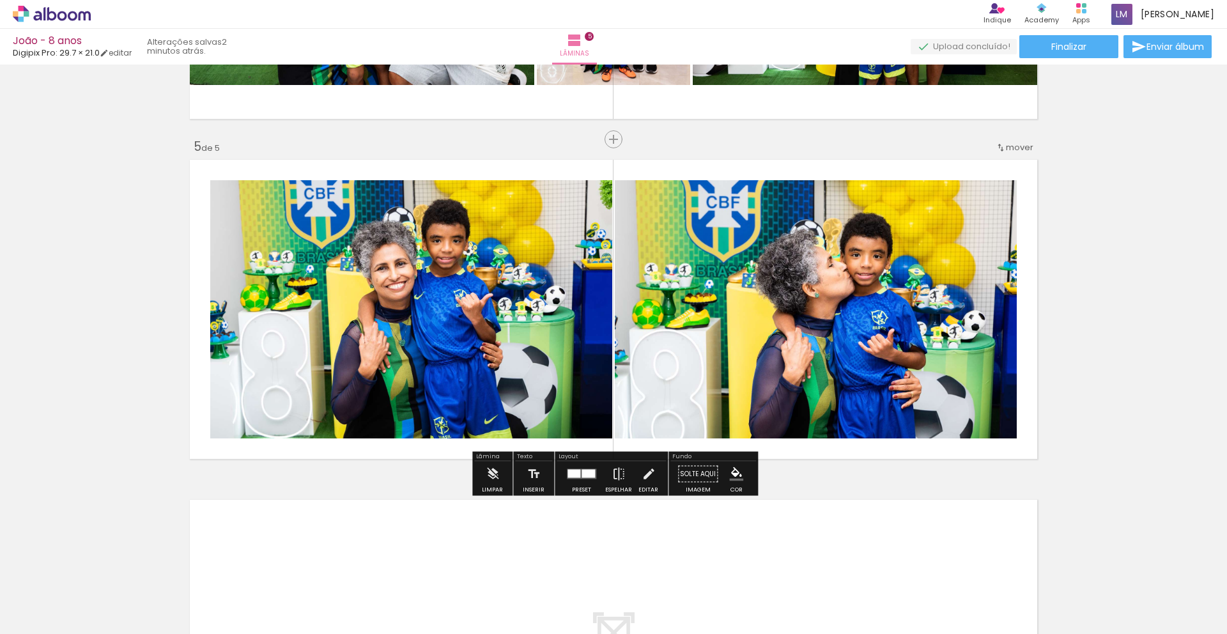
click at [584, 477] on div at bounding box center [588, 474] width 13 height 8
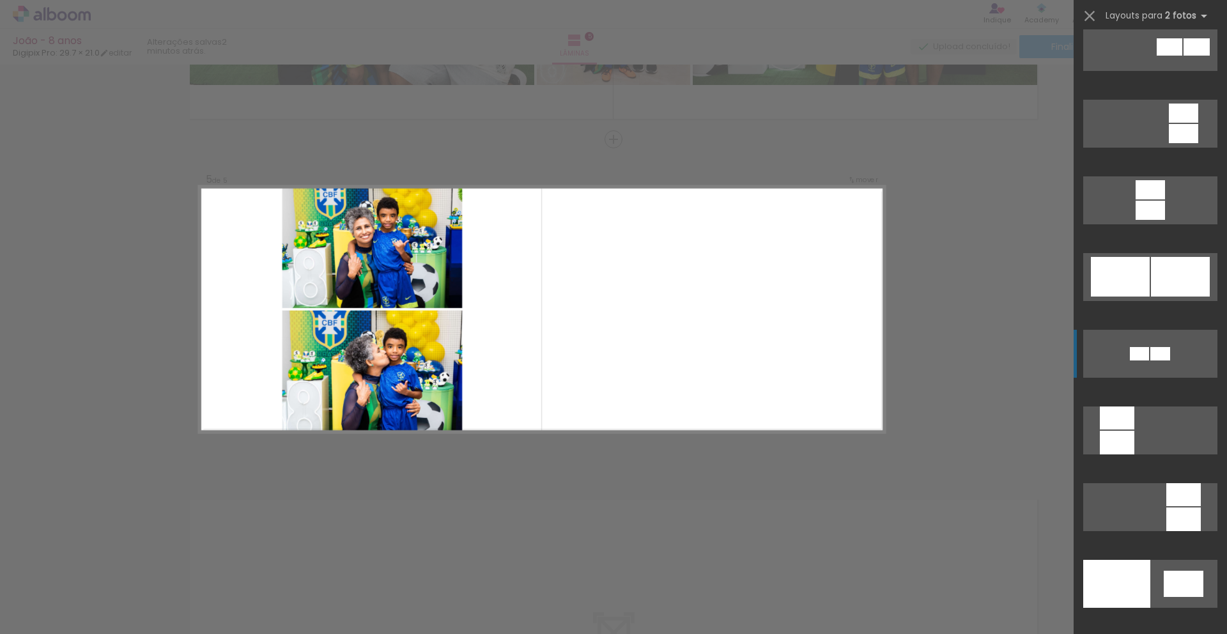
scroll to position [1095, 0]
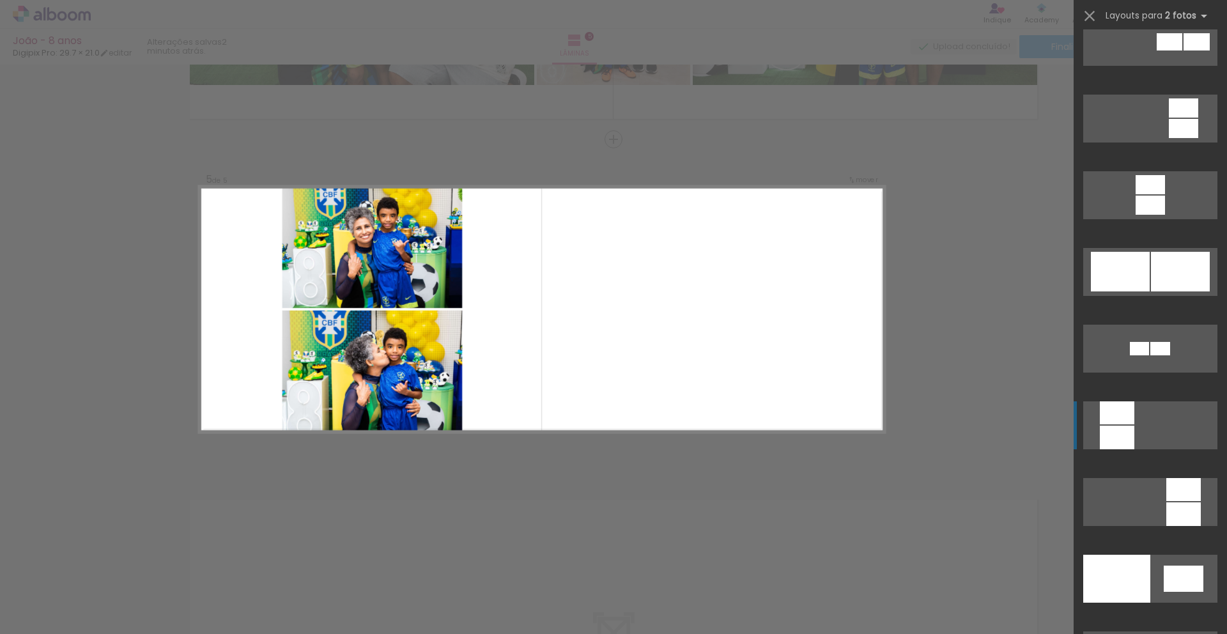
click at [669, 430] on div at bounding box center [1117, 438] width 35 height 24
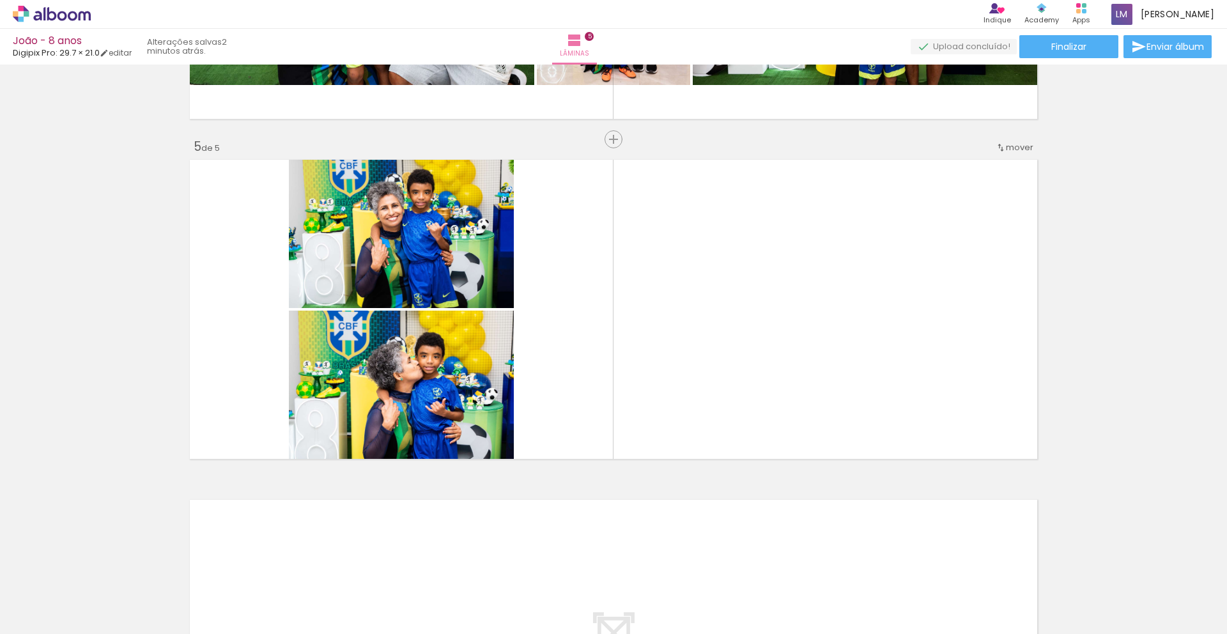
scroll to position [0, 892]
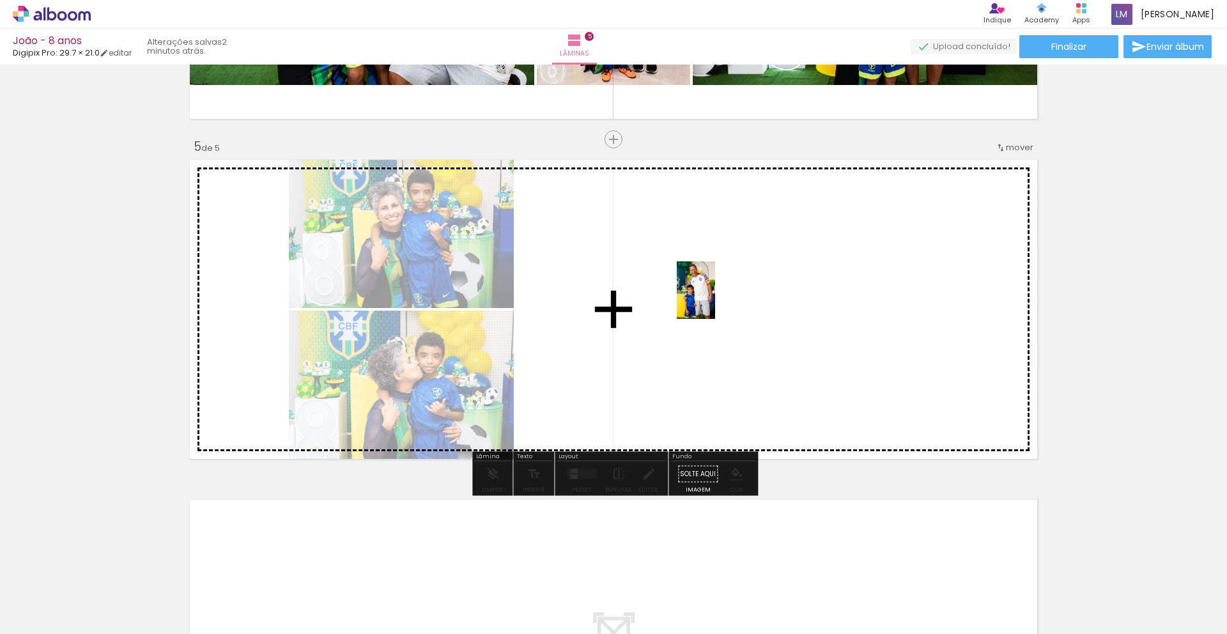
drag, startPoint x: 745, startPoint y: 572, endPoint x: 800, endPoint y: 486, distance: 101.8
click at [669, 300] on quentale-workspace at bounding box center [613, 317] width 1227 height 634
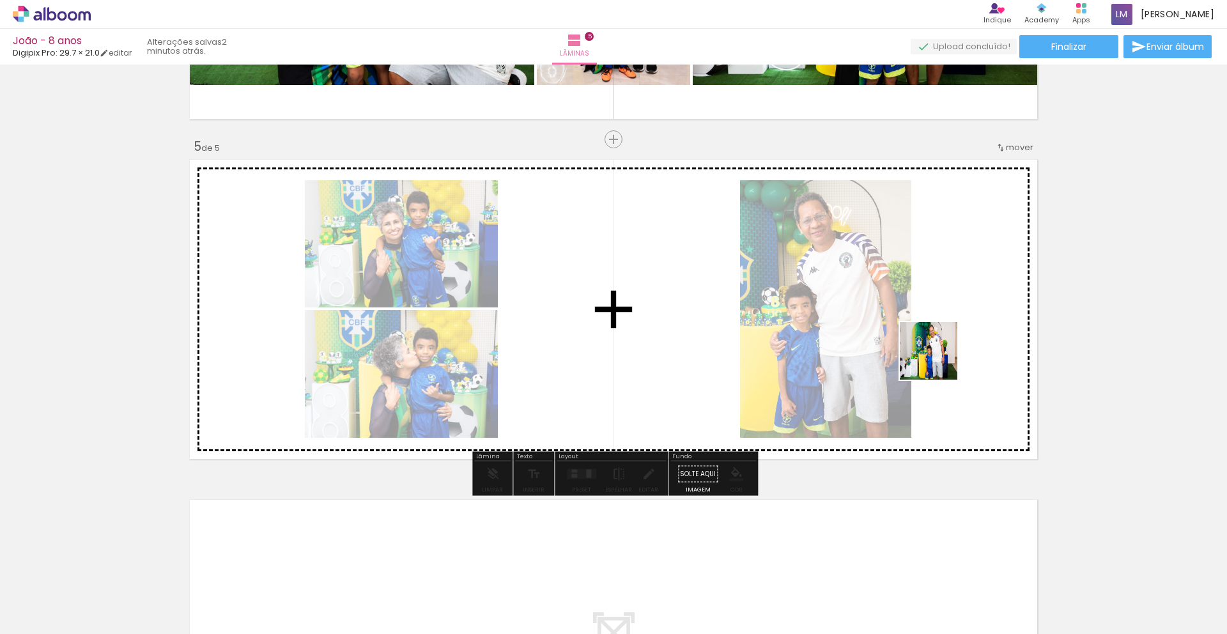
drag, startPoint x: 862, startPoint y: 469, endPoint x: 969, endPoint y: 347, distance: 161.7
click at [669, 340] on quentale-workspace at bounding box center [613, 317] width 1227 height 634
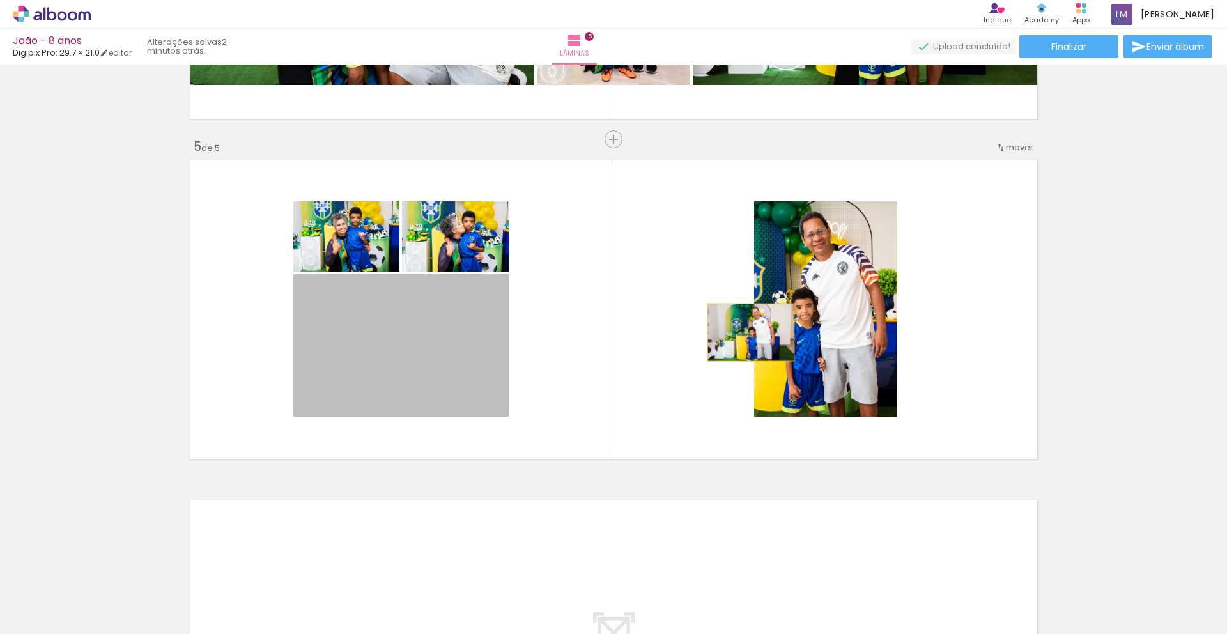
drag, startPoint x: 384, startPoint y: 333, endPoint x: 747, endPoint y: 334, distance: 363.1
click at [669, 333] on quentale-layouter at bounding box center [613, 309] width 857 height 308
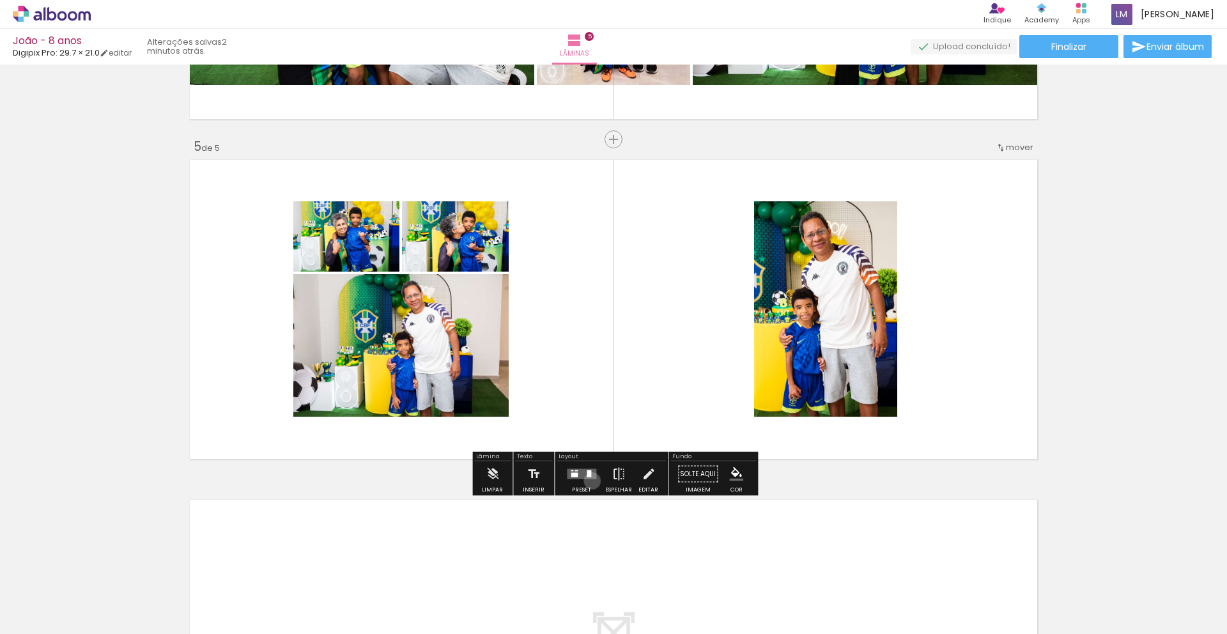
click at [589, 481] on div at bounding box center [581, 475] width 35 height 26
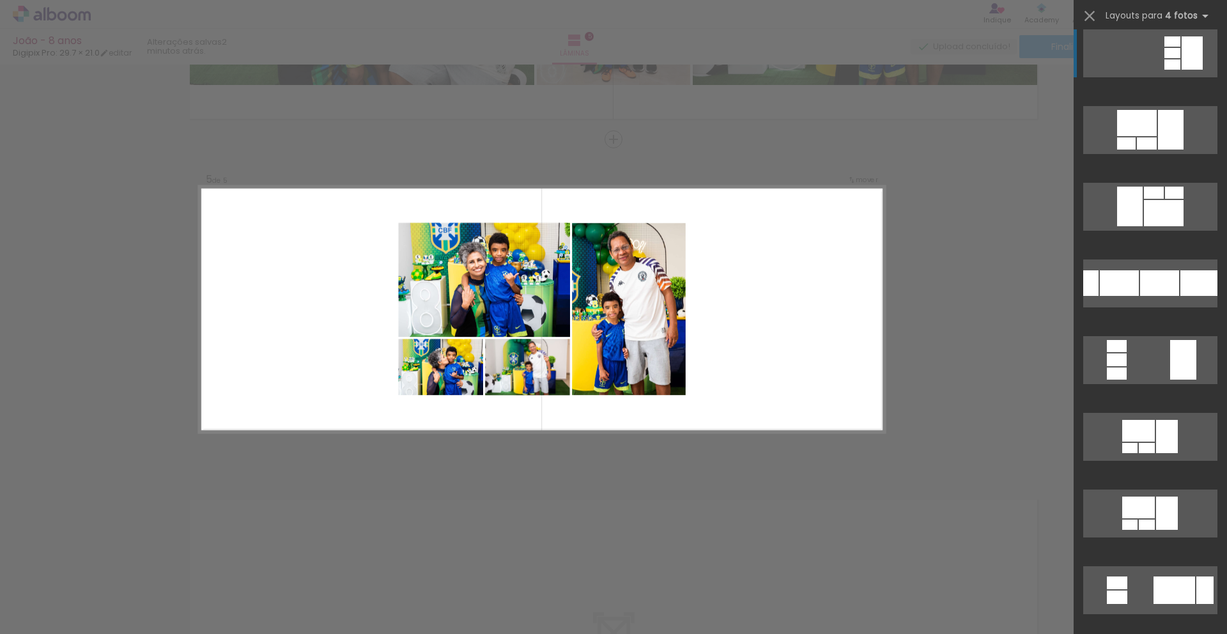
scroll to position [1055, 0]
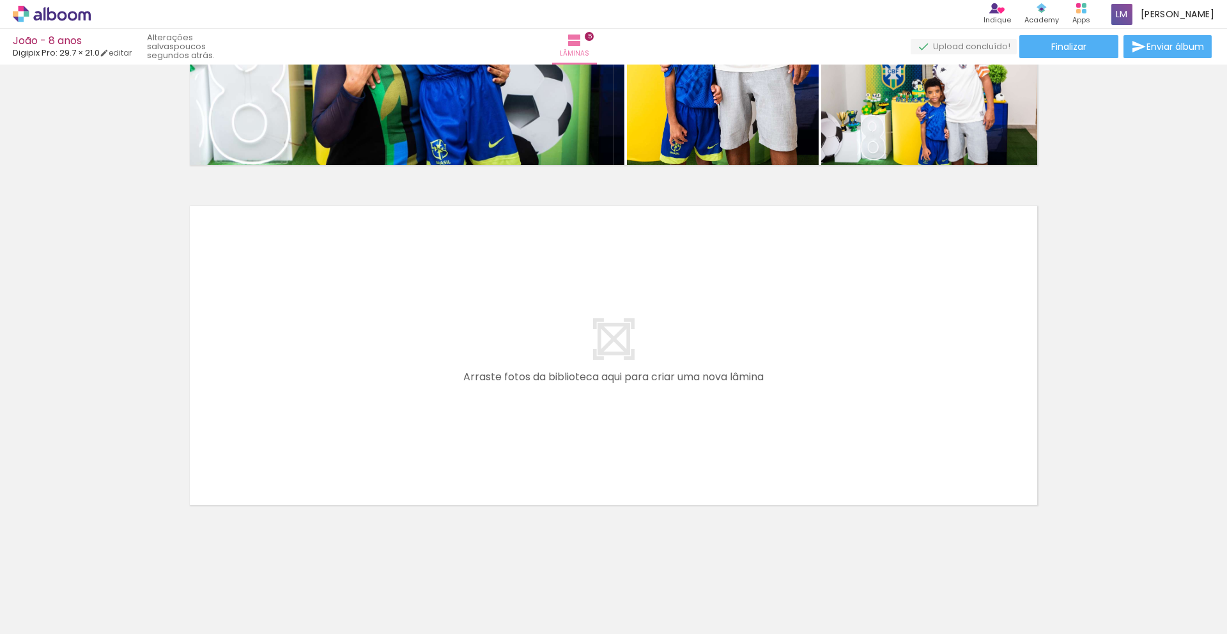
scroll to position [0, 1204]
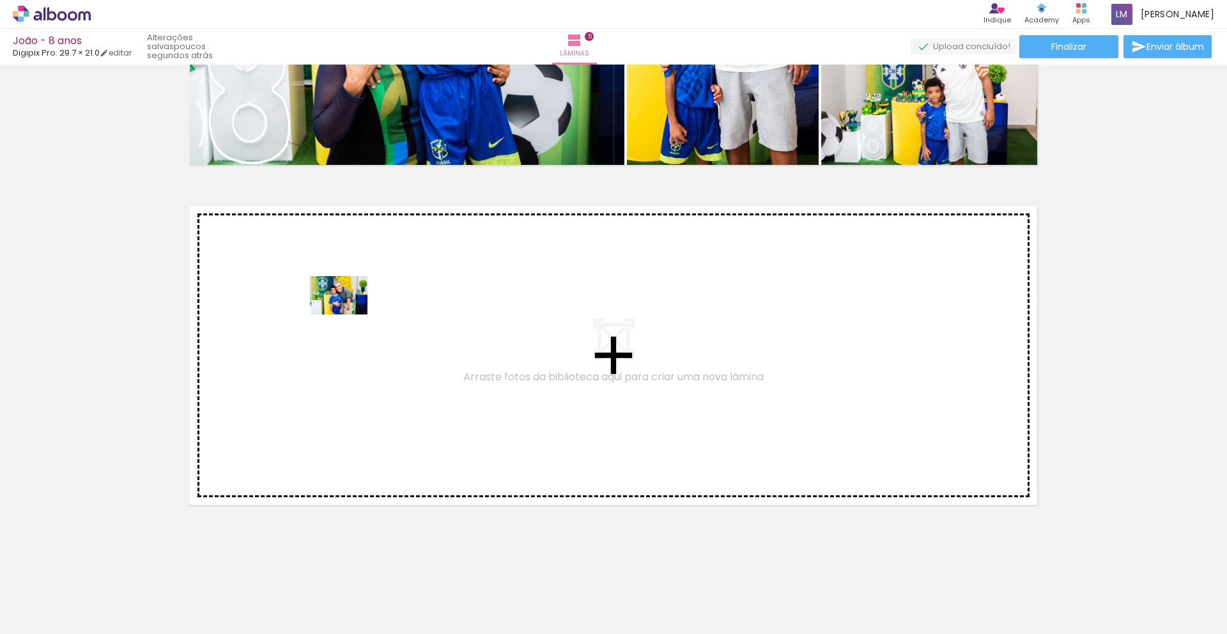
drag, startPoint x: 600, startPoint y: 594, endPoint x: 343, endPoint y: 311, distance: 382.9
click at [343, 311] on quentale-workspace at bounding box center [613, 317] width 1227 height 634
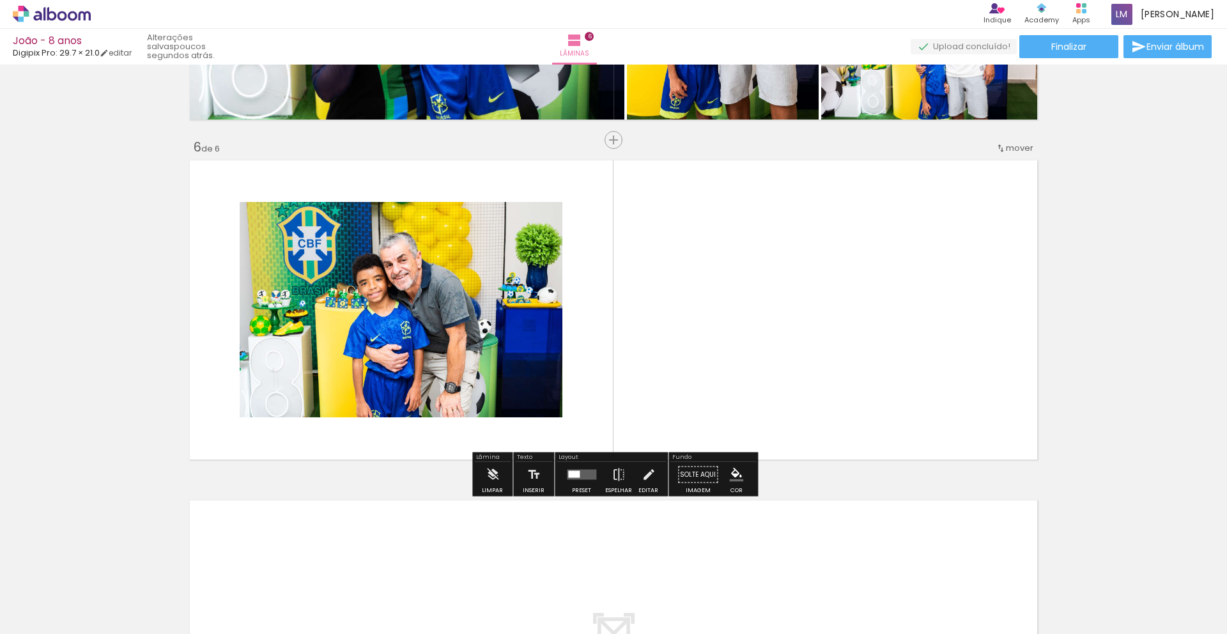
scroll to position [1647, 0]
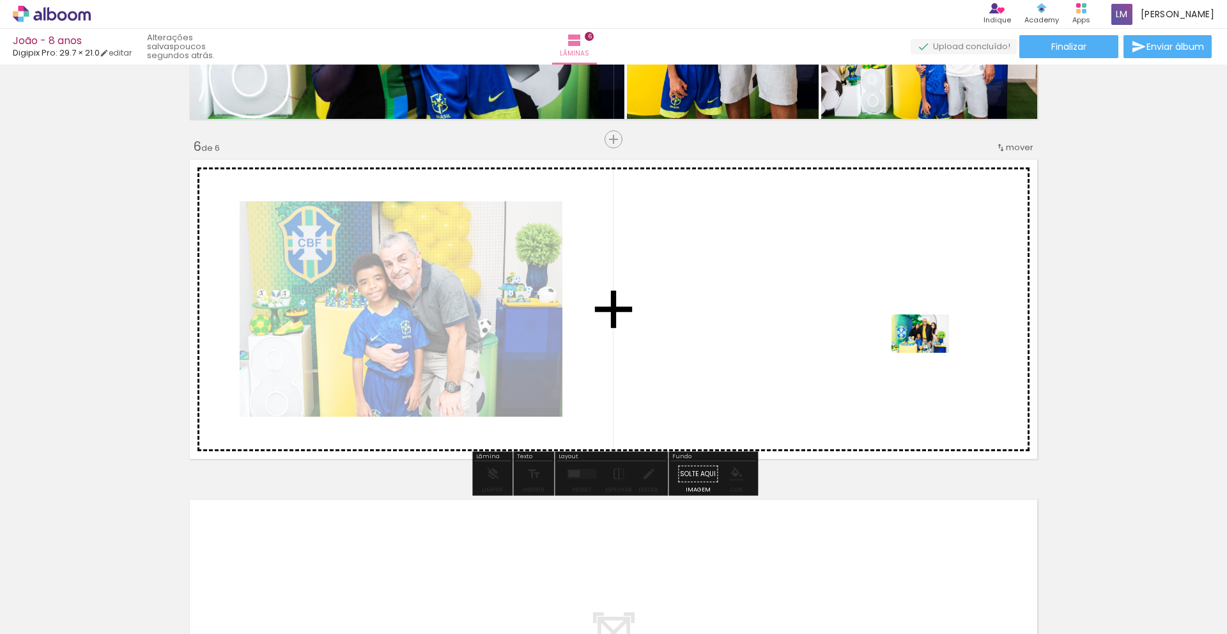
drag, startPoint x: 794, startPoint y: 598, endPoint x: 944, endPoint y: 501, distance: 178.7
click at [931, 351] on quentale-workspace at bounding box center [613, 317] width 1227 height 634
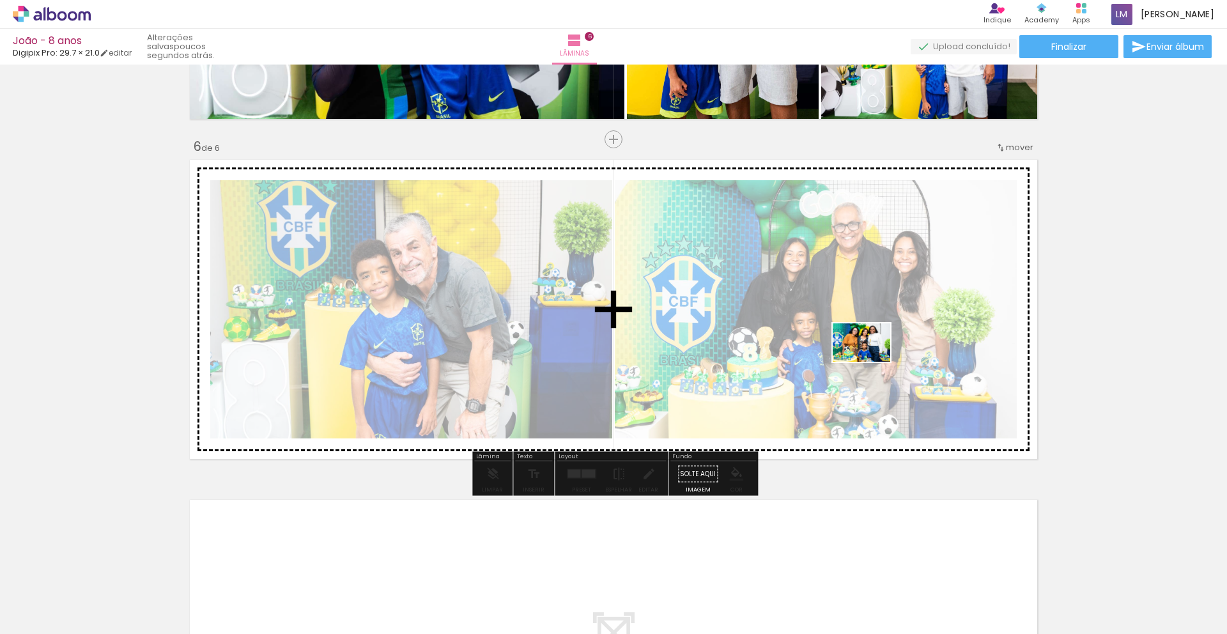
drag, startPoint x: 911, startPoint y: 510, endPoint x: 1034, endPoint y: 586, distance: 144.9
click at [871, 362] on quentale-workspace at bounding box center [613, 317] width 1227 height 634
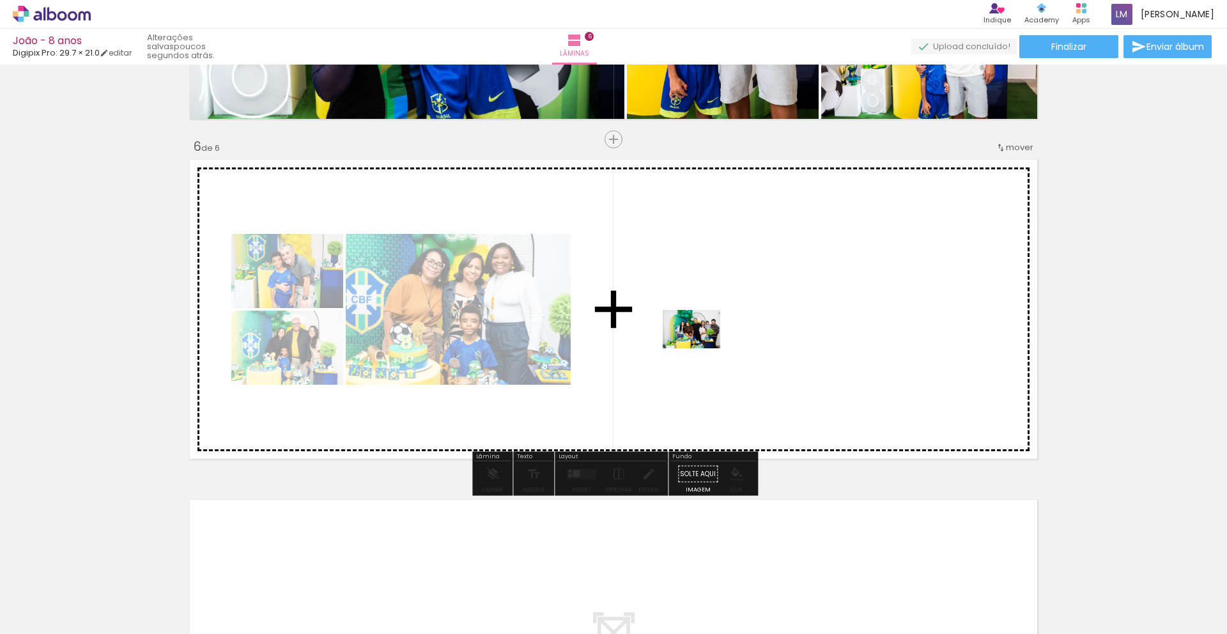
drag, startPoint x: 1041, startPoint y: 563, endPoint x: 987, endPoint y: 571, distance: 55.0
click at [701, 348] on quentale-workspace at bounding box center [613, 317] width 1227 height 634
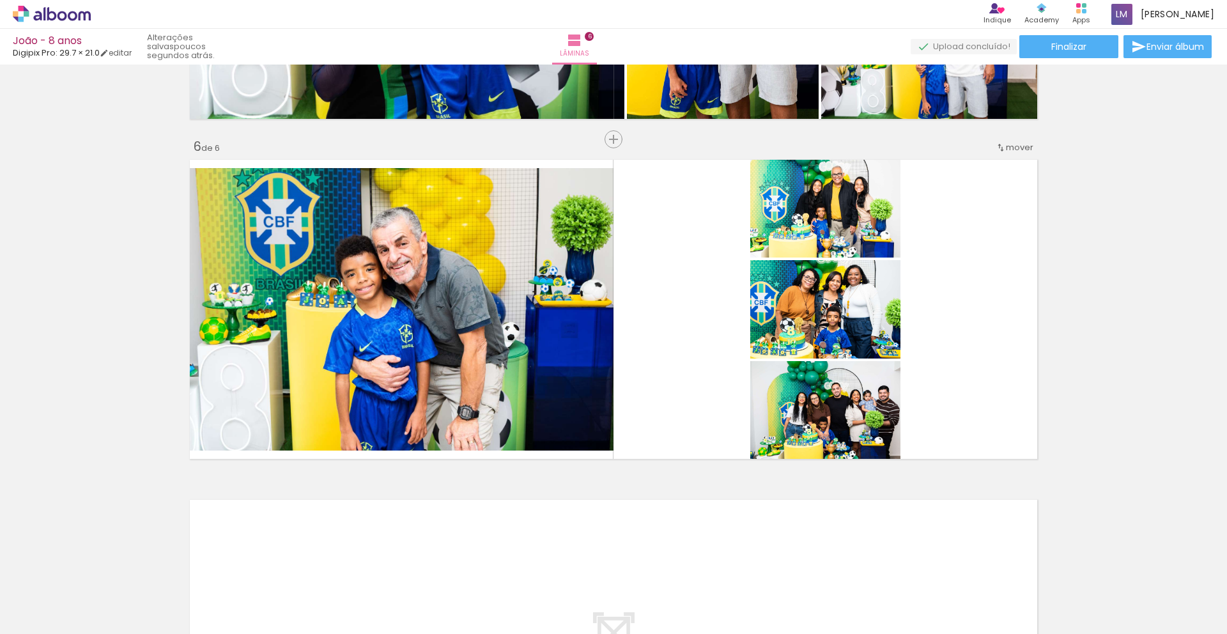
scroll to position [0, 1140]
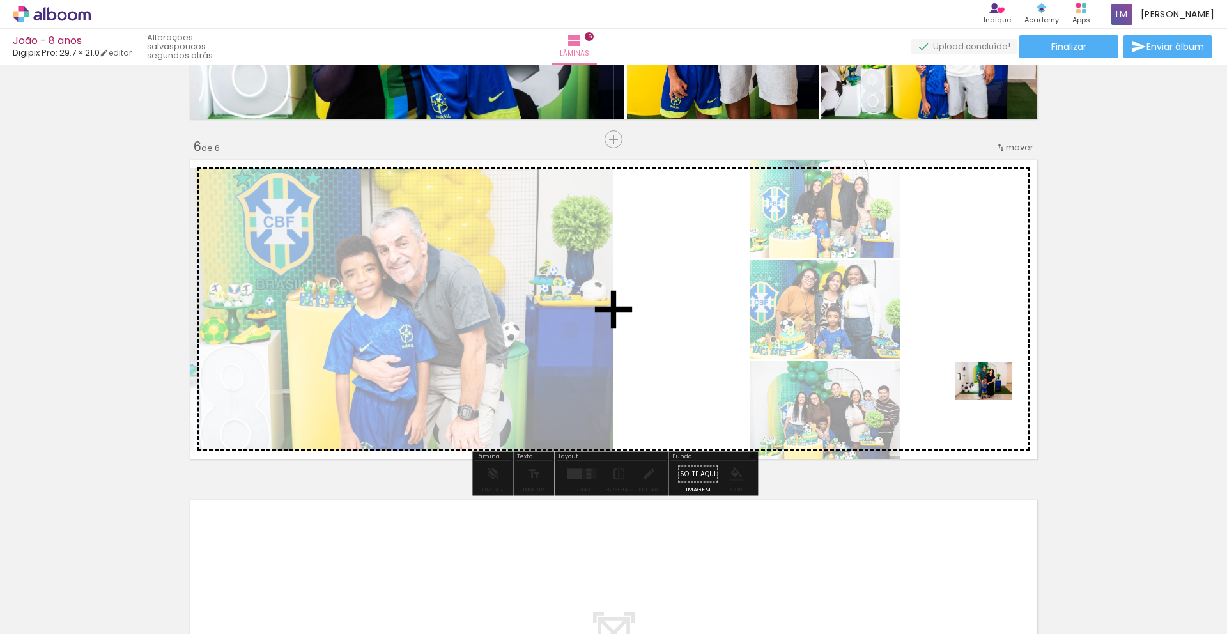
drag, startPoint x: 721, startPoint y: 582, endPoint x: 992, endPoint y: 403, distance: 324.8
click at [993, 399] on quentale-workspace at bounding box center [613, 317] width 1227 height 634
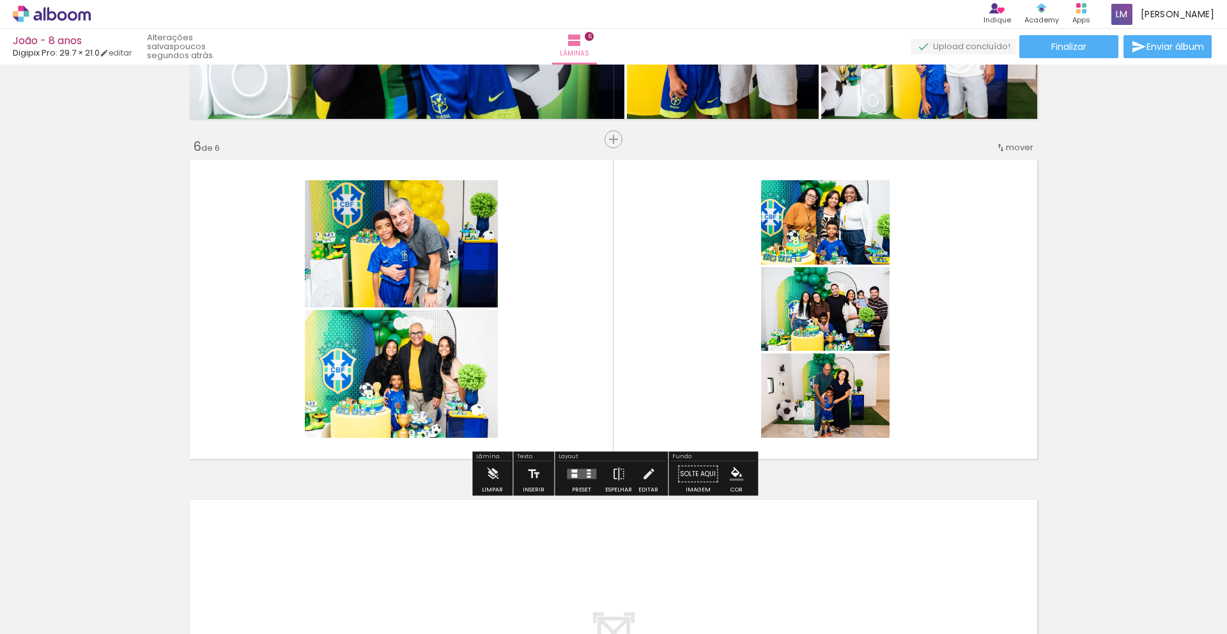
click at [594, 469] on div at bounding box center [581, 475] width 35 height 26
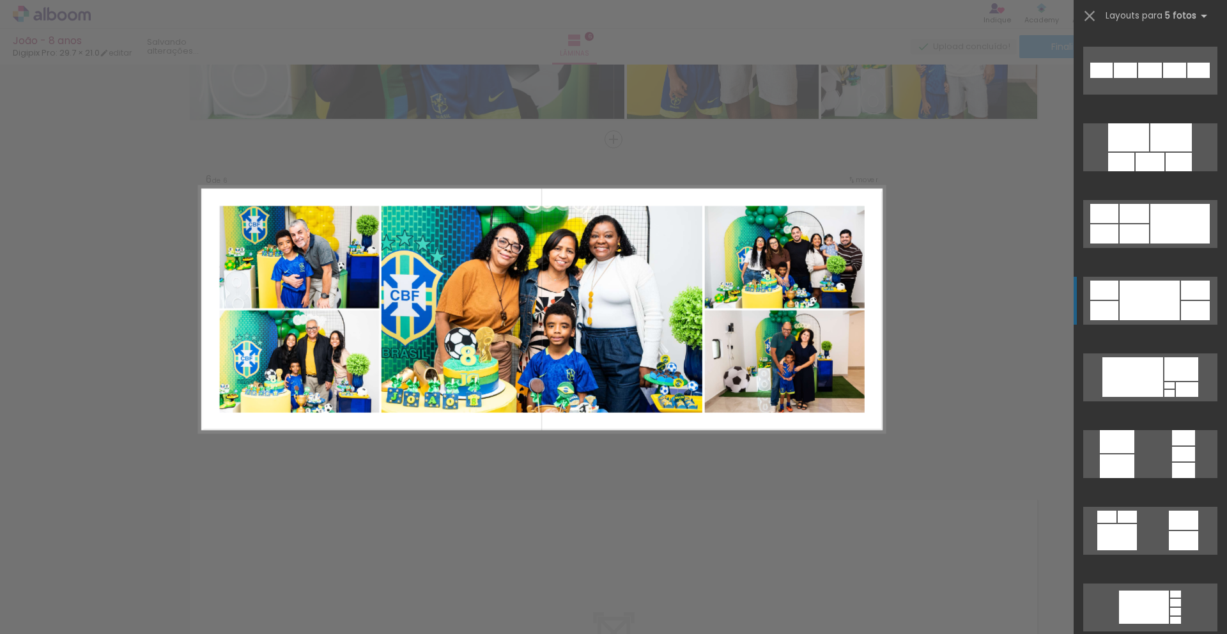
scroll to position [680, 0]
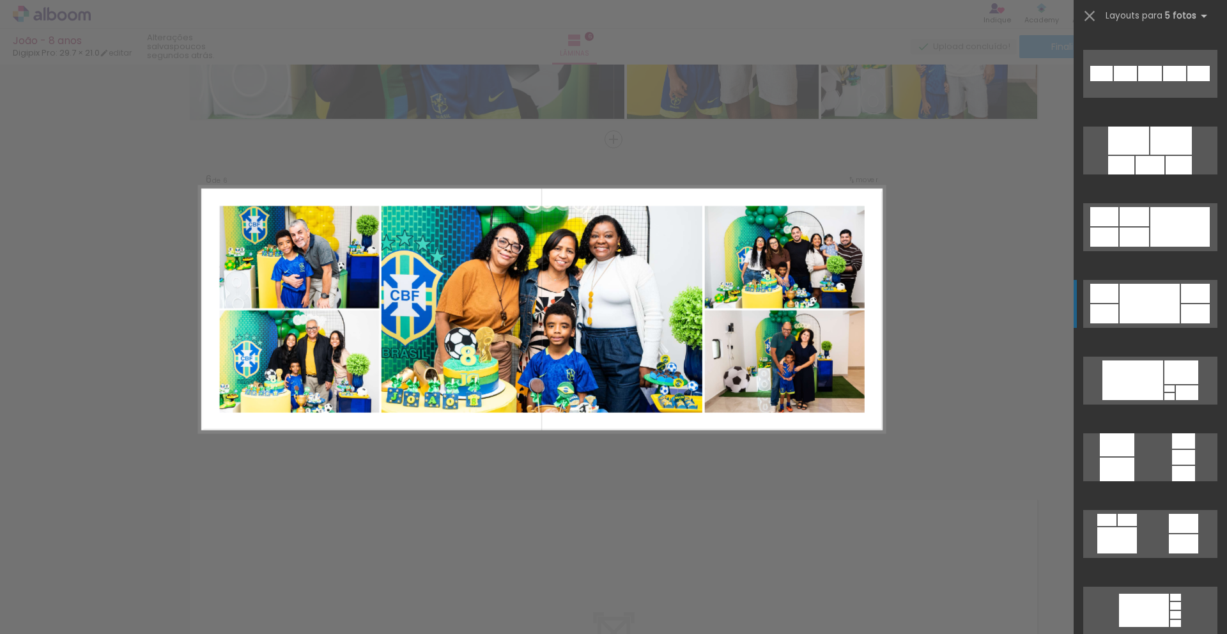
click at [1170, 315] on div at bounding box center [1150, 304] width 60 height 40
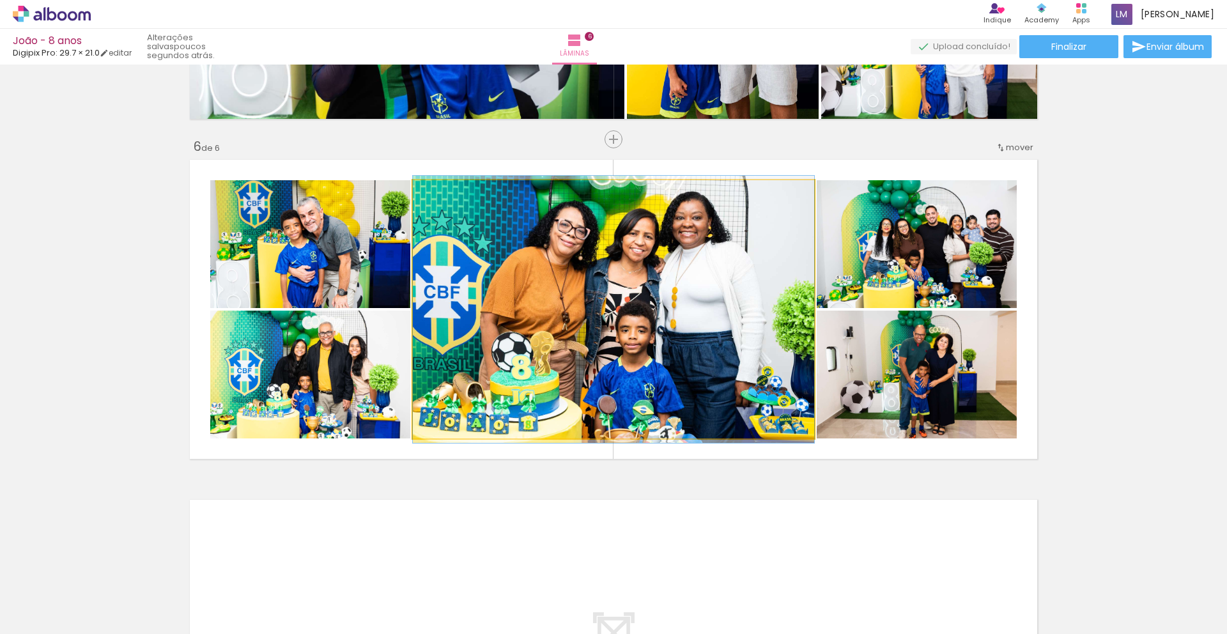
click at [684, 315] on quentale-photo at bounding box center [613, 309] width 401 height 258
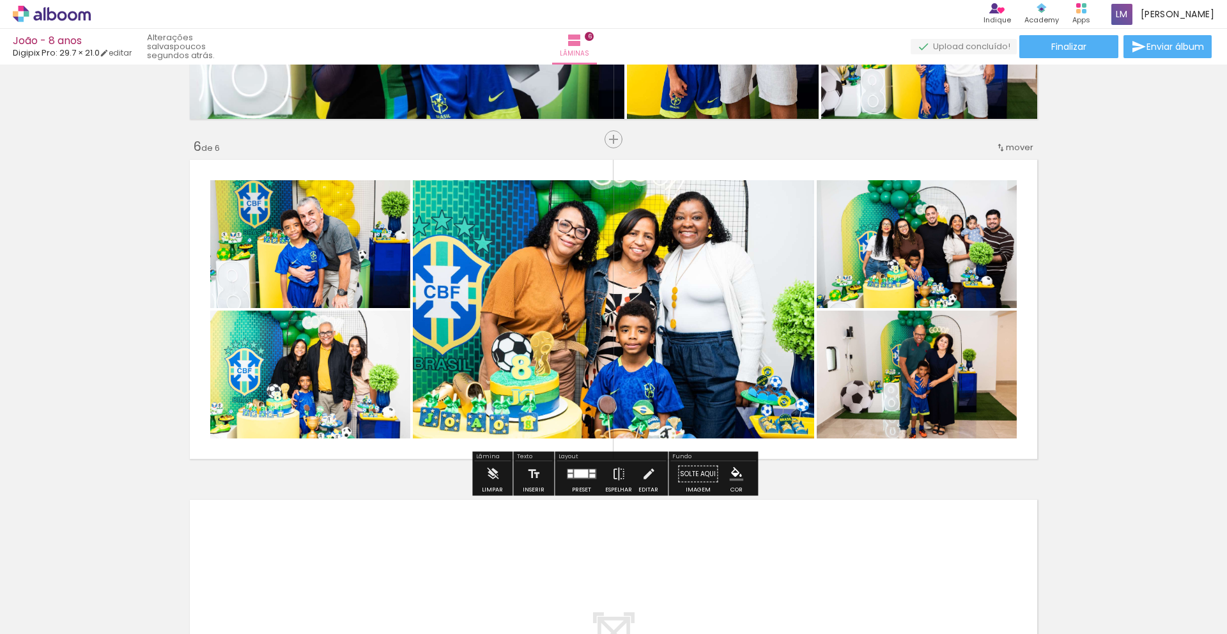
click at [615, 297] on quentale-photo at bounding box center [613, 309] width 401 height 258
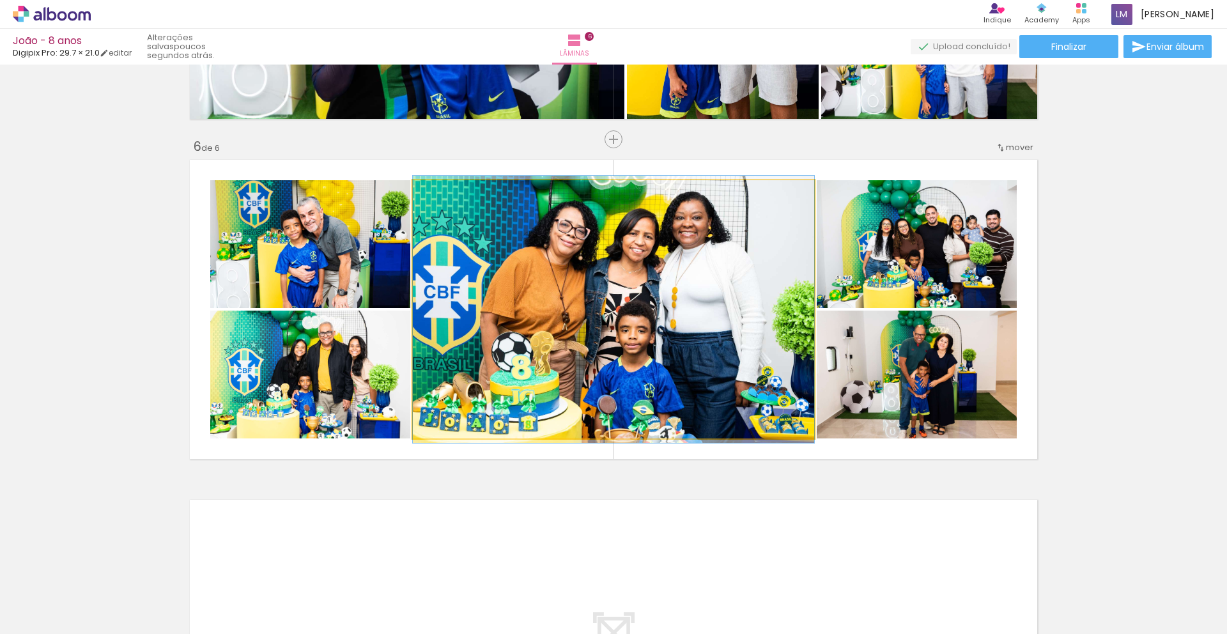
click at [615, 297] on quentale-photo at bounding box center [613, 309] width 401 height 258
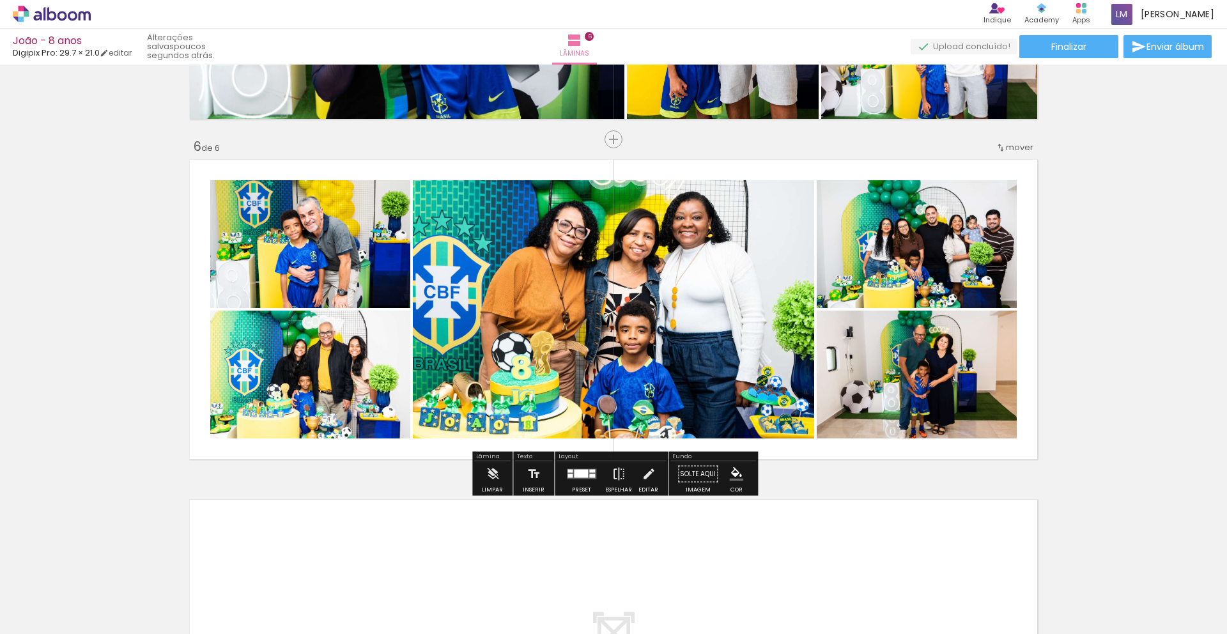
click at [615, 297] on quentale-photo at bounding box center [613, 309] width 401 height 258
click at [639, 352] on quentale-photo at bounding box center [613, 309] width 401 height 258
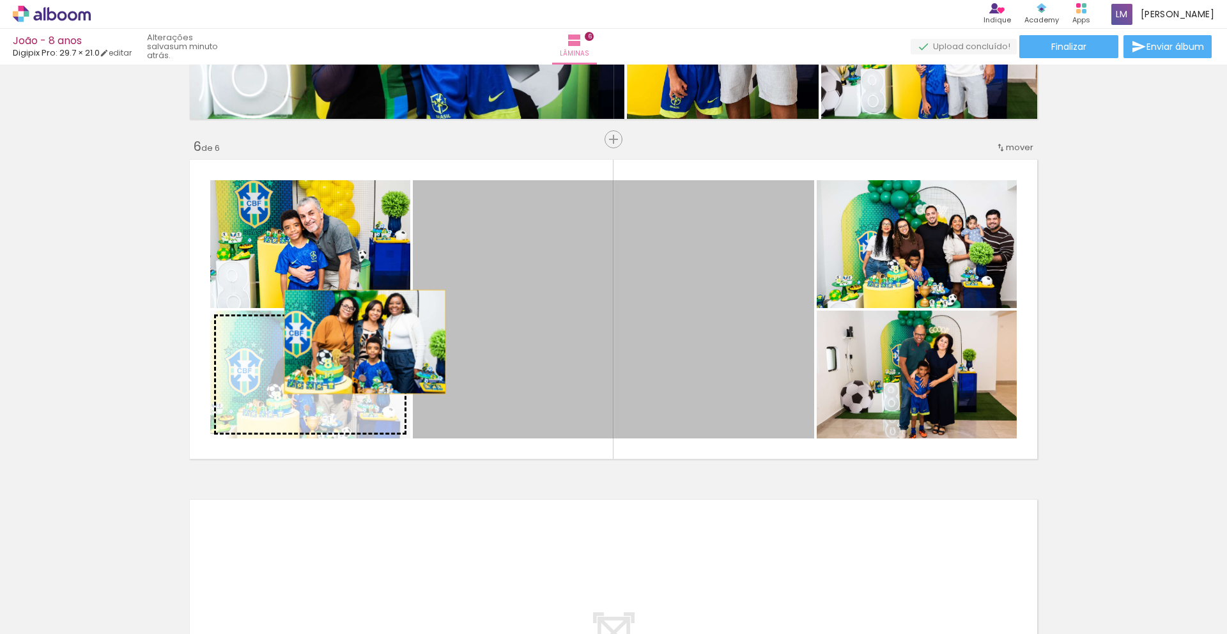
drag, startPoint x: 639, startPoint y: 352, endPoint x: 365, endPoint y: 342, distance: 273.8
click at [0, 0] on slot at bounding box center [0, 0] width 0 height 0
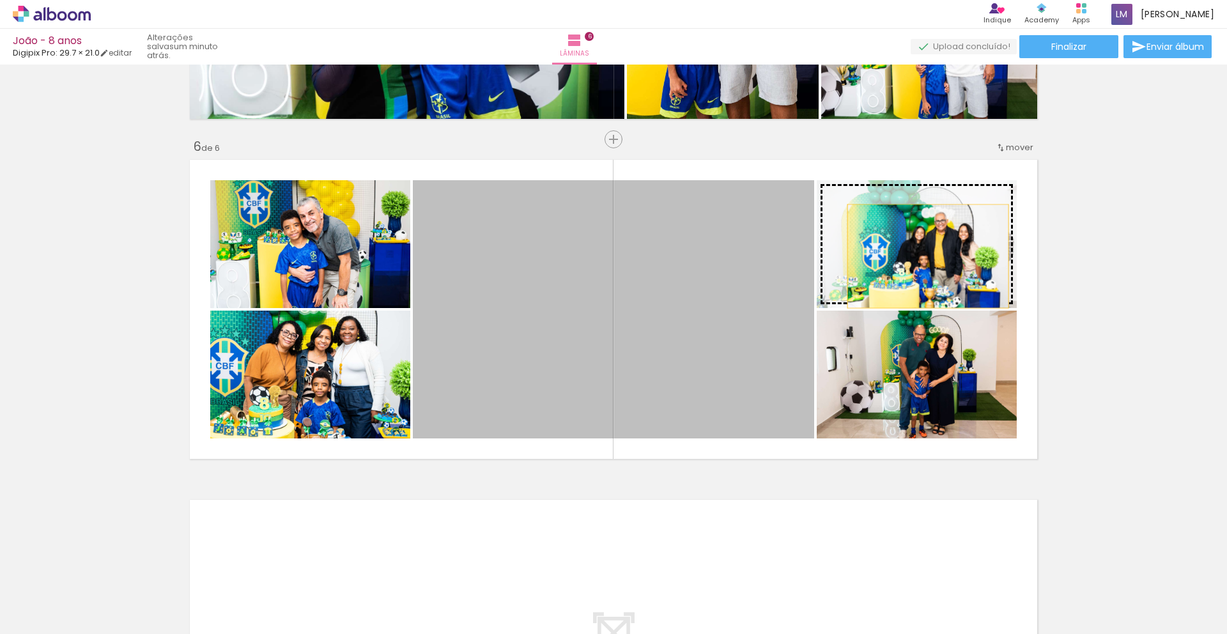
drag, startPoint x: 745, startPoint y: 290, endPoint x: 928, endPoint y: 256, distance: 185.8
click at [0, 0] on slot at bounding box center [0, 0] width 0 height 0
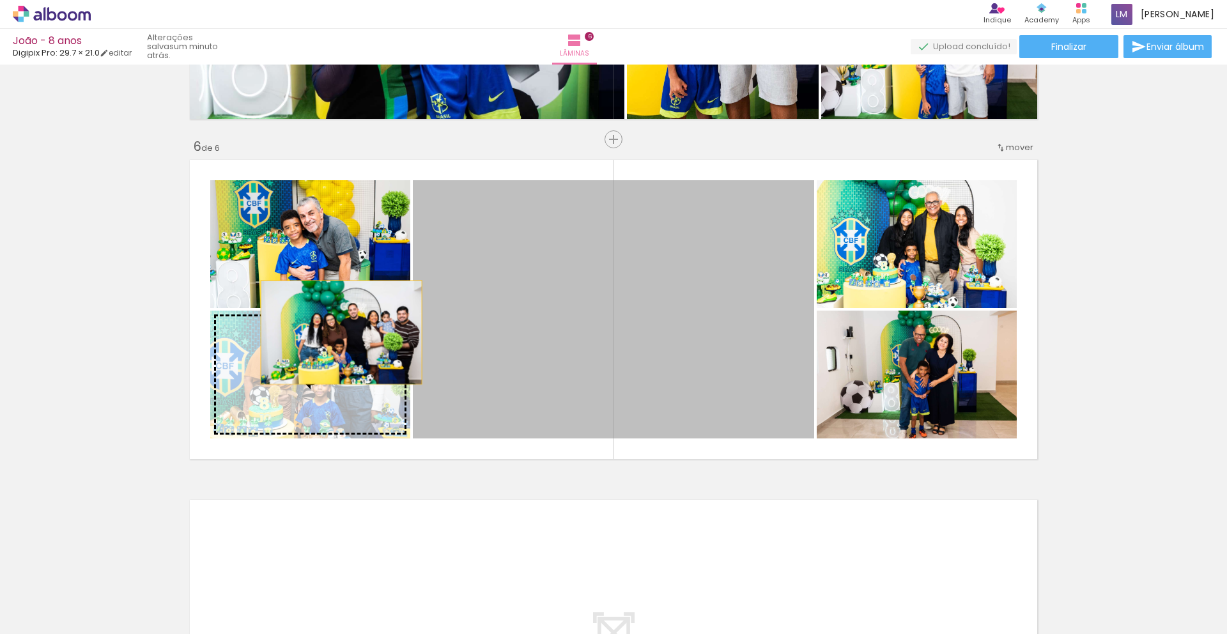
drag, startPoint x: 469, startPoint y: 304, endPoint x: 343, endPoint y: 328, distance: 127.6
click at [0, 0] on slot at bounding box center [0, 0] width 0 height 0
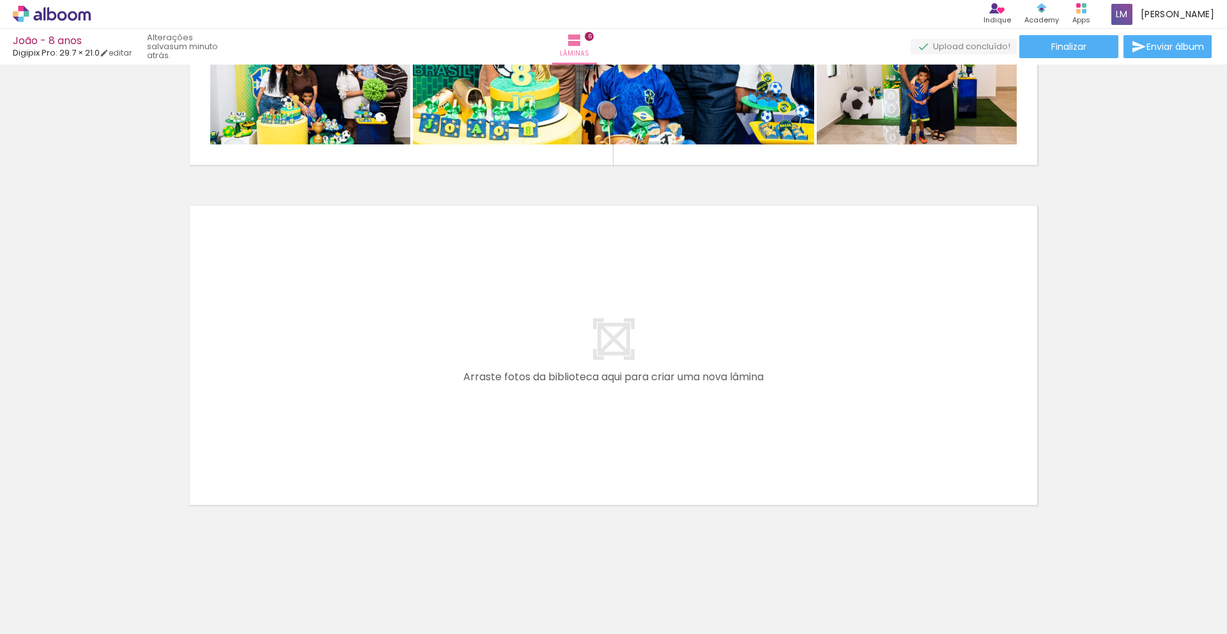
scroll to position [0, 1390]
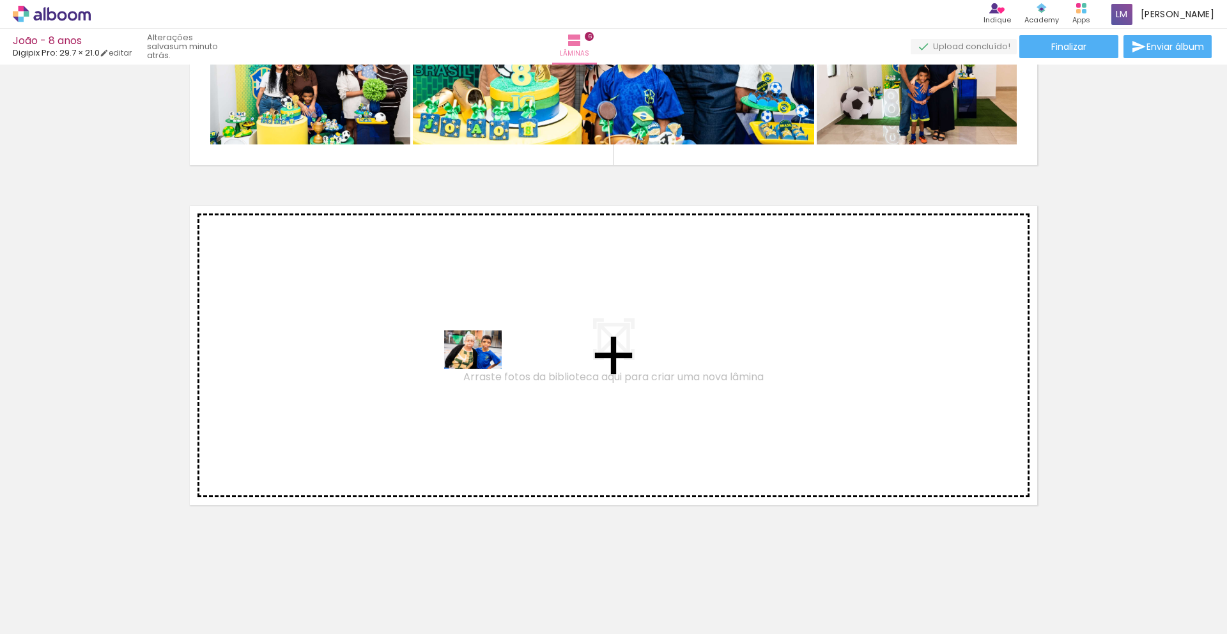
drag, startPoint x: 930, startPoint y: 577, endPoint x: 482, endPoint y: 369, distance: 493.9
click at [482, 369] on quentale-workspace at bounding box center [613, 317] width 1227 height 634
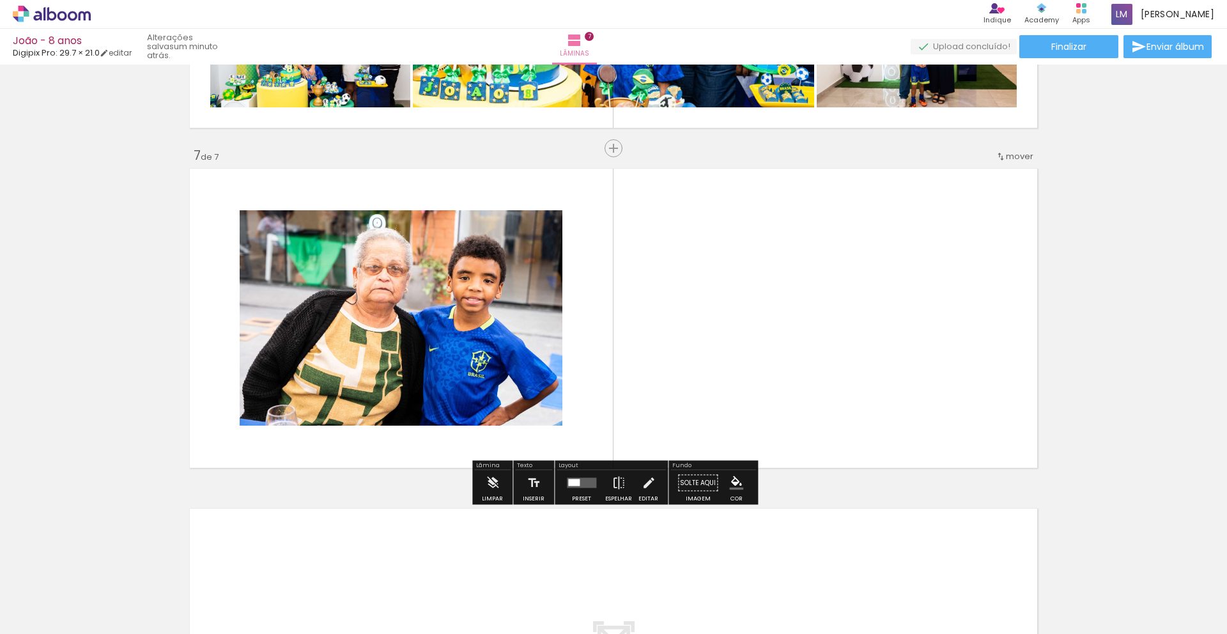
scroll to position [1987, 0]
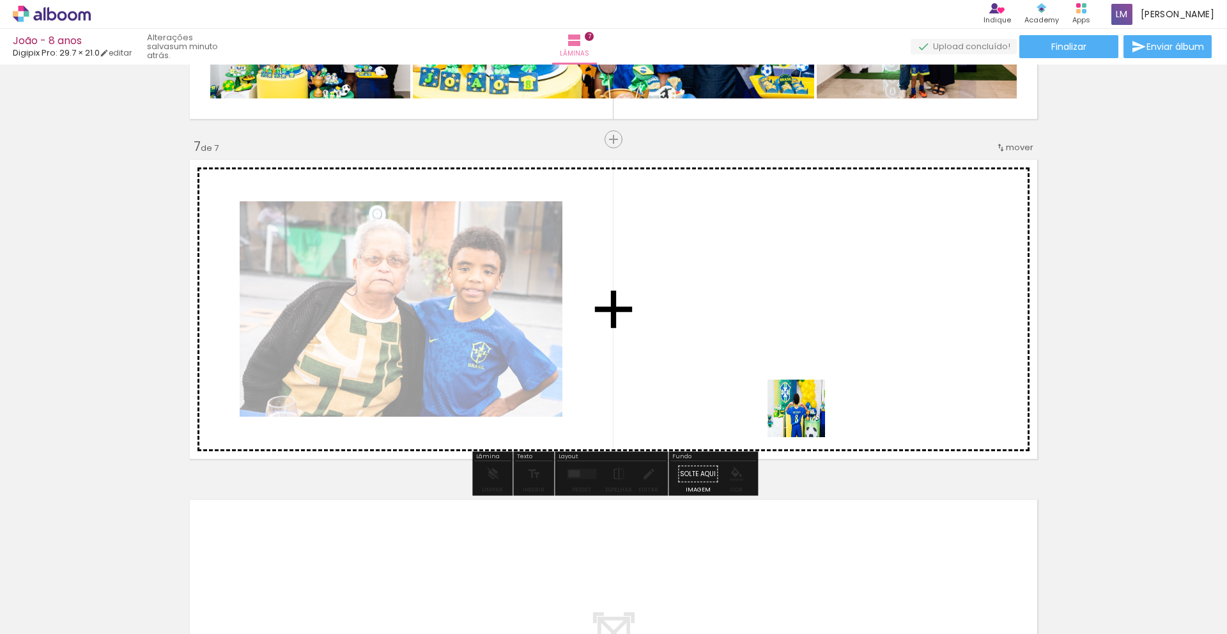
drag, startPoint x: 575, startPoint y: 565, endPoint x: 823, endPoint y: 403, distance: 296.6
click at [823, 403] on quentale-workspace at bounding box center [613, 317] width 1227 height 634
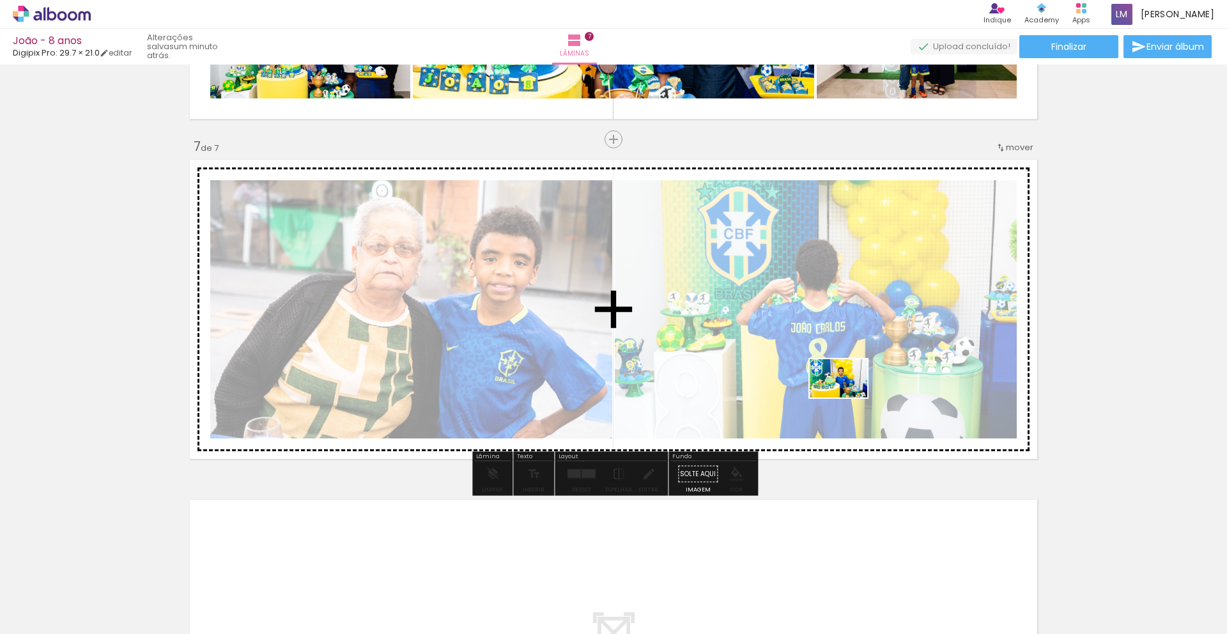
drag, startPoint x: 686, startPoint y: 590, endPoint x: 849, endPoint y: 396, distance: 253.2
click at [849, 396] on quentale-workspace at bounding box center [613, 317] width 1227 height 634
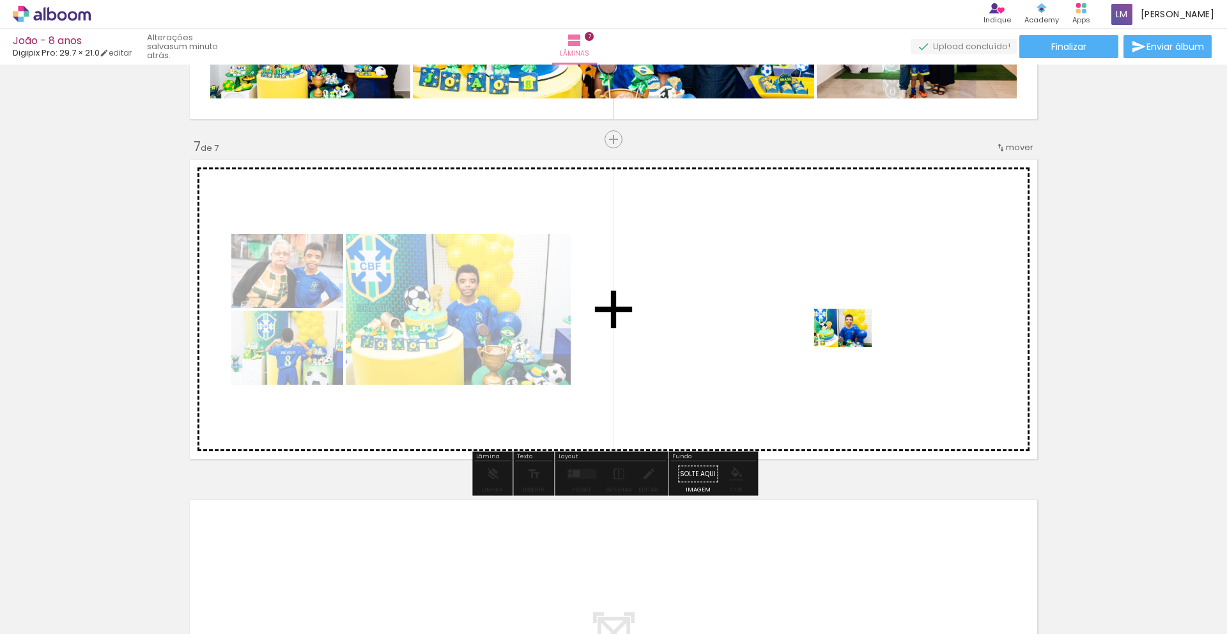
drag, startPoint x: 827, startPoint y: 598, endPoint x: 851, endPoint y: 357, distance: 241.6
click at [853, 346] on quentale-workspace at bounding box center [613, 317] width 1227 height 634
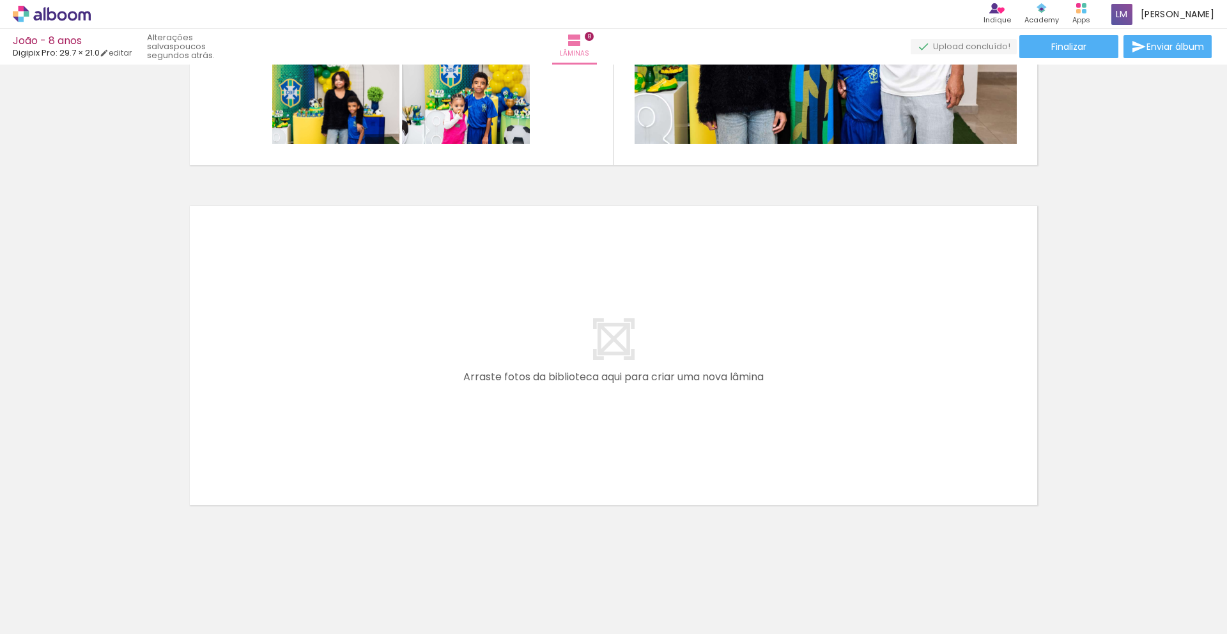
scroll to position [0, 2156]
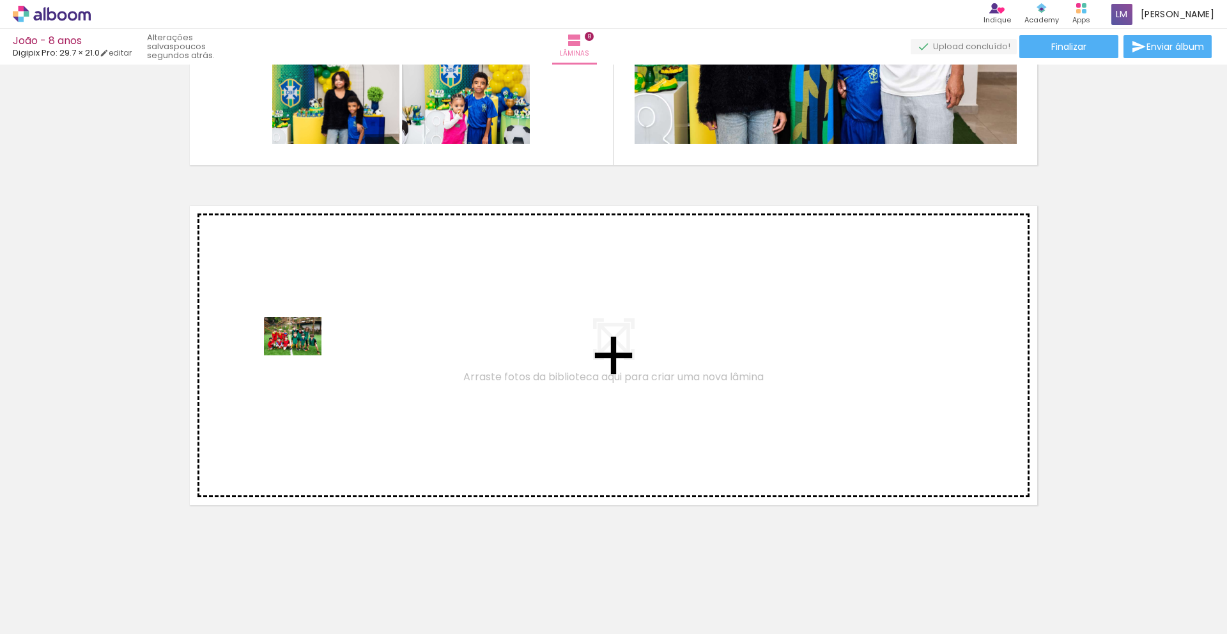
drag, startPoint x: 288, startPoint y: 596, endPoint x: 302, endPoint y: 354, distance: 242.7
click at [302, 354] on quentale-workspace at bounding box center [613, 317] width 1227 height 634
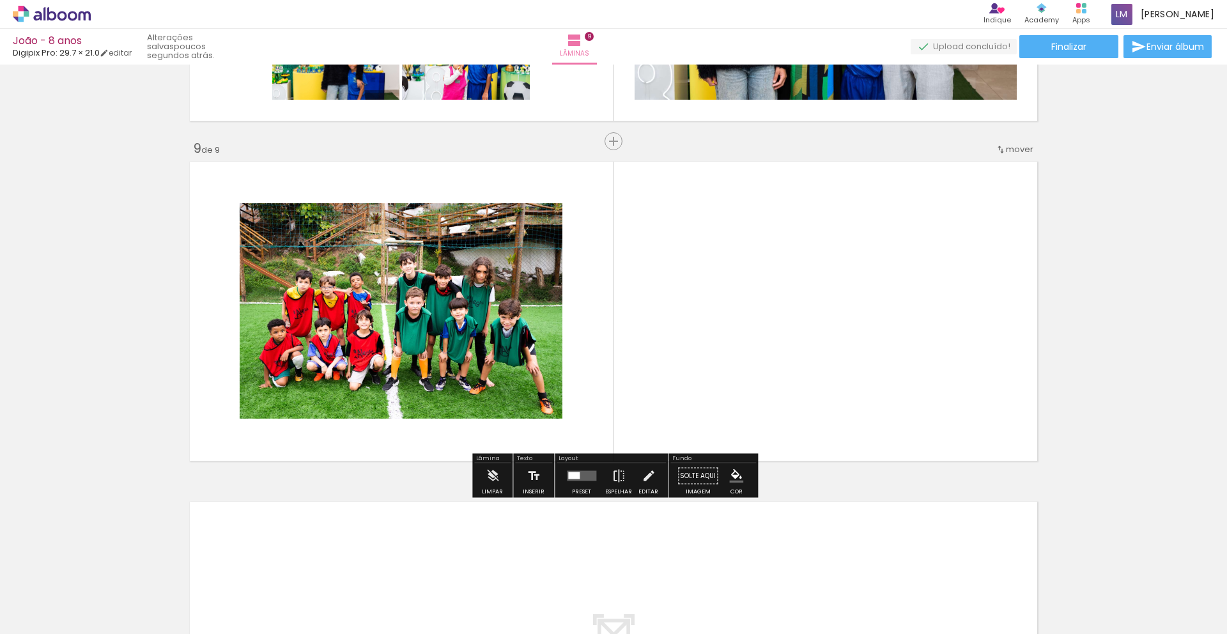
scroll to position [2667, 0]
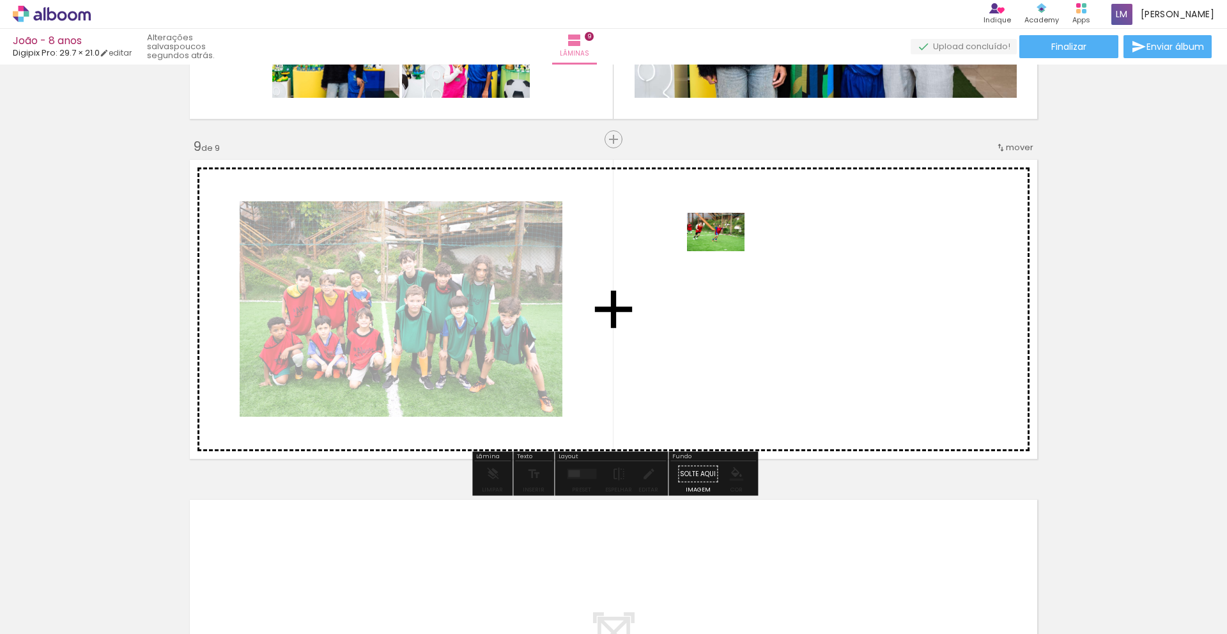
drag, startPoint x: 421, startPoint y: 589, endPoint x: 724, endPoint y: 249, distance: 455.5
click at [724, 249] on quentale-workspace at bounding box center [613, 317] width 1227 height 634
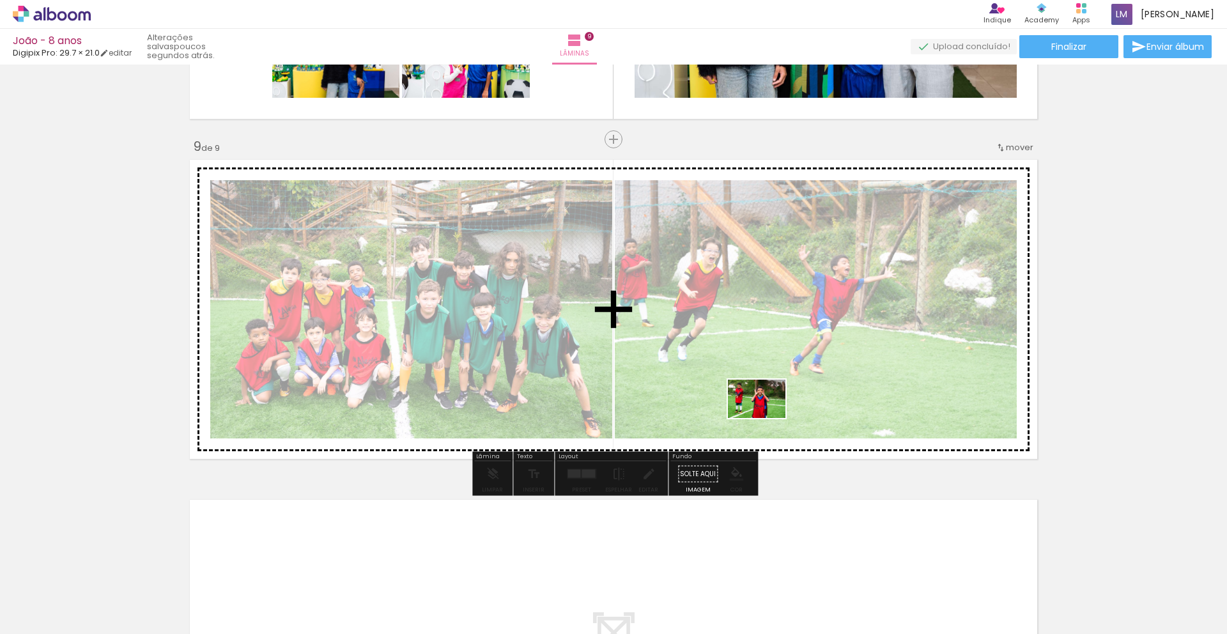
drag, startPoint x: 502, startPoint y: 581, endPoint x: 770, endPoint y: 417, distance: 314.4
click at [769, 414] on quentale-workspace at bounding box center [613, 317] width 1227 height 634
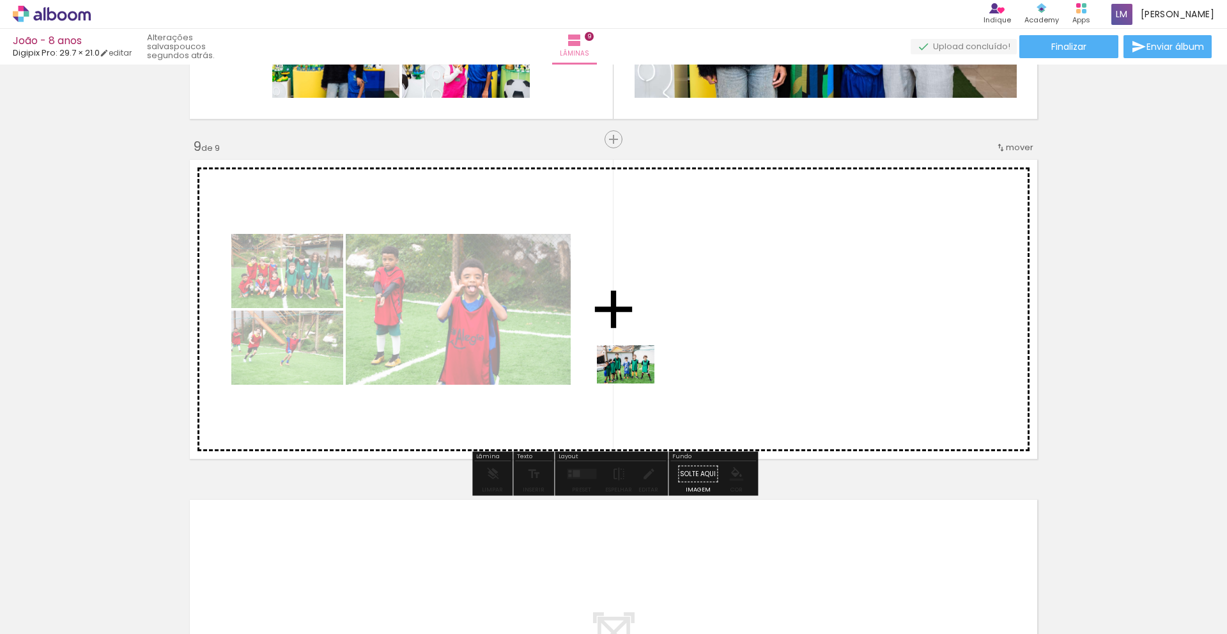
drag, startPoint x: 693, startPoint y: 600, endPoint x: 631, endPoint y: 369, distance: 238.3
click at [631, 368] on quentale-workspace at bounding box center [613, 317] width 1227 height 634
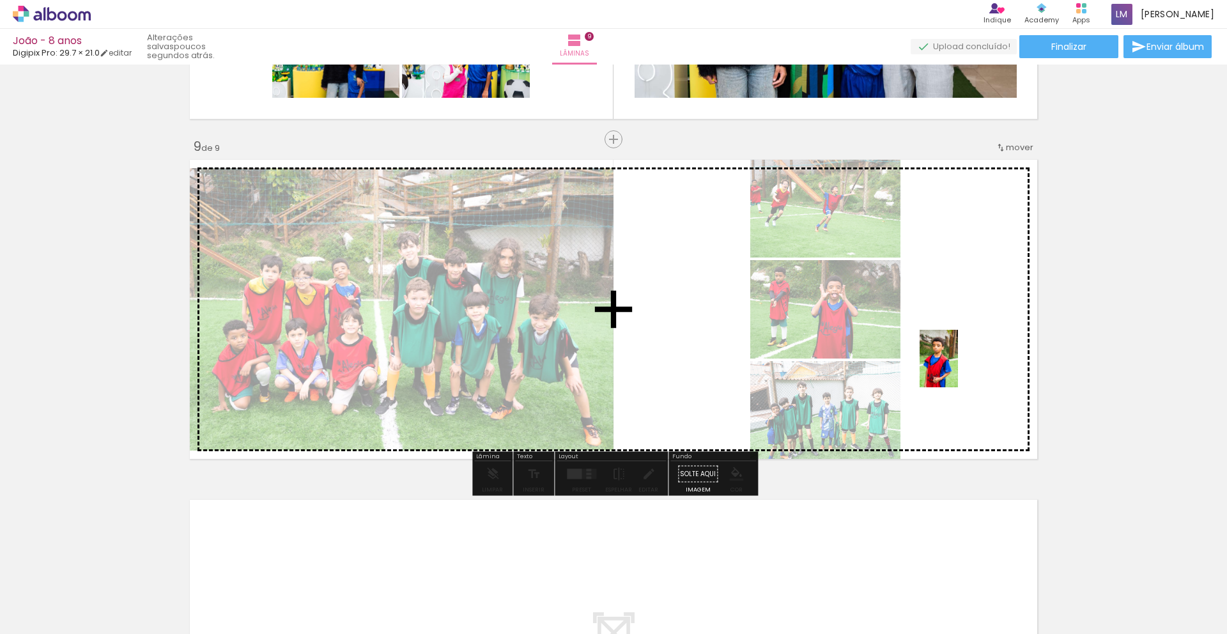
drag, startPoint x: 644, startPoint y: 540, endPoint x: 959, endPoint y: 368, distance: 358.8
click at [958, 365] on quentale-workspace at bounding box center [613, 317] width 1227 height 634
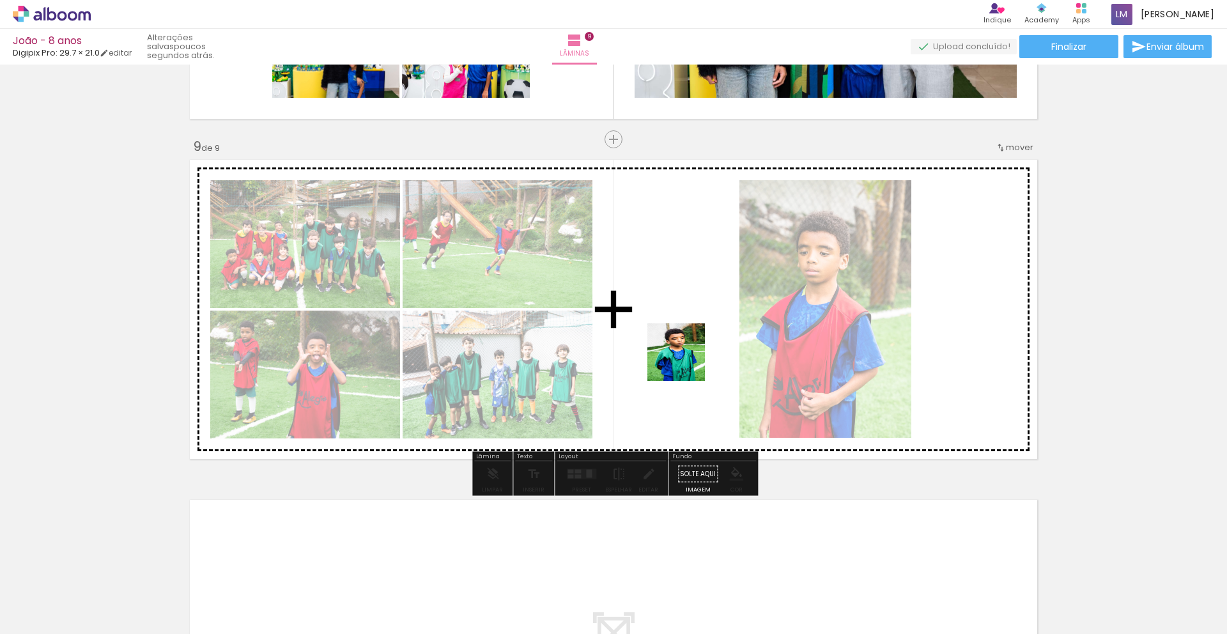
drag, startPoint x: 639, startPoint y: 482, endPoint x: 688, endPoint y: 353, distance: 138.2
click at [687, 352] on quentale-workspace at bounding box center [613, 317] width 1227 height 634
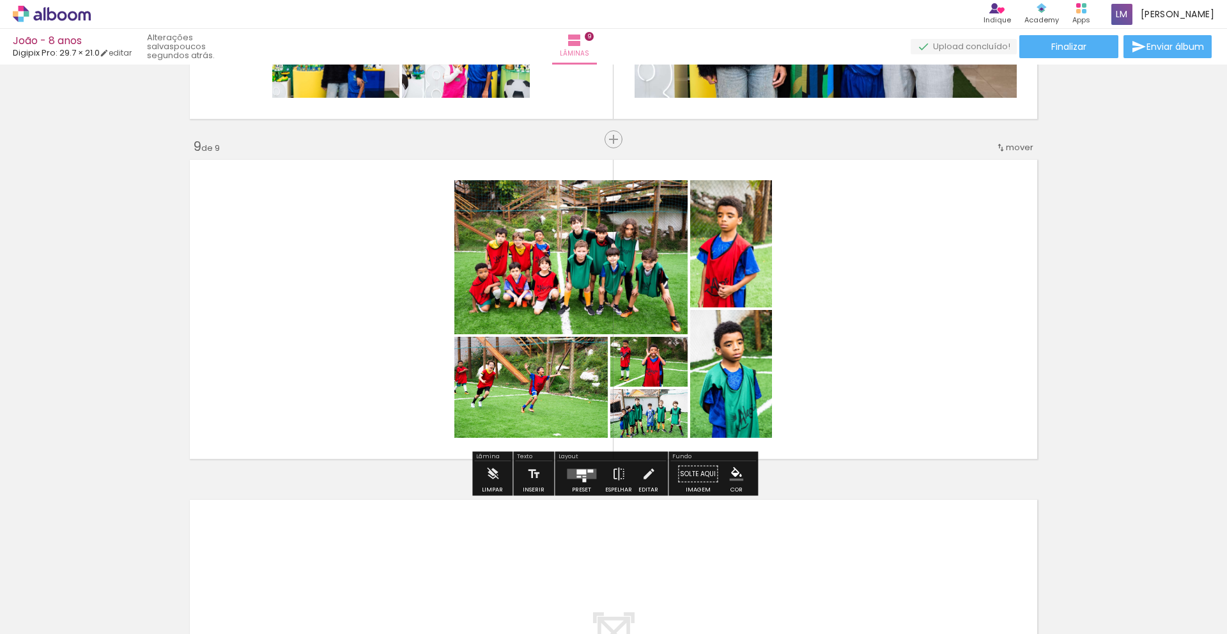
click at [584, 473] on quentale-layouter at bounding box center [581, 474] width 29 height 10
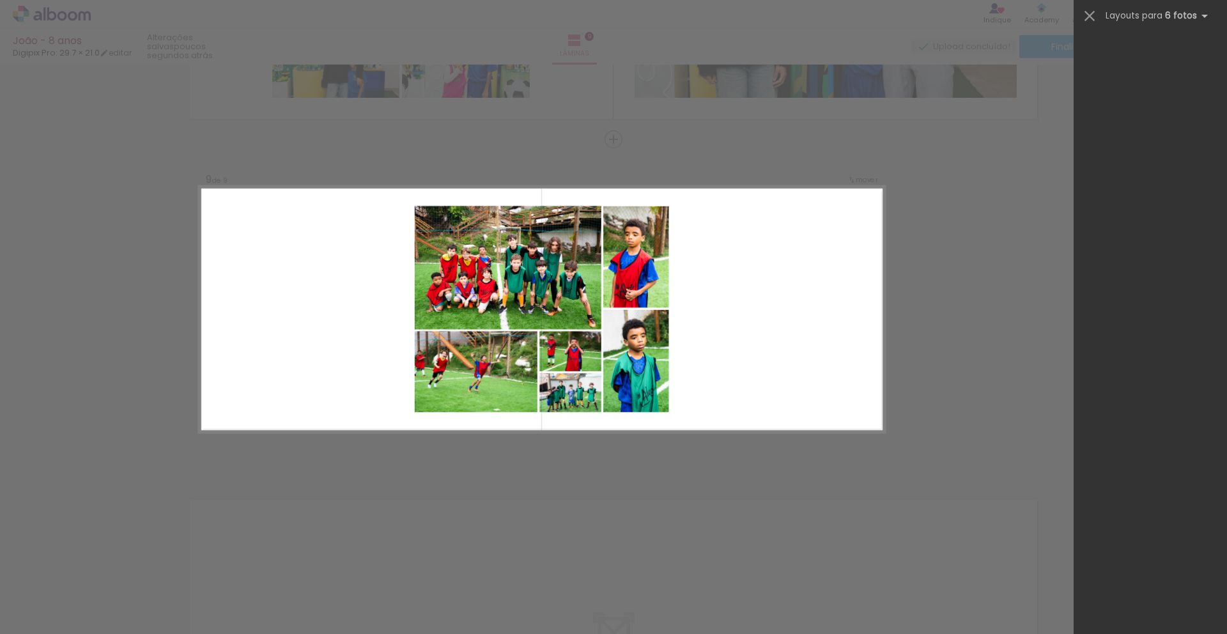
scroll to position [0, 0]
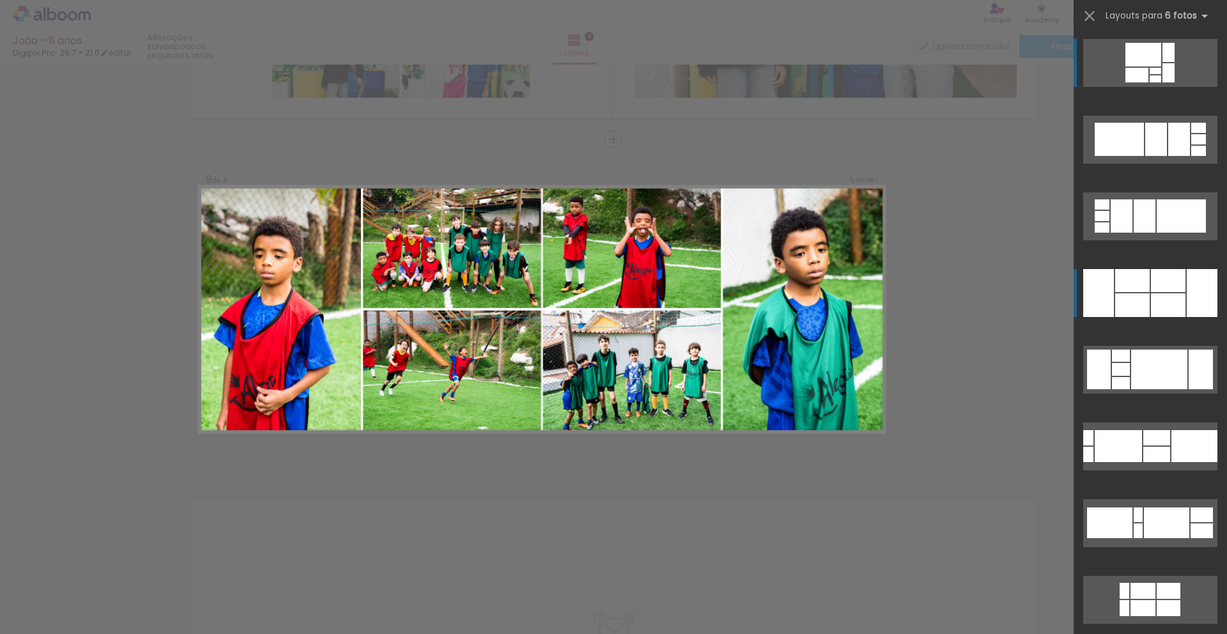
click at [1160, 309] on div at bounding box center [1168, 305] width 35 height 24
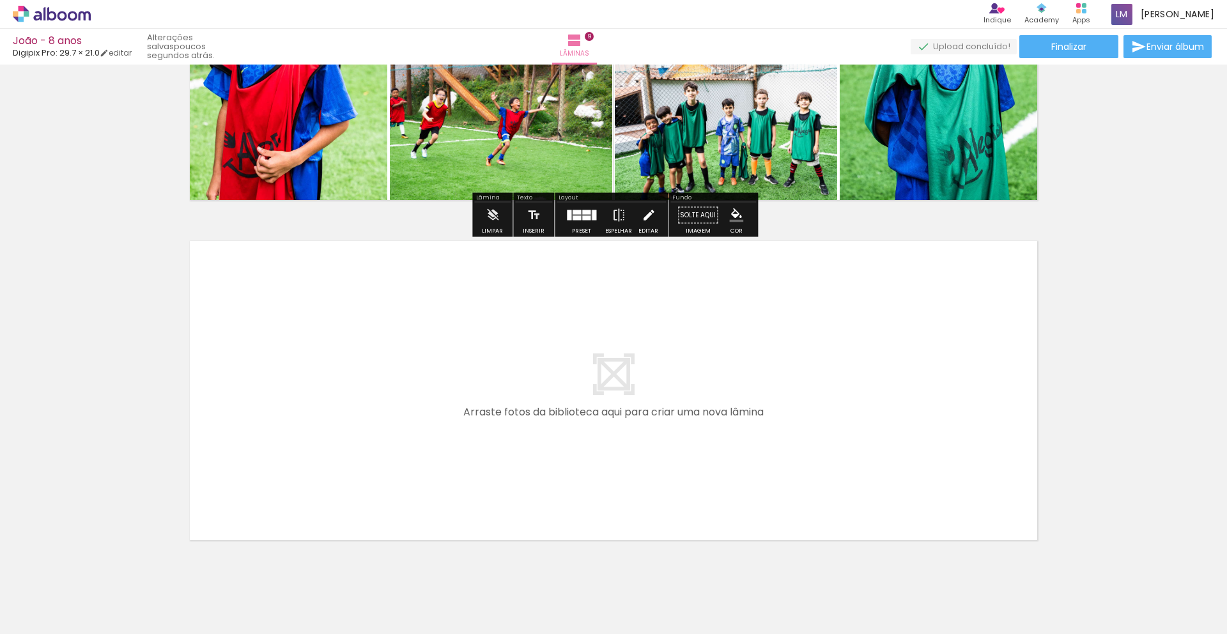
scroll to position [2961, 0]
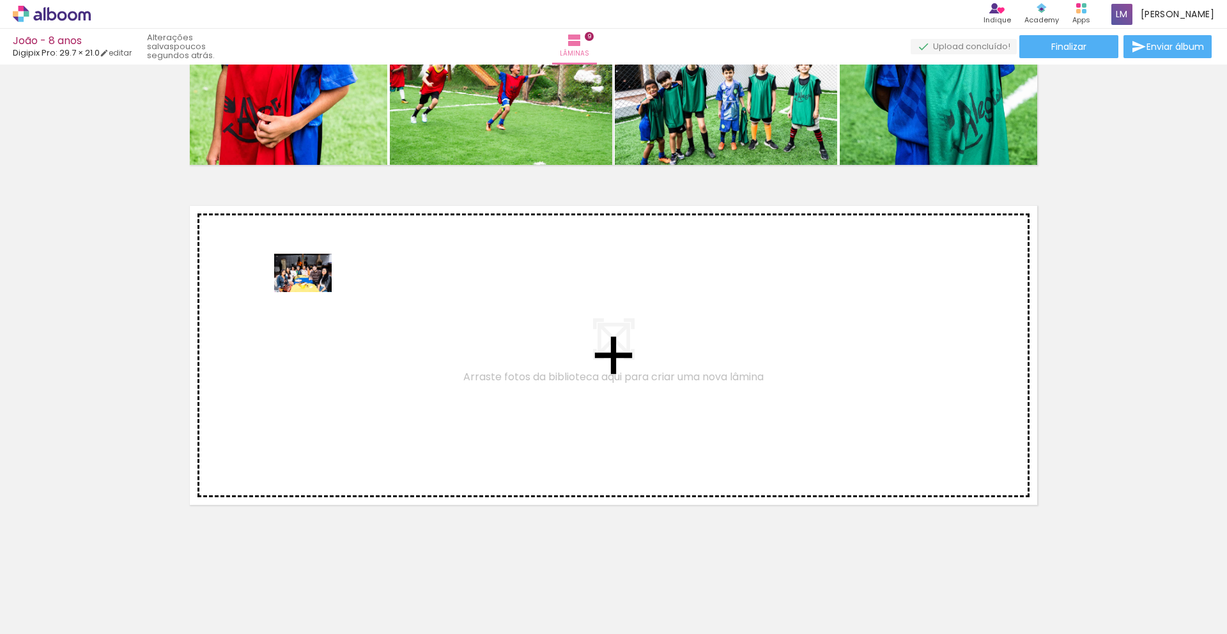
drag, startPoint x: 765, startPoint y: 583, endPoint x: 917, endPoint y: 594, distance: 151.9
click at [314, 293] on quentale-workspace at bounding box center [613, 317] width 1227 height 634
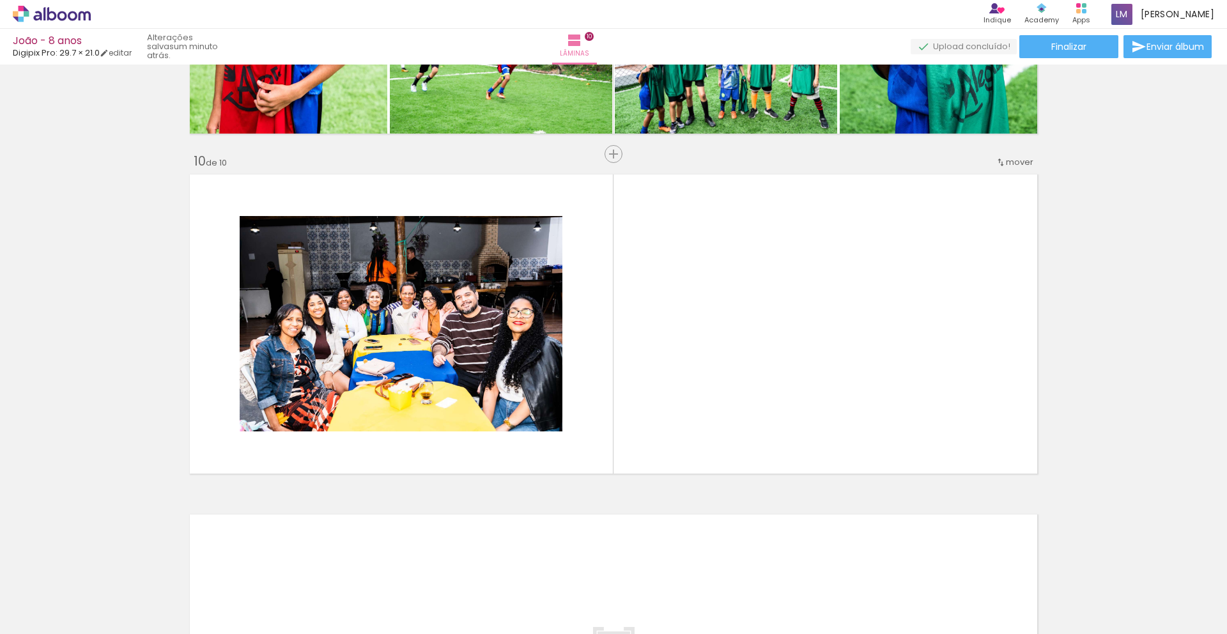
scroll to position [3007, 0]
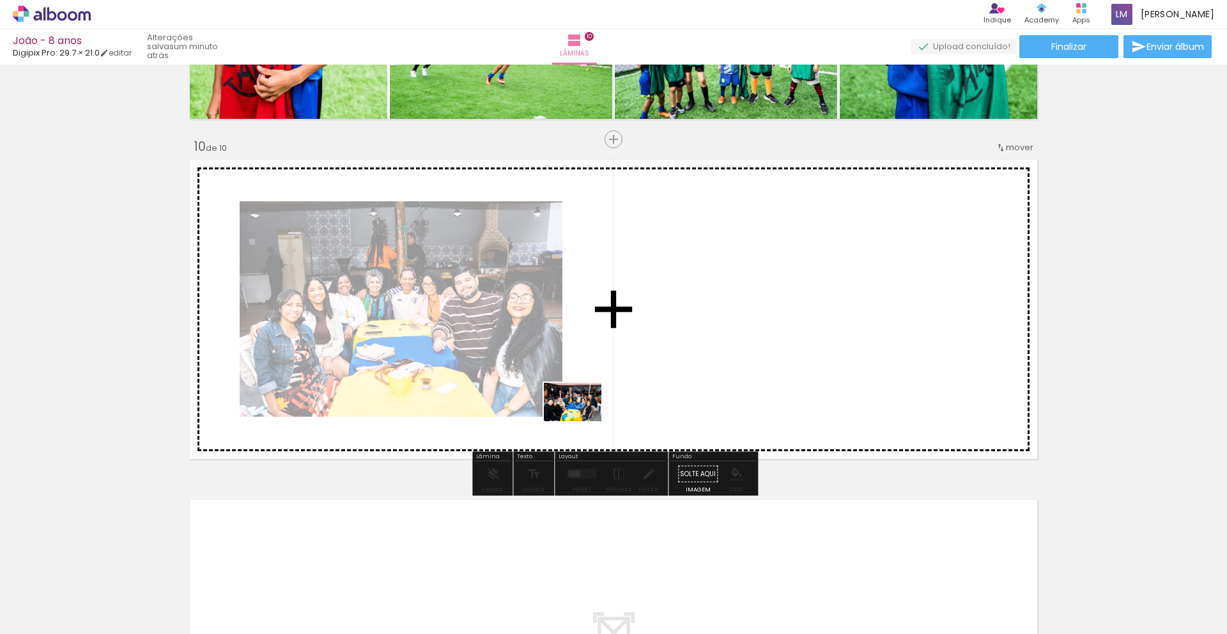
drag, startPoint x: 838, startPoint y: 591, endPoint x: 961, endPoint y: 633, distance: 129.8
click at [520, 384] on quentale-workspace at bounding box center [613, 317] width 1227 height 634
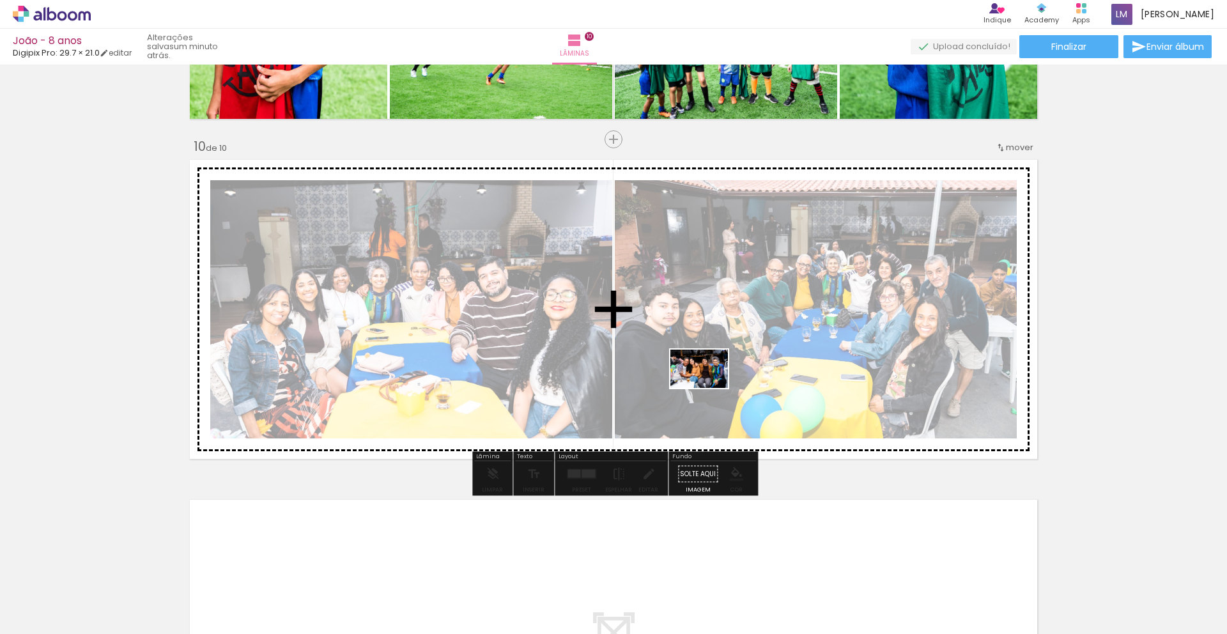
drag, startPoint x: 916, startPoint y: 596, endPoint x: 738, endPoint y: 408, distance: 259.1
click at [705, 378] on quentale-workspace at bounding box center [613, 317] width 1227 height 634
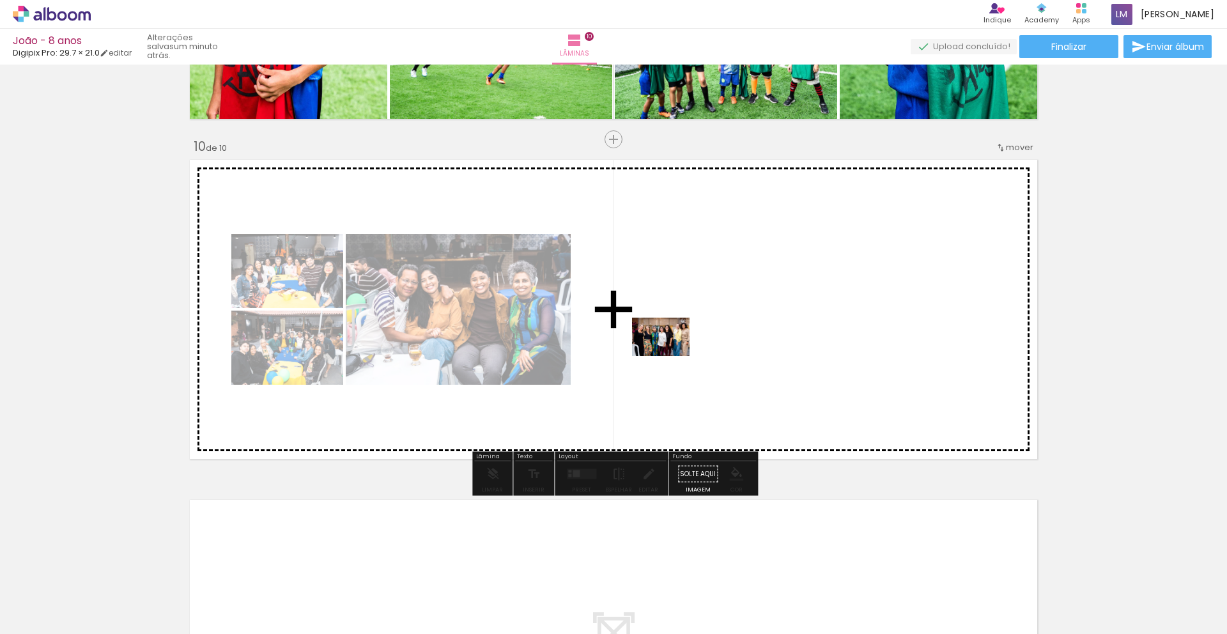
drag, startPoint x: 969, startPoint y: 587, endPoint x: 674, endPoint y: 343, distance: 382.8
click at [665, 340] on quentale-workspace at bounding box center [613, 317] width 1227 height 634
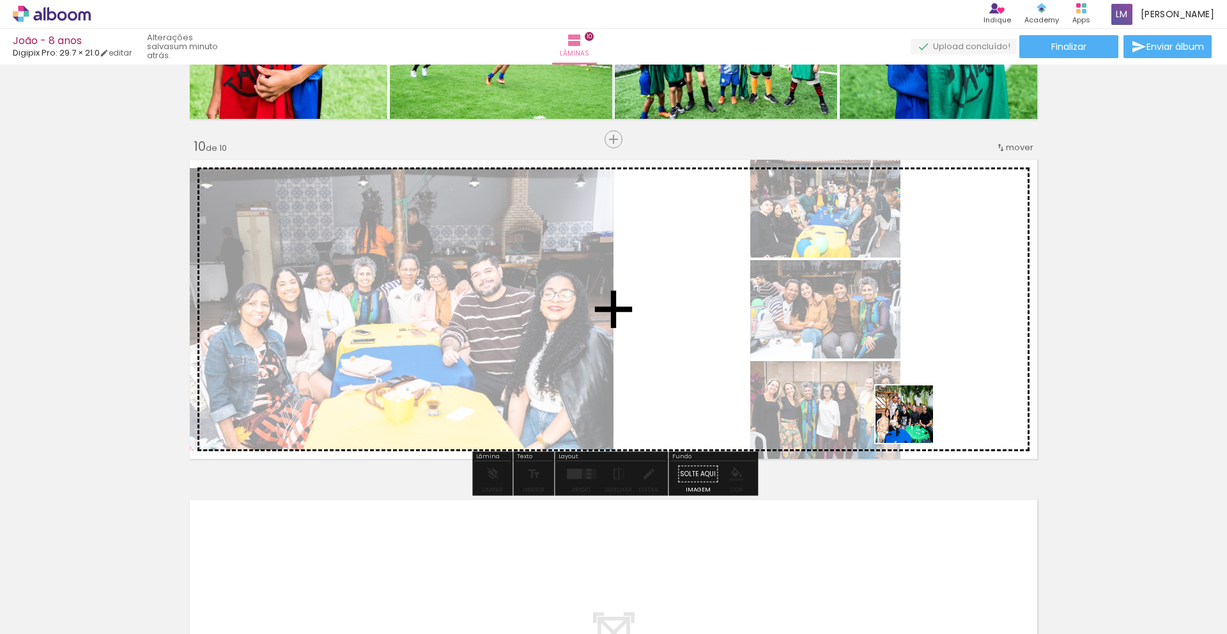
drag, startPoint x: 1029, startPoint y: 563, endPoint x: 932, endPoint y: 428, distance: 166.4
click at [913, 407] on quentale-workspace at bounding box center [613, 317] width 1227 height 634
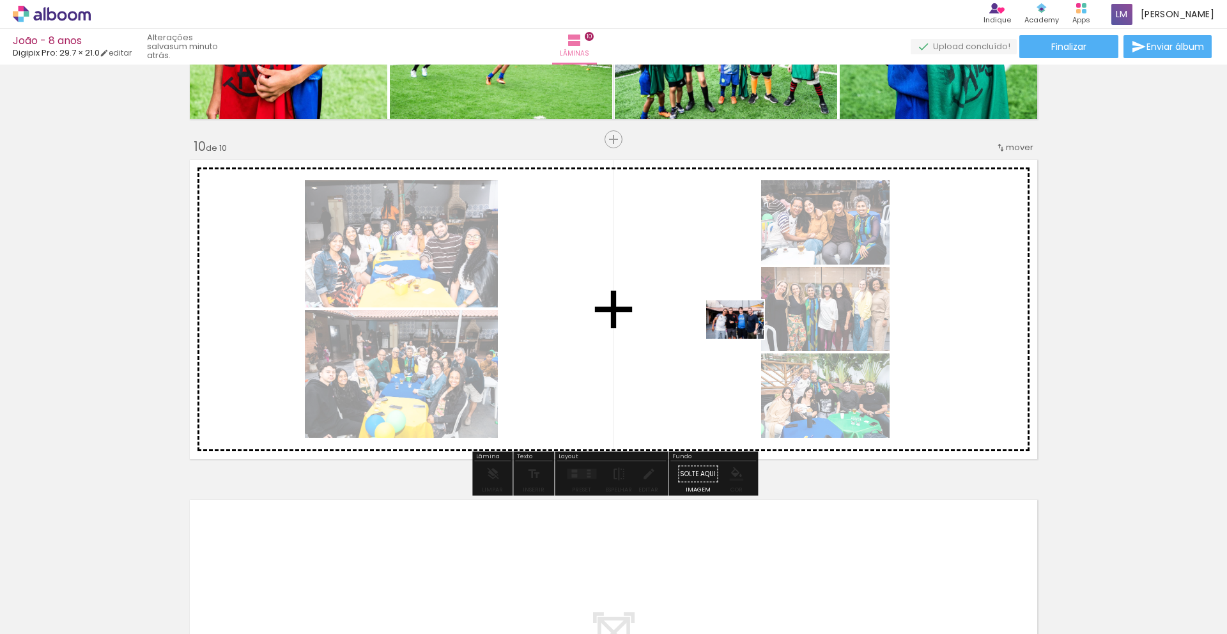
drag, startPoint x: 1129, startPoint y: 580, endPoint x: 741, endPoint y: 337, distance: 458.1
click at [741, 337] on quentale-workspace at bounding box center [613, 317] width 1227 height 634
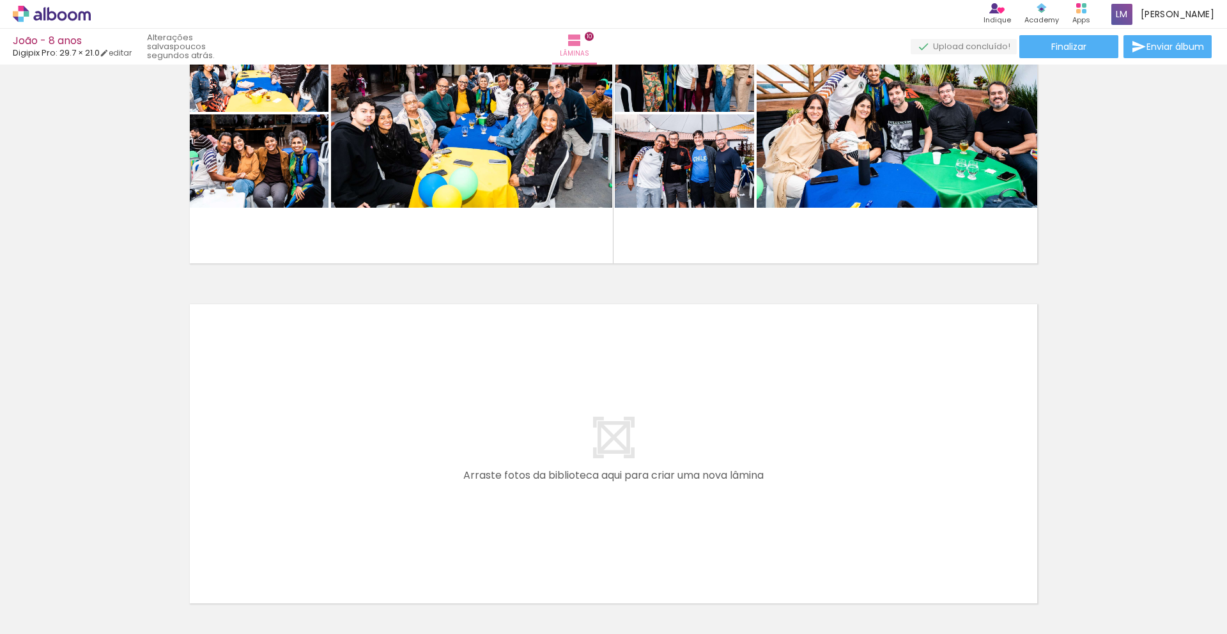
scroll to position [3301, 0]
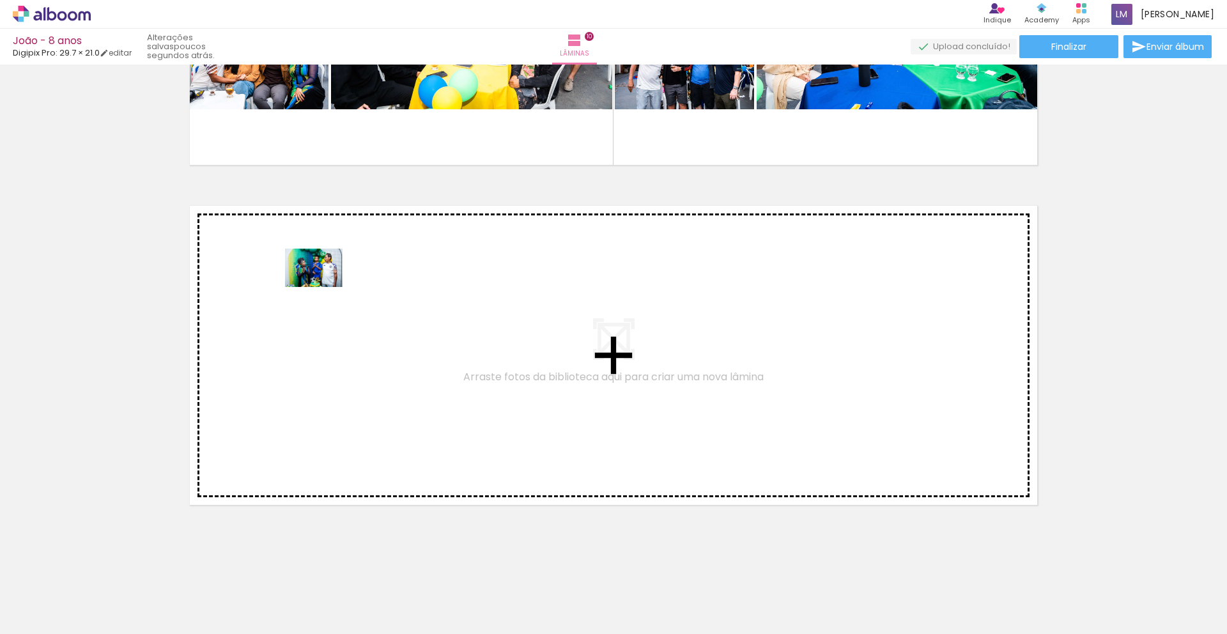
drag, startPoint x: 522, startPoint y: 409, endPoint x: 996, endPoint y: 559, distance: 496.7
click at [323, 288] on quentale-workspace at bounding box center [613, 317] width 1227 height 634
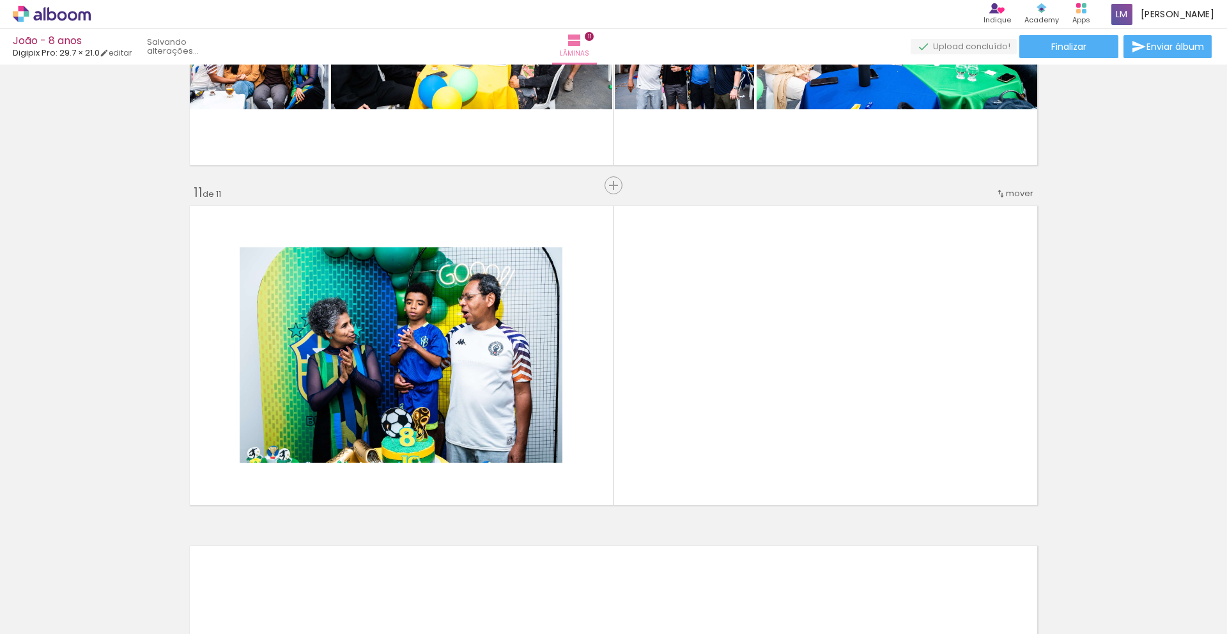
scroll to position [3347, 0]
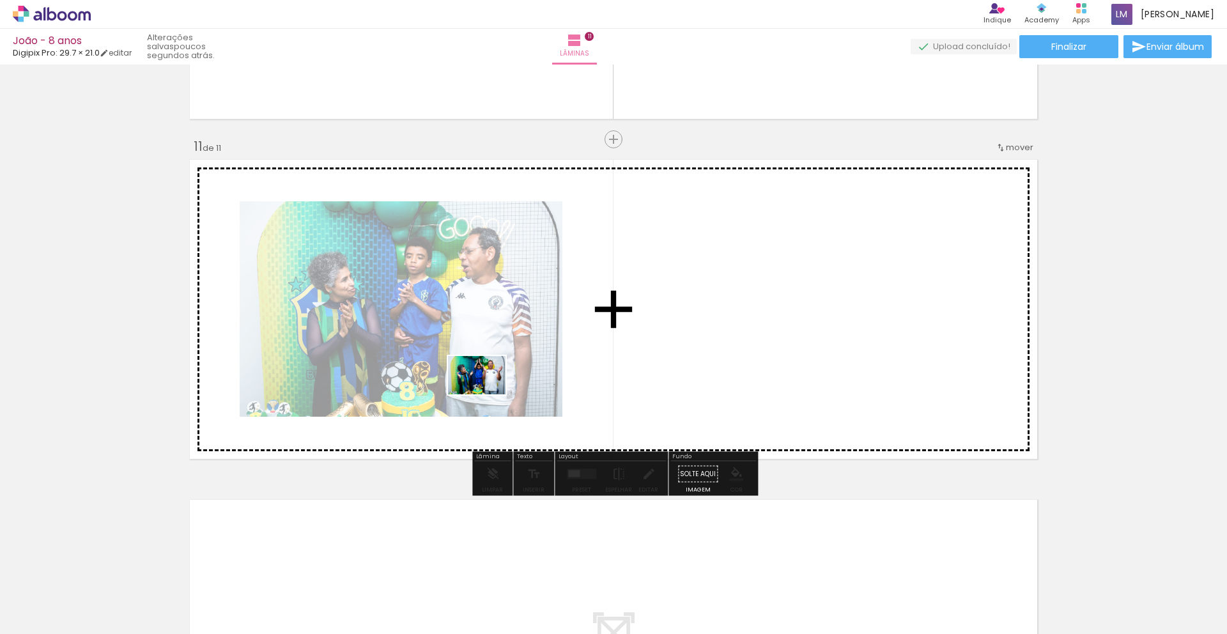
drag, startPoint x: 689, startPoint y: 478, endPoint x: 634, endPoint y: 459, distance: 58.2
click at [486, 394] on quentale-workspace at bounding box center [613, 317] width 1227 height 634
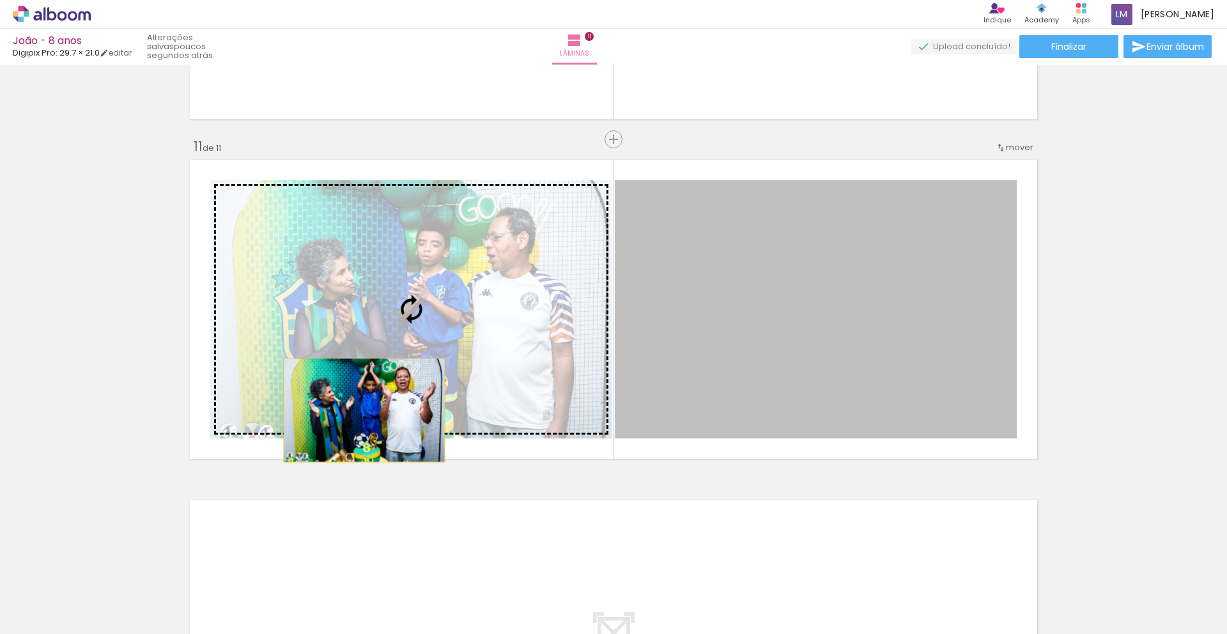
drag, startPoint x: 467, startPoint y: 406, endPoint x: 369, endPoint y: 412, distance: 98.6
click at [0, 0] on slot at bounding box center [0, 0] width 0 height 0
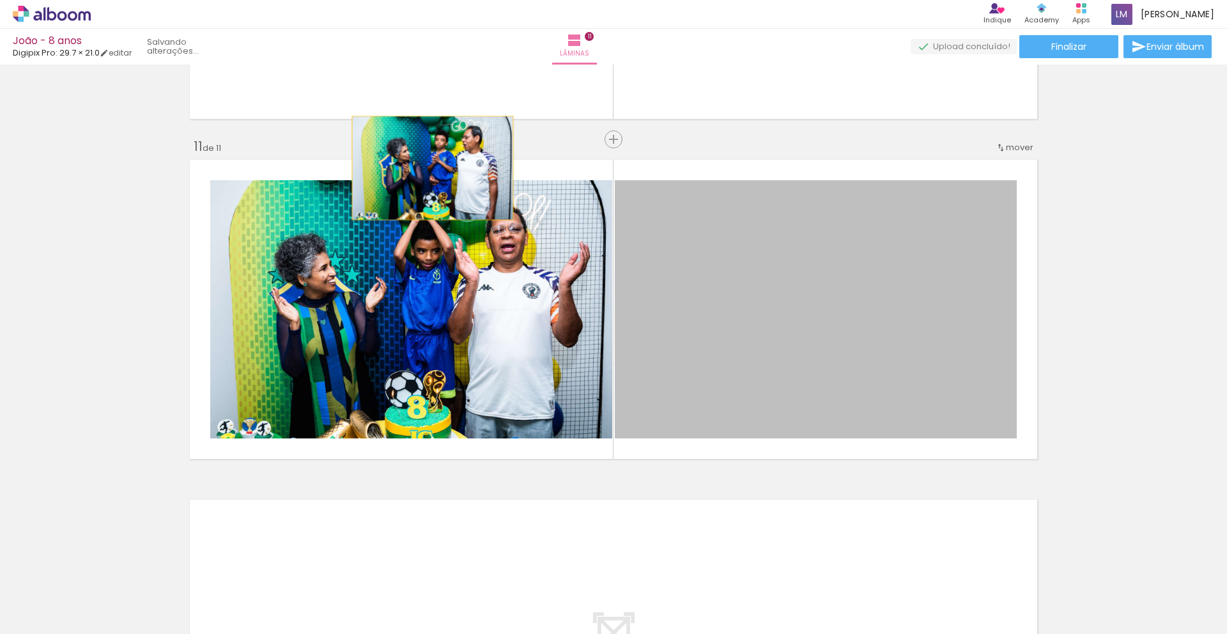
drag, startPoint x: 717, startPoint y: 347, endPoint x: 433, endPoint y: 168, distance: 335.5
click at [433, 168] on quentale-layouter at bounding box center [613, 309] width 857 height 308
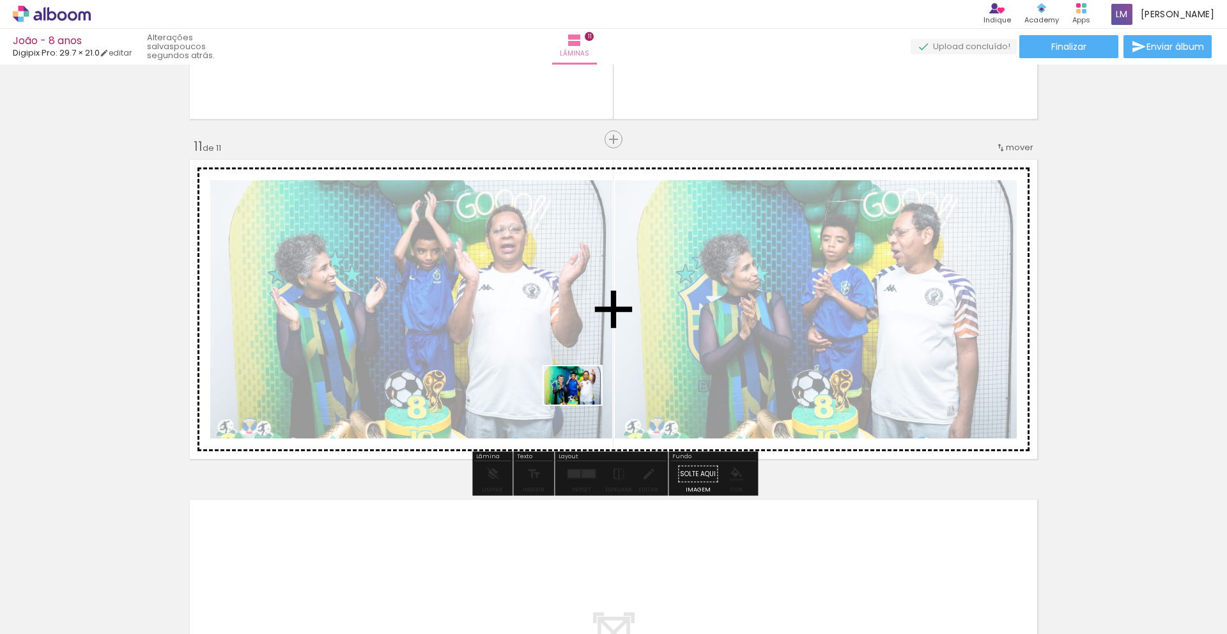
drag, startPoint x: 923, startPoint y: 573, endPoint x: 1064, endPoint y: 633, distance: 152.9
click at [577, 400] on quentale-workspace at bounding box center [613, 317] width 1227 height 634
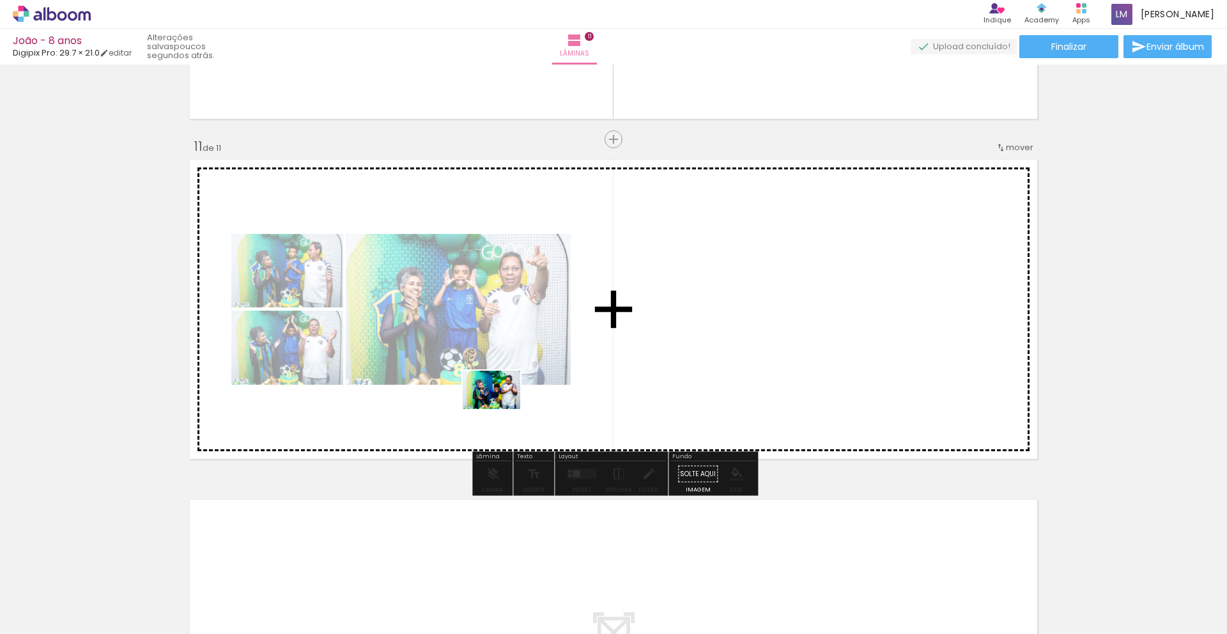
drag, startPoint x: 917, startPoint y: 553, endPoint x: 483, endPoint y: 407, distance: 457.9
click at [480, 407] on quentale-workspace at bounding box center [613, 317] width 1227 height 634
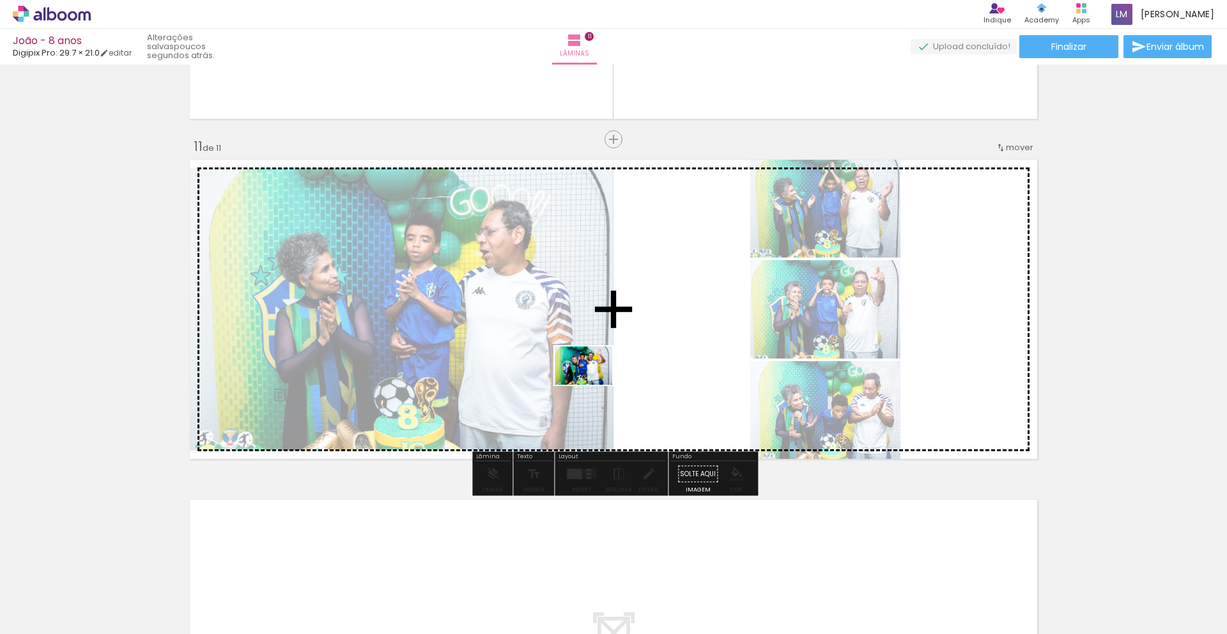
drag, startPoint x: 1112, startPoint y: 586, endPoint x: 558, endPoint y: 366, distance: 595.7
click at [557, 363] on quentale-workspace at bounding box center [613, 317] width 1227 height 634
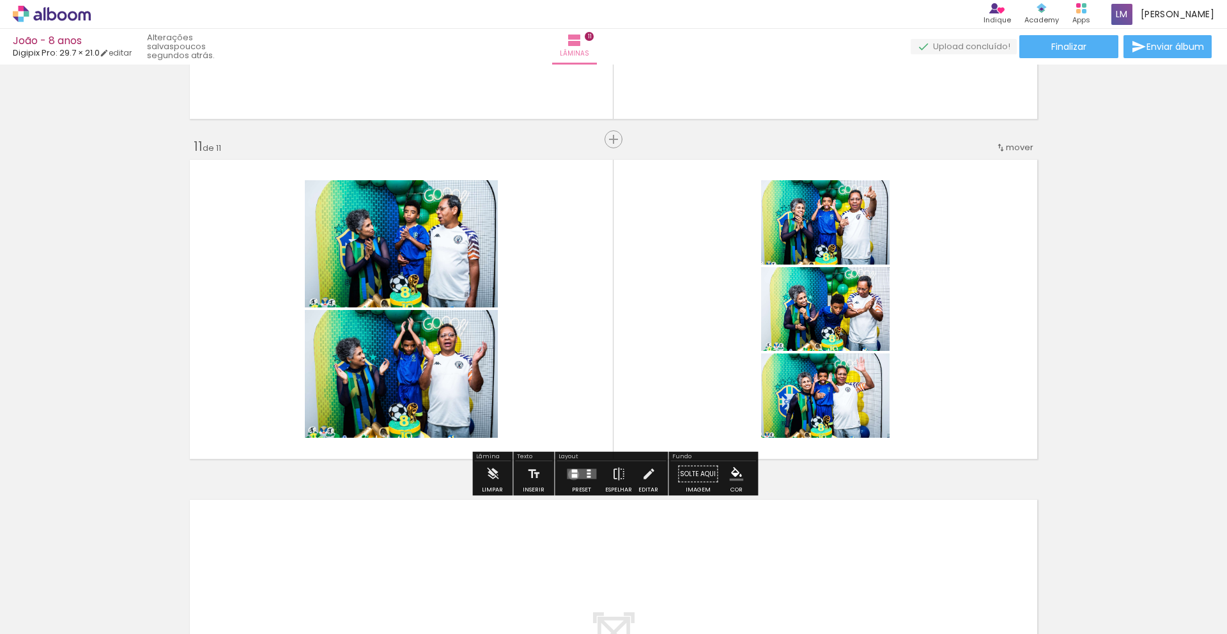
click at [571, 474] on div at bounding box center [574, 476] width 6 height 4
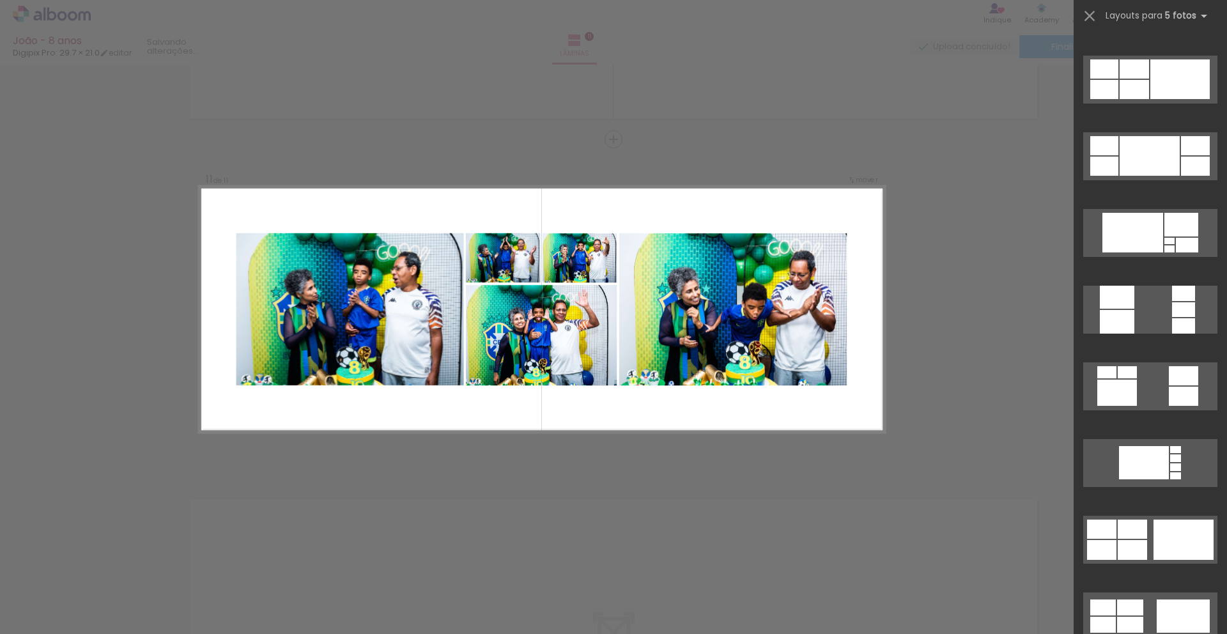
scroll to position [1195, 0]
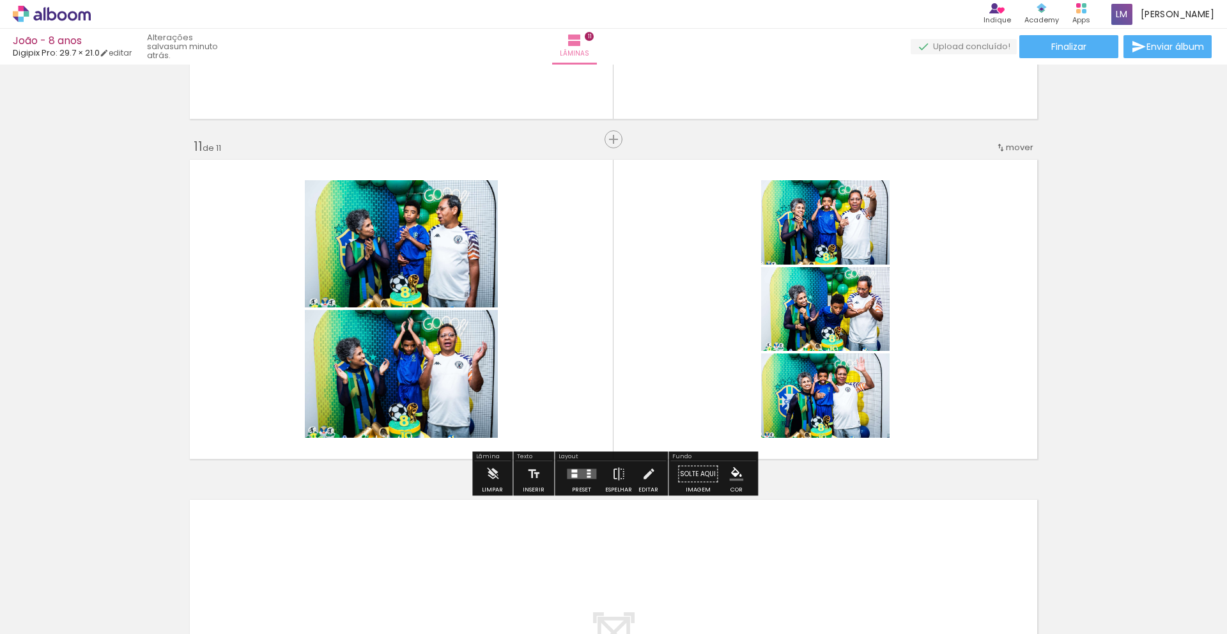
click at [579, 479] on div at bounding box center [581, 475] width 35 height 26
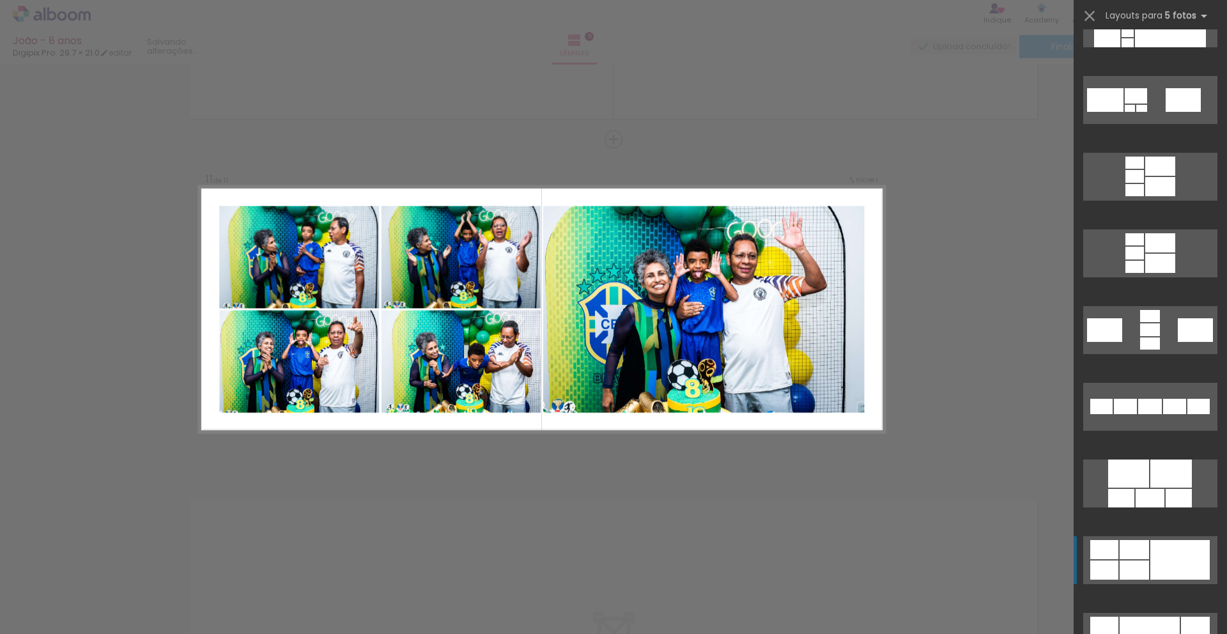
scroll to position [349, 0]
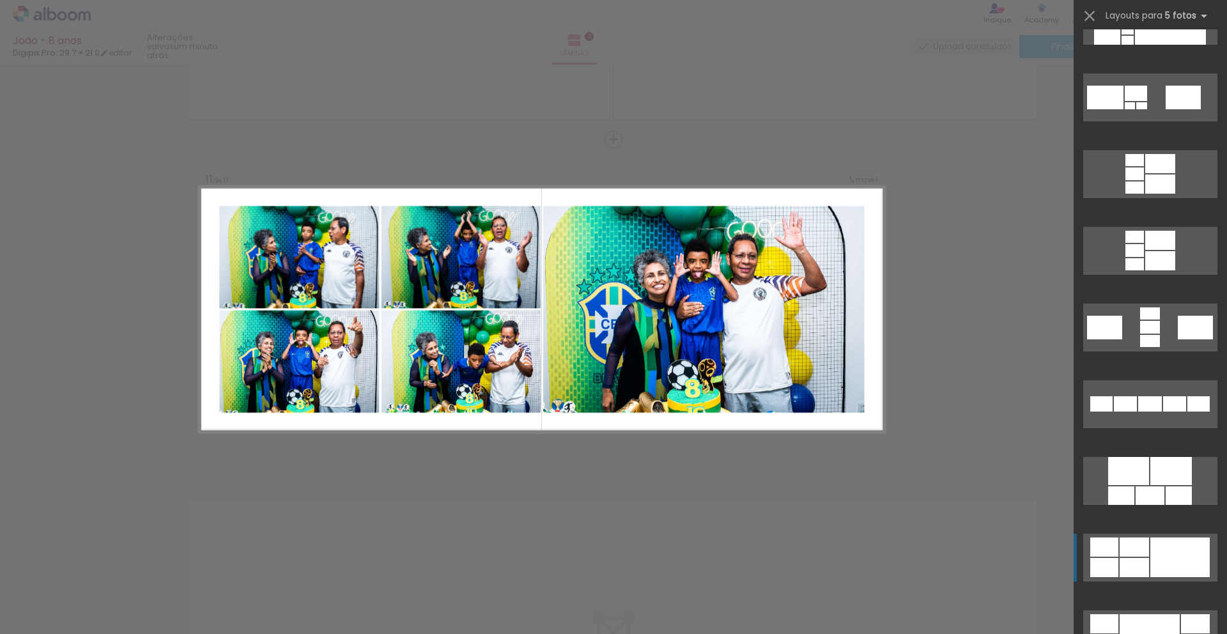
click at [1172, 561] on div at bounding box center [1180, 558] width 59 height 40
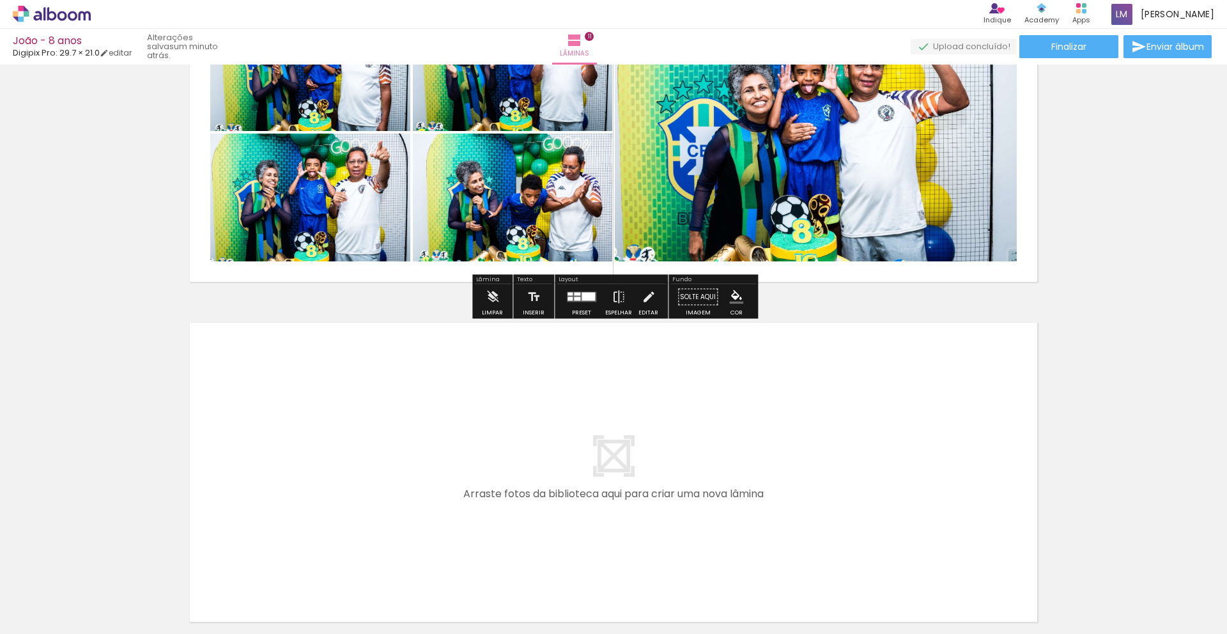
scroll to position [3582, 0]
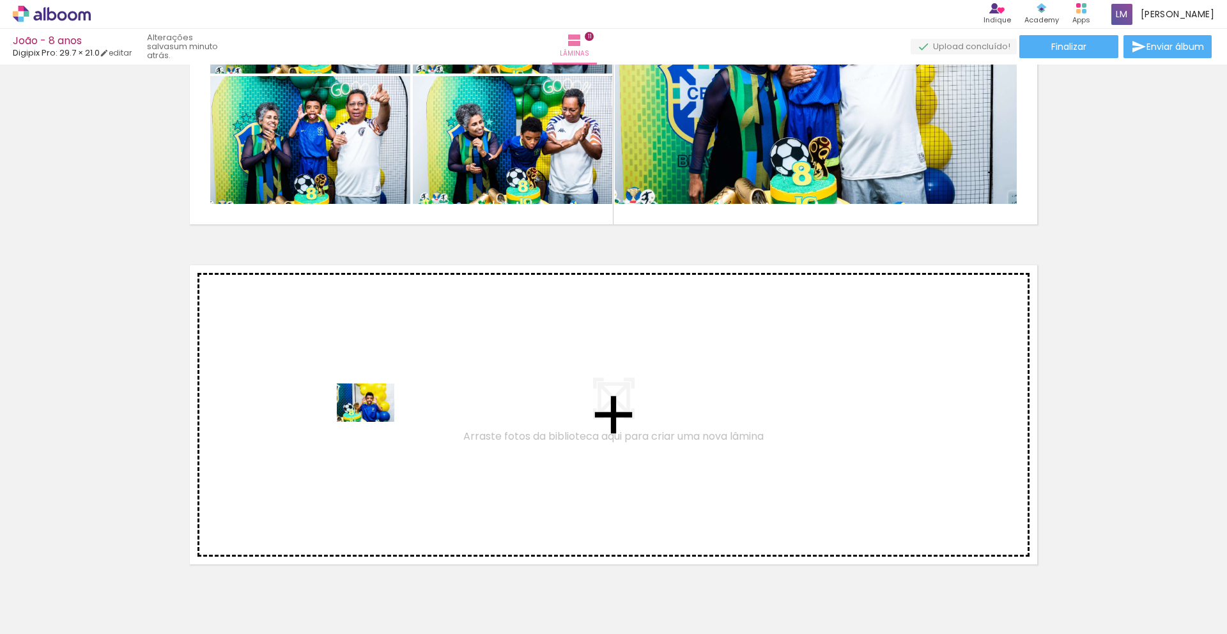
drag, startPoint x: 604, startPoint y: 592, endPoint x: 671, endPoint y: 575, distance: 69.1
click at [374, 421] on quentale-workspace at bounding box center [613, 317] width 1227 height 634
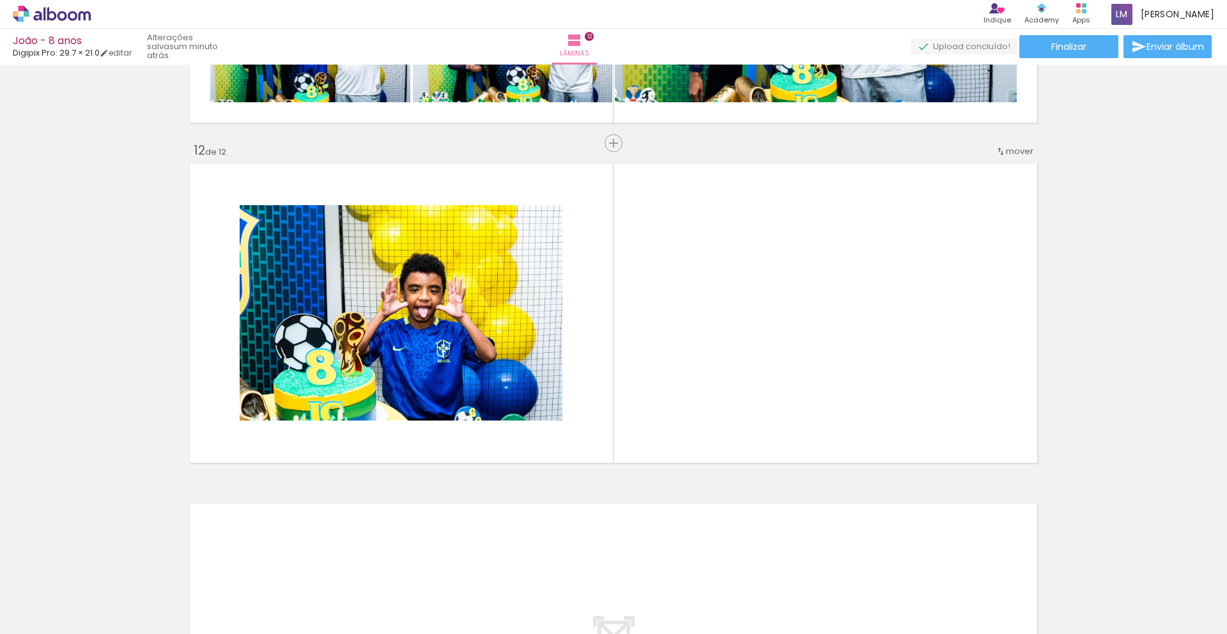
scroll to position [3687, 0]
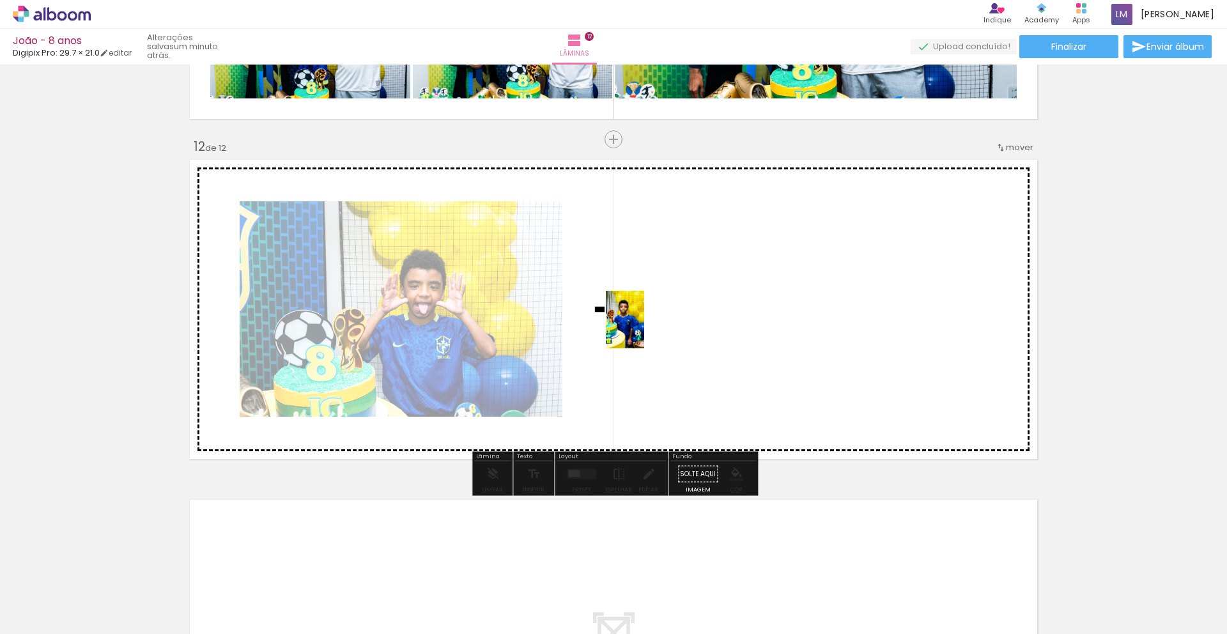
drag, startPoint x: 633, startPoint y: 488, endPoint x: 1222, endPoint y: 568, distance: 594.1
click at [644, 329] on quentale-workspace at bounding box center [613, 317] width 1227 height 634
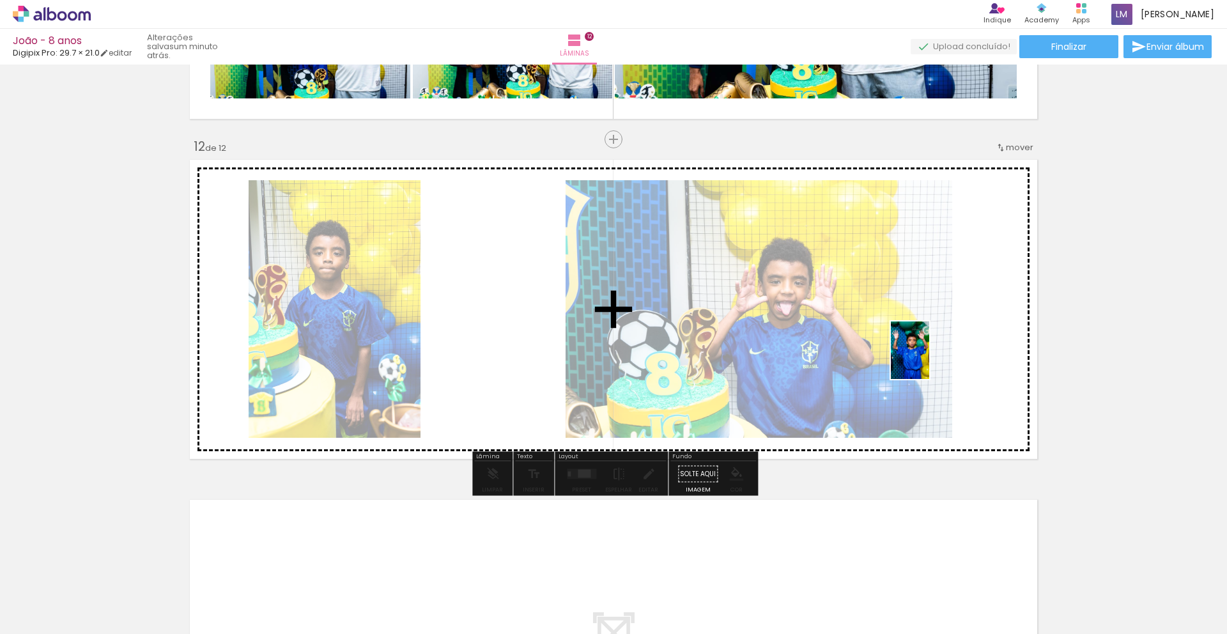
drag, startPoint x: 1145, startPoint y: 545, endPoint x: 926, endPoint y: 358, distance: 288.4
click at [916, 350] on quentale-workspace at bounding box center [613, 317] width 1227 height 634
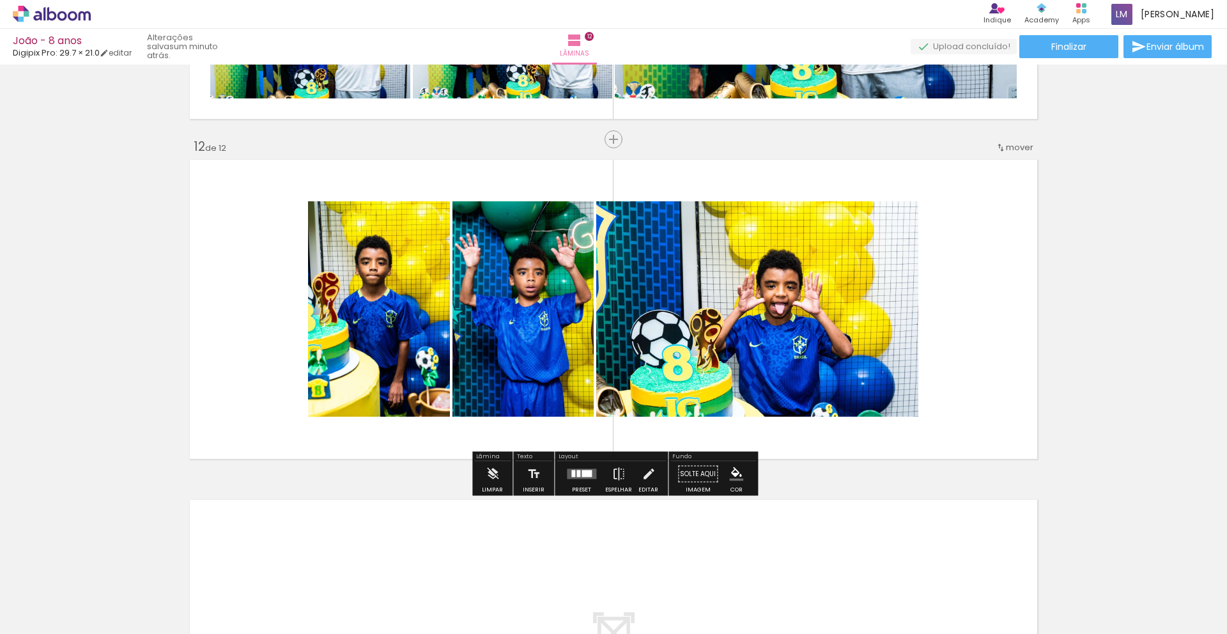
drag, startPoint x: 579, startPoint y: 465, endPoint x: 573, endPoint y: 458, distance: 9.0
click at [579, 465] on div at bounding box center [581, 475] width 35 height 26
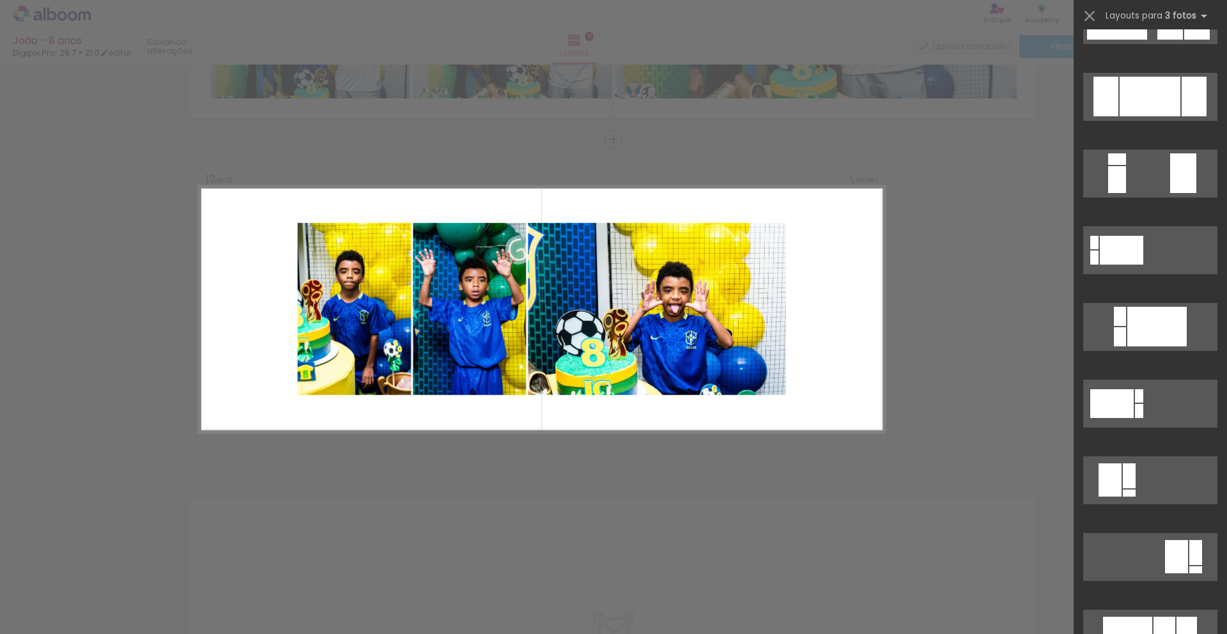
scroll to position [0, 0]
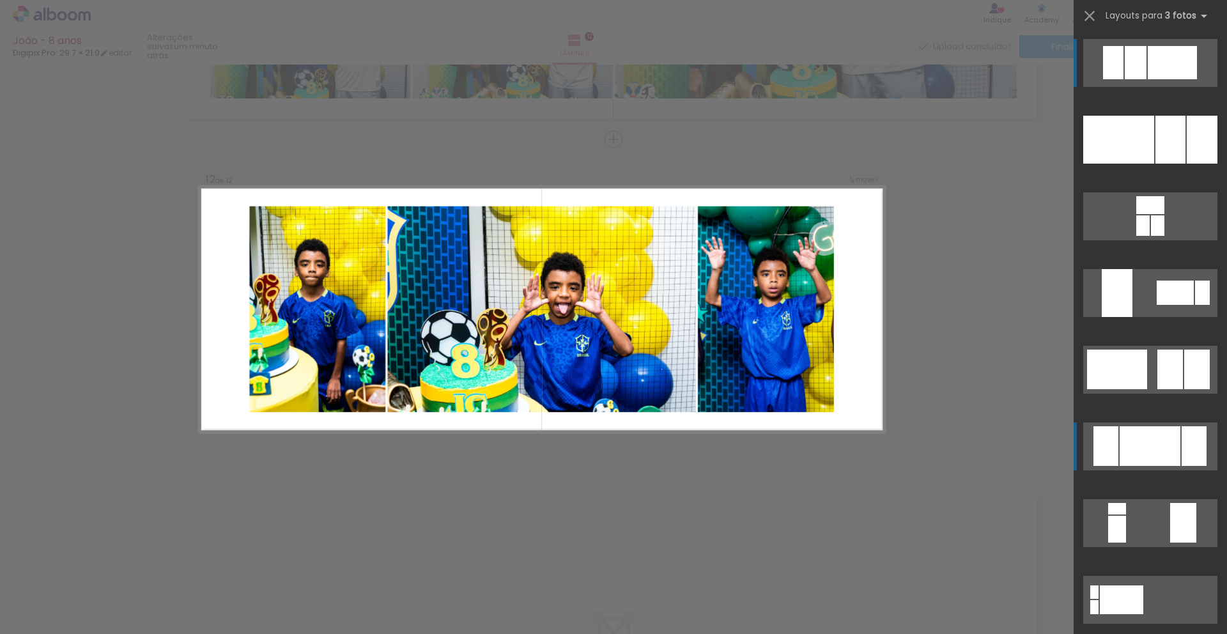
click at [1169, 439] on div at bounding box center [1150, 446] width 61 height 40
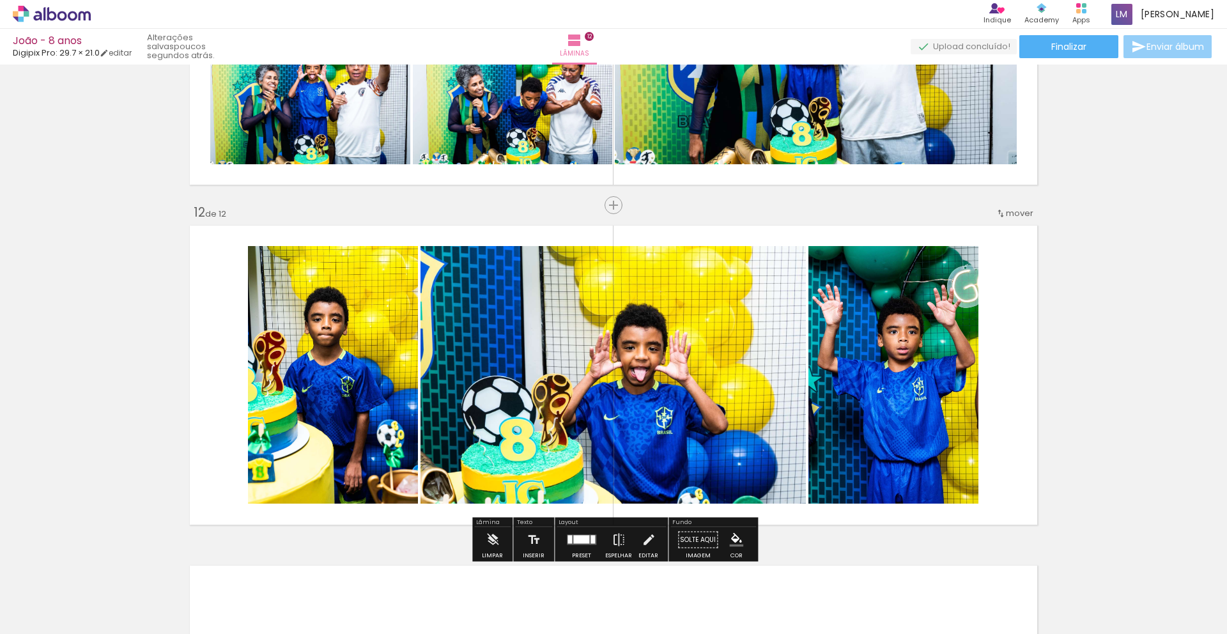
scroll to position [3622, 0]
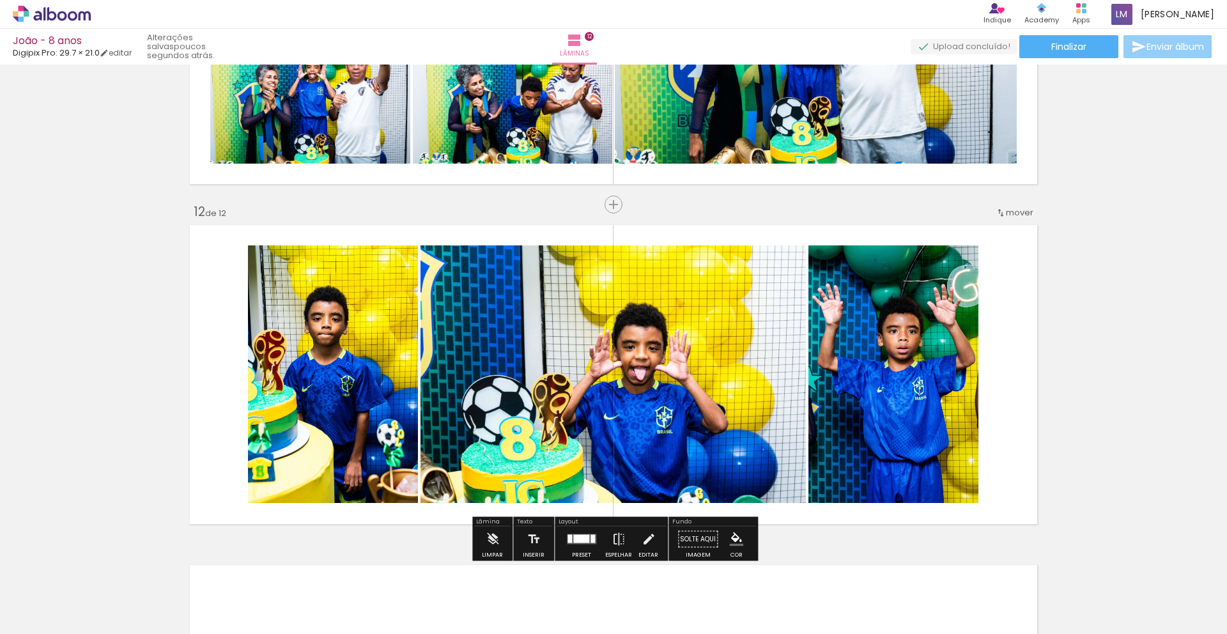
click at [1166, 50] on span "Enviar álbum" at bounding box center [1176, 46] width 58 height 9
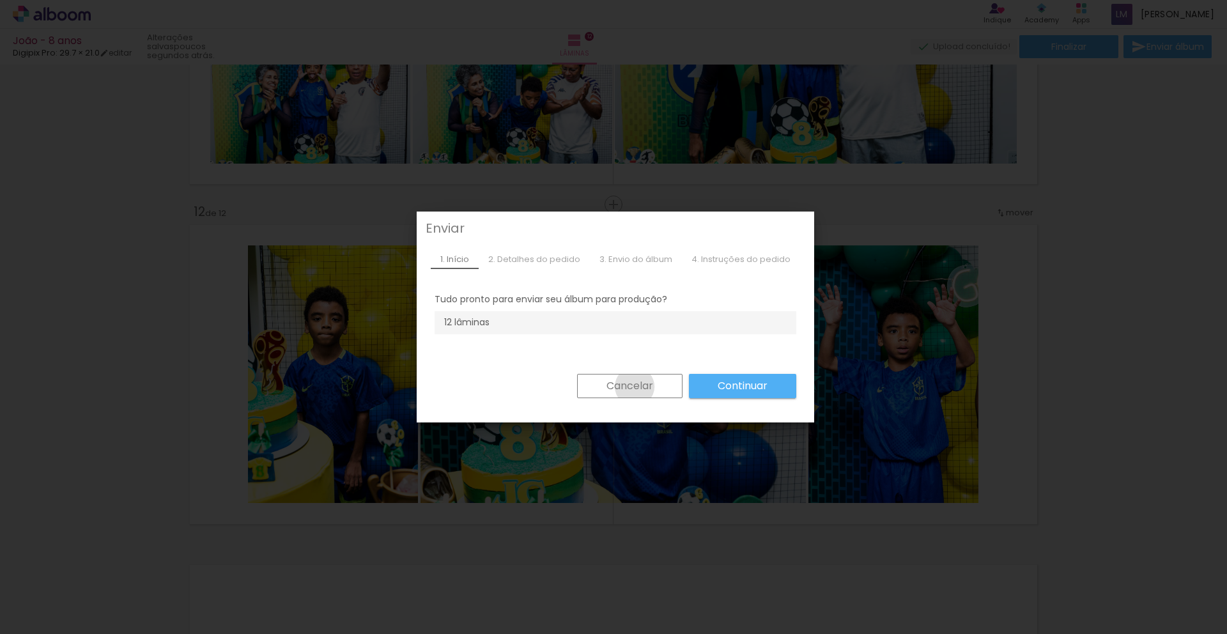
click at [0, 0] on slot "Cancelar" at bounding box center [0, 0] width 0 height 0
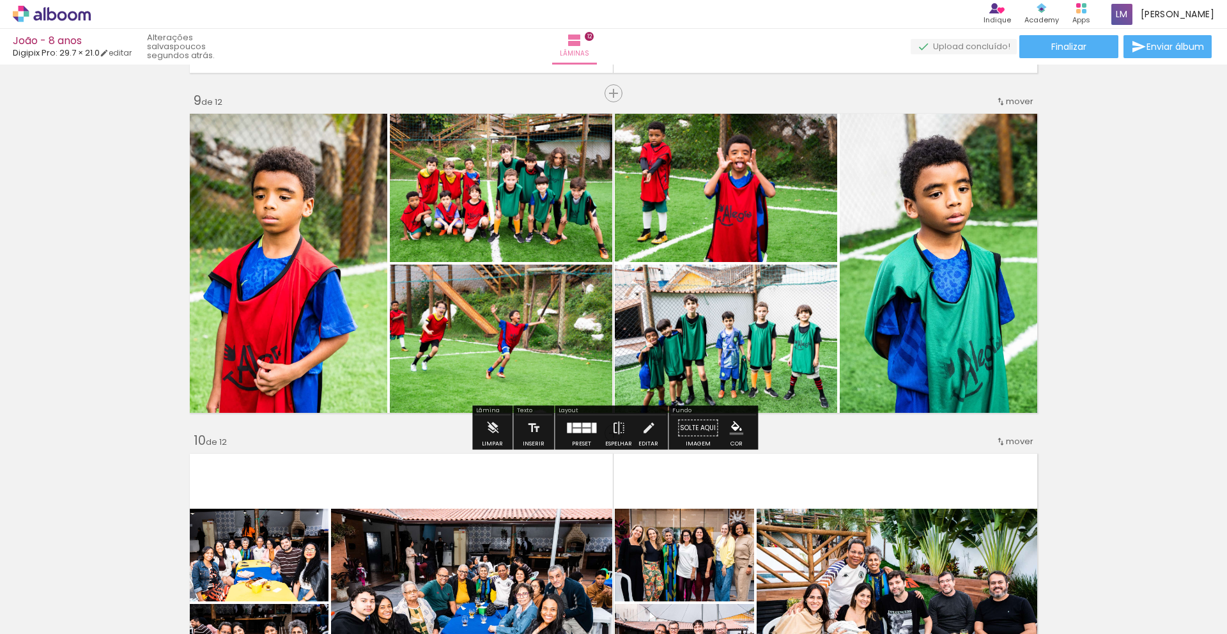
scroll to position [2604, 0]
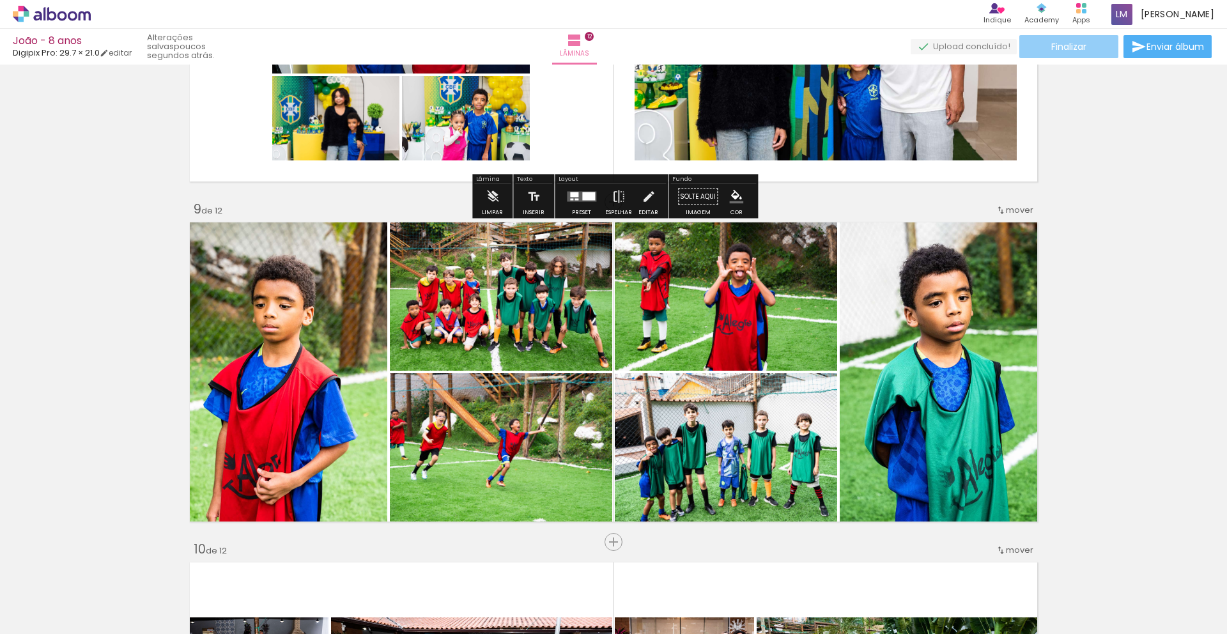
click at [1052, 51] on span "Finalizar" at bounding box center [1069, 46] width 35 height 9
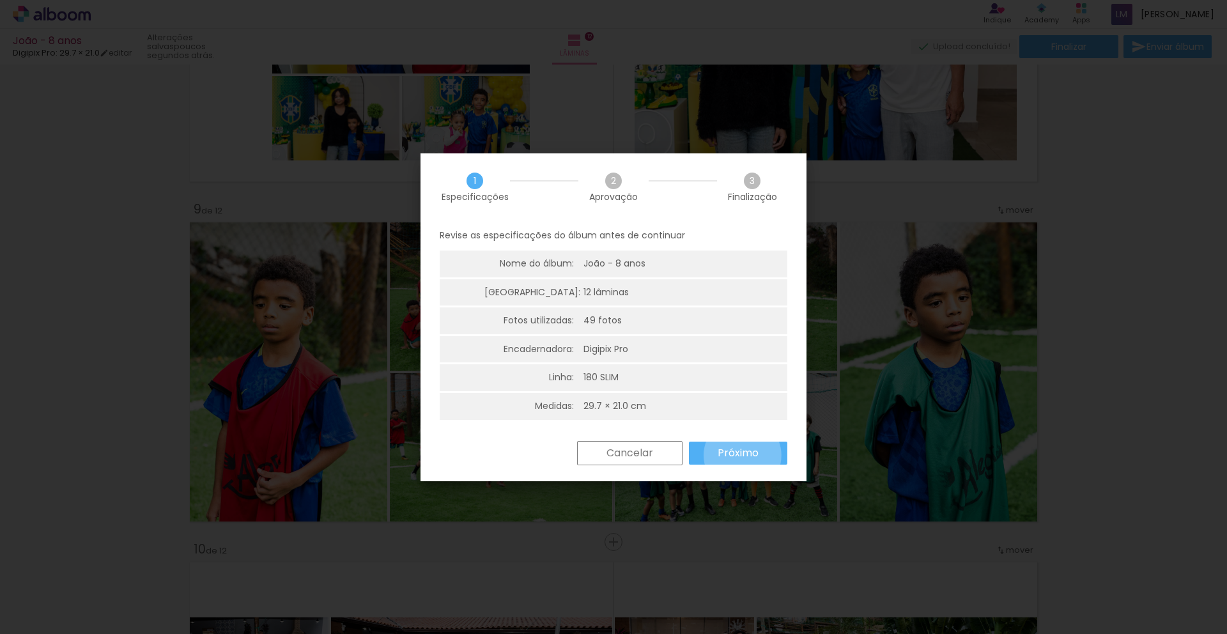
click at [0, 0] on slot "Próximo" at bounding box center [0, 0] width 0 height 0
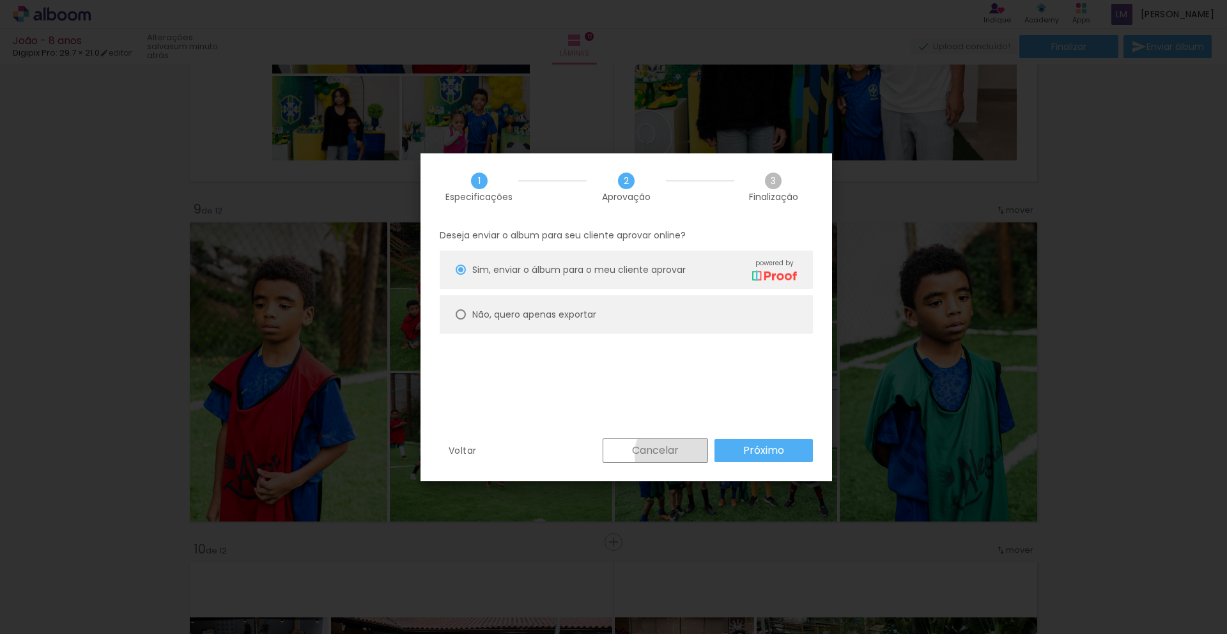
click at [0, 0] on slot "Cancelar" at bounding box center [0, 0] width 0 height 0
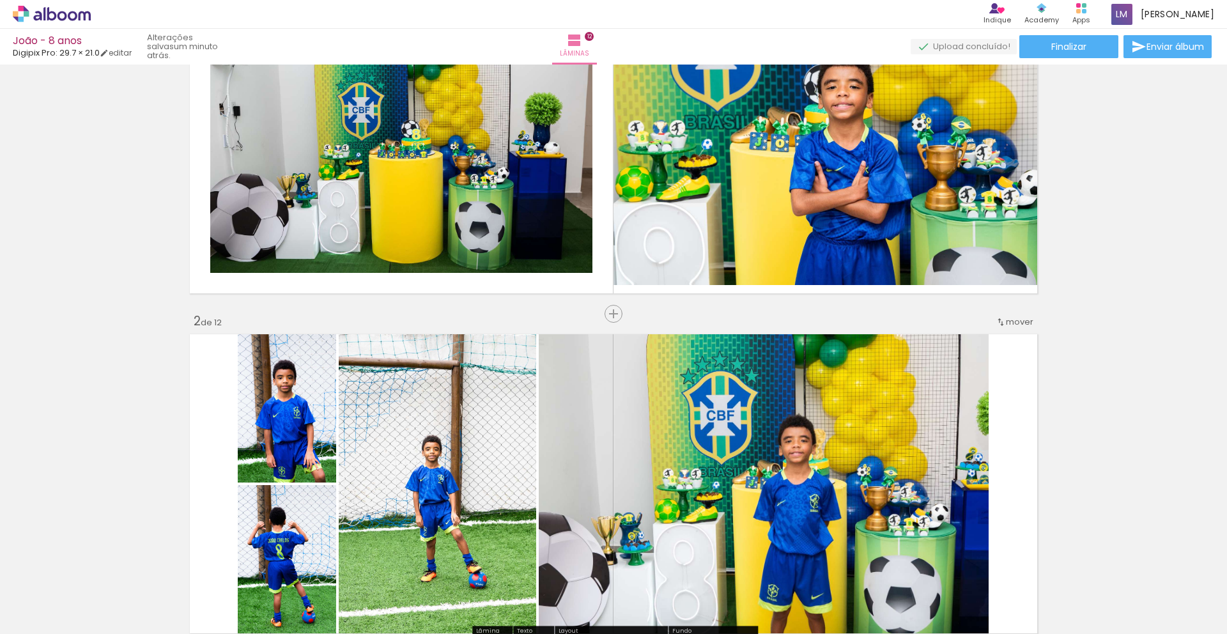
scroll to position [0, 0]
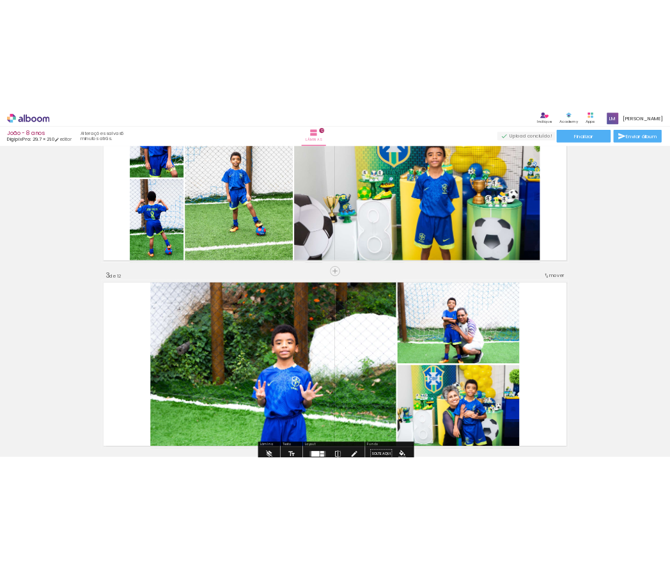
scroll to position [565, 0]
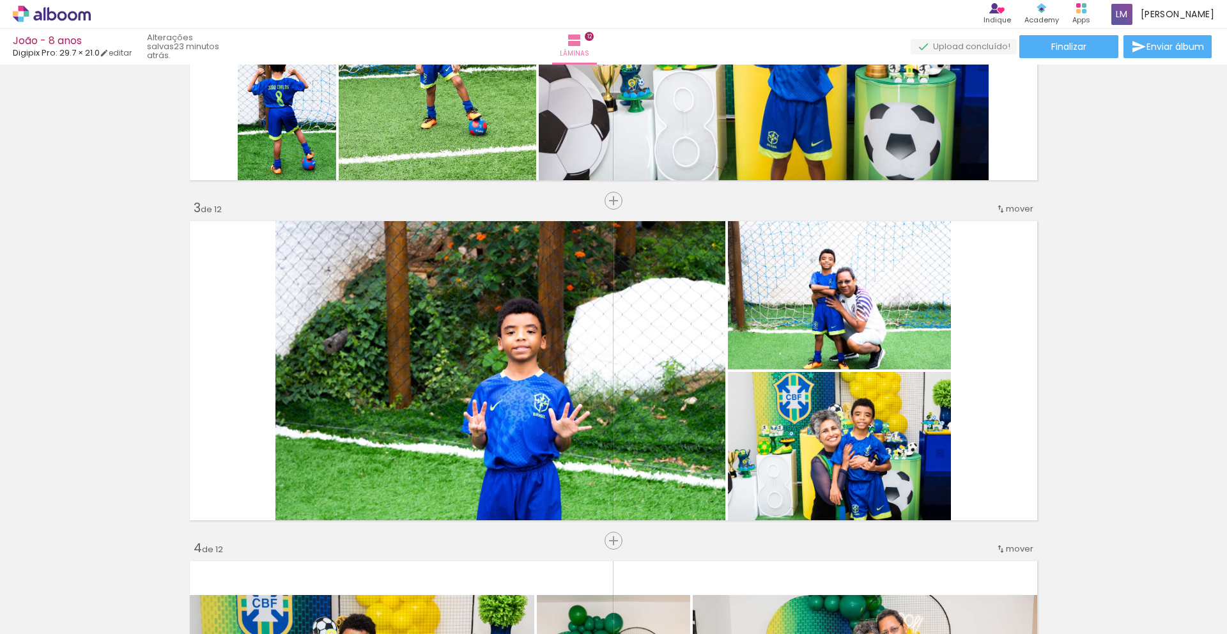
scroll to position [655, 0]
